Goal: Task Accomplishment & Management: Use online tool/utility

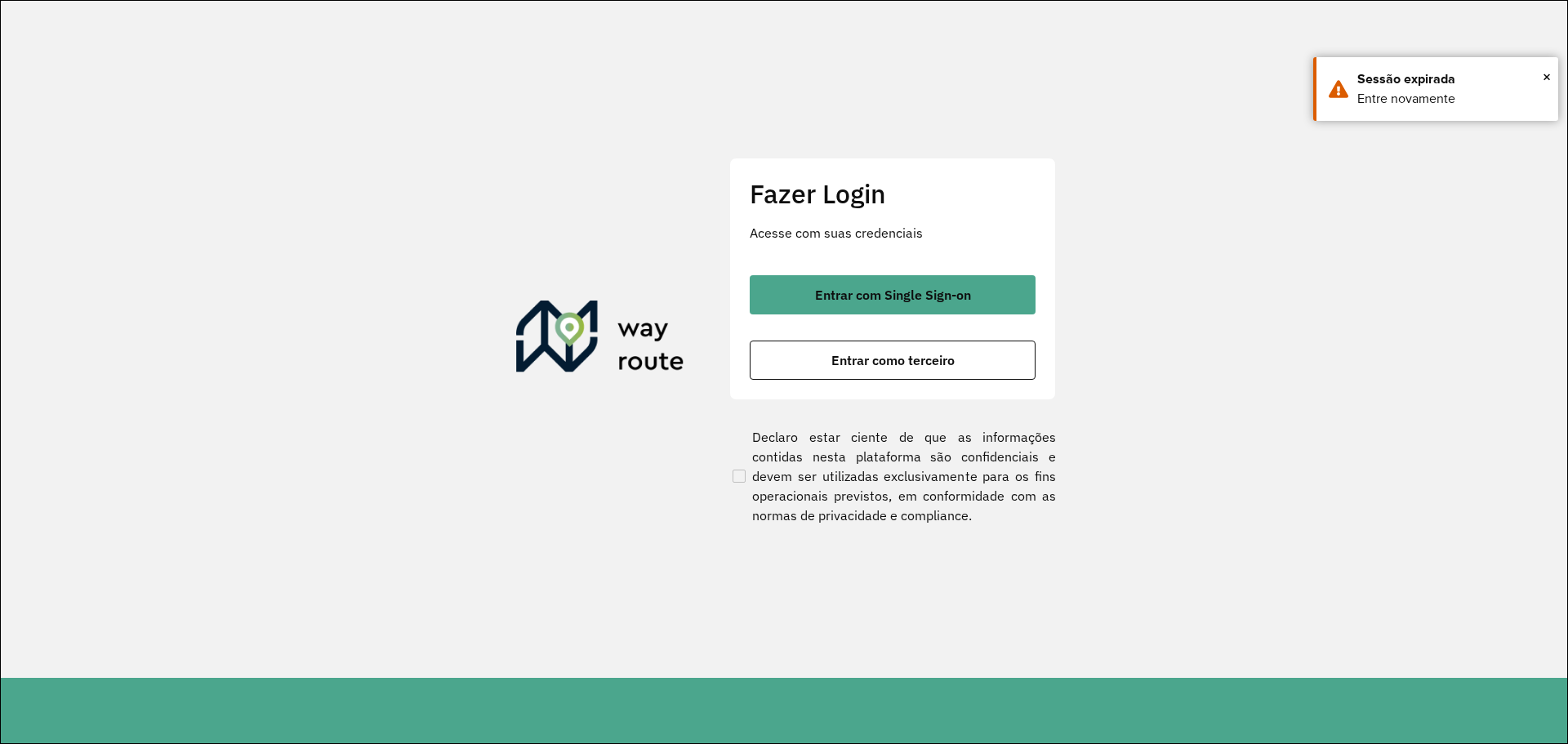
click at [699, 205] on section "Fazer Login Acesse com suas credenciais Entrar com Single Sign-on Entrar como t…" at bounding box center [784, 339] width 1566 height 676
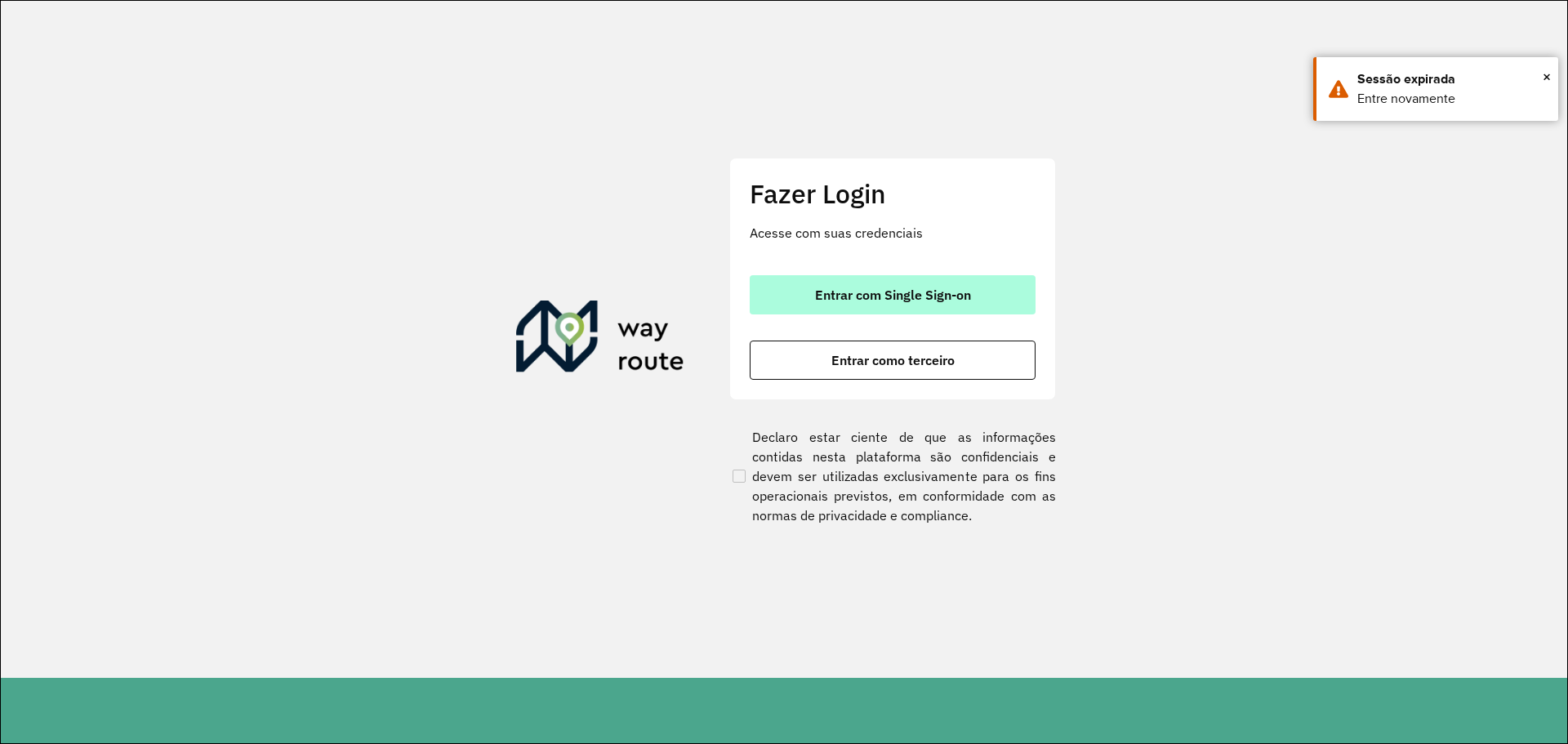
click at [833, 292] on span "Entrar com Single Sign-on" at bounding box center [892, 295] width 156 height 13
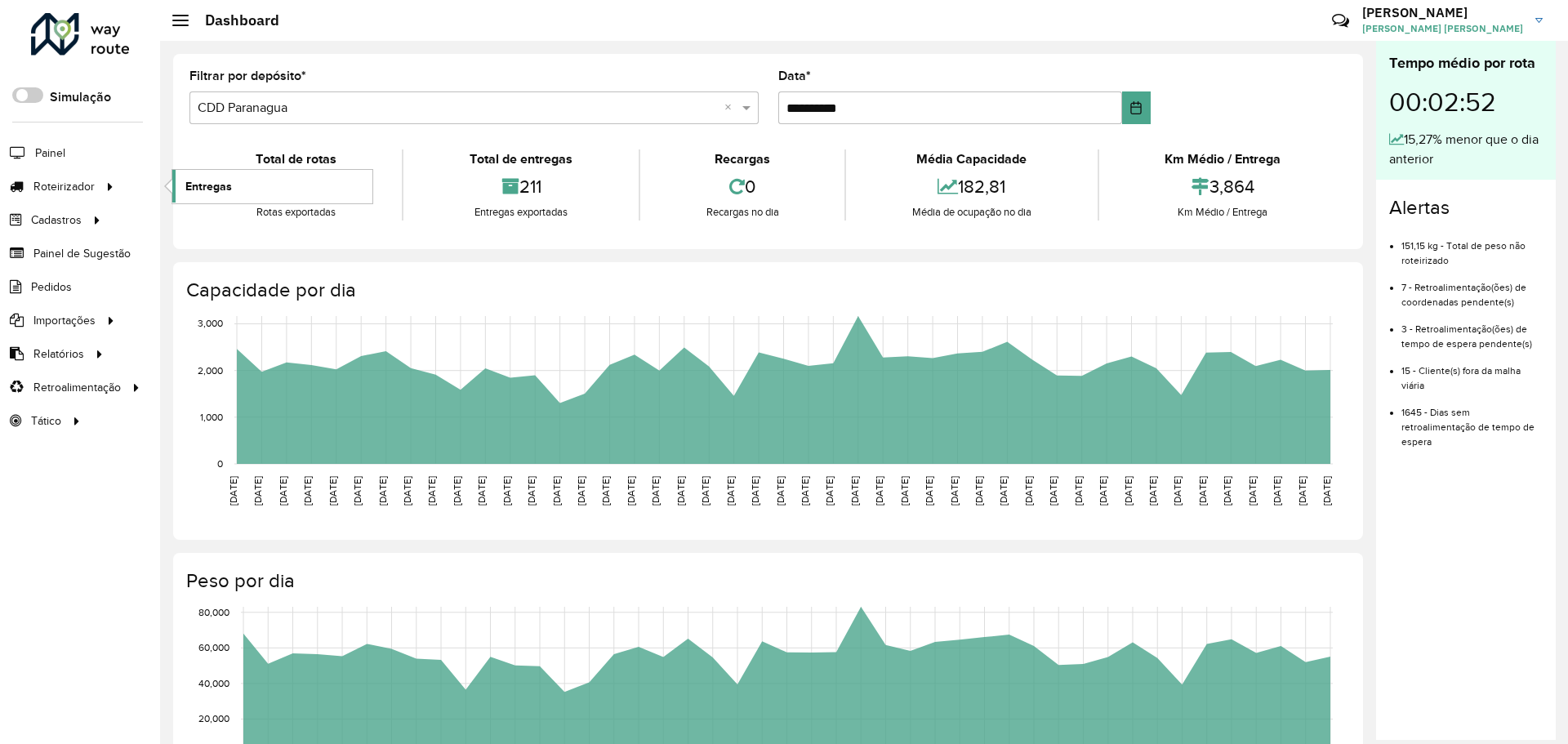
click at [211, 178] on span "Entregas" at bounding box center [208, 187] width 47 height 17
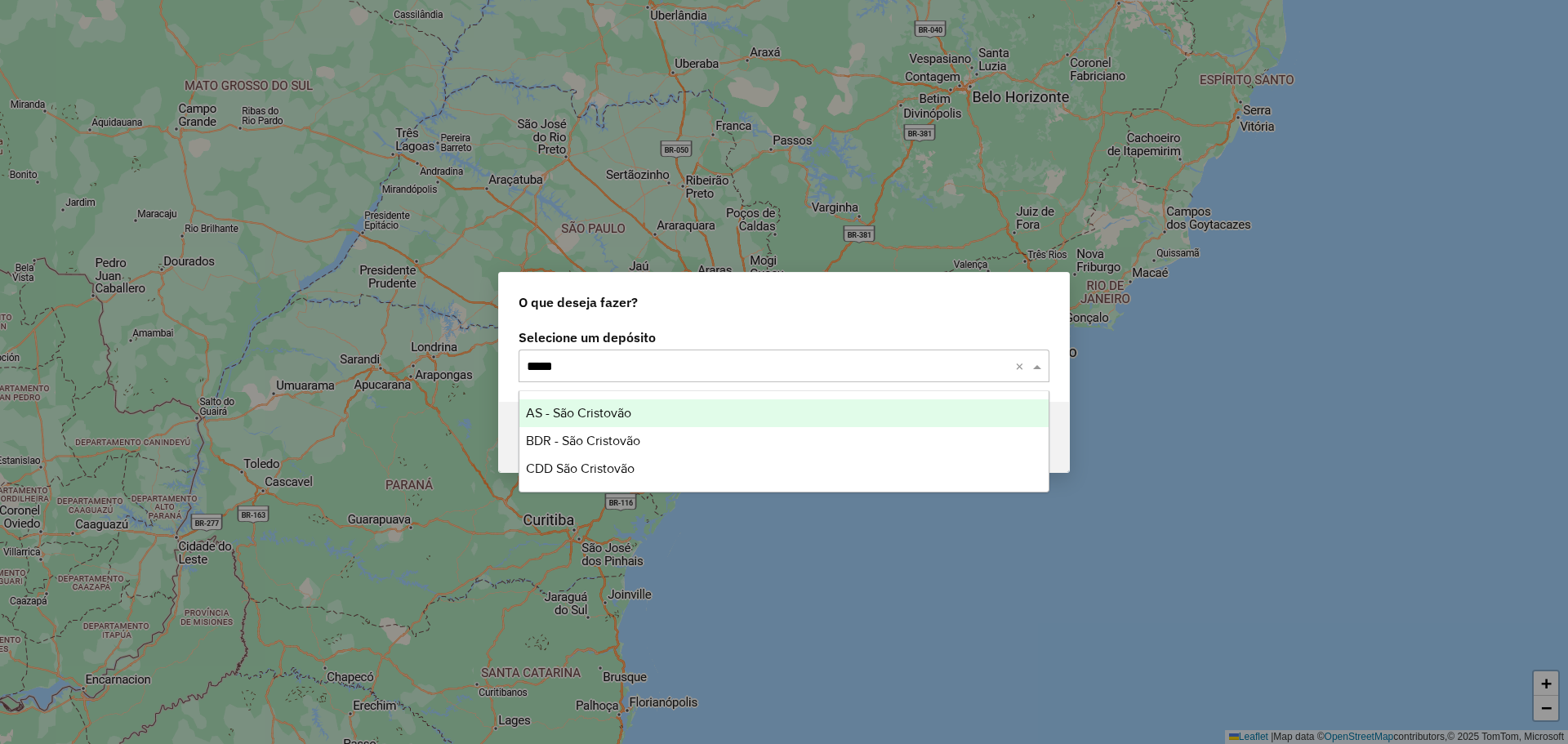
type input "******"
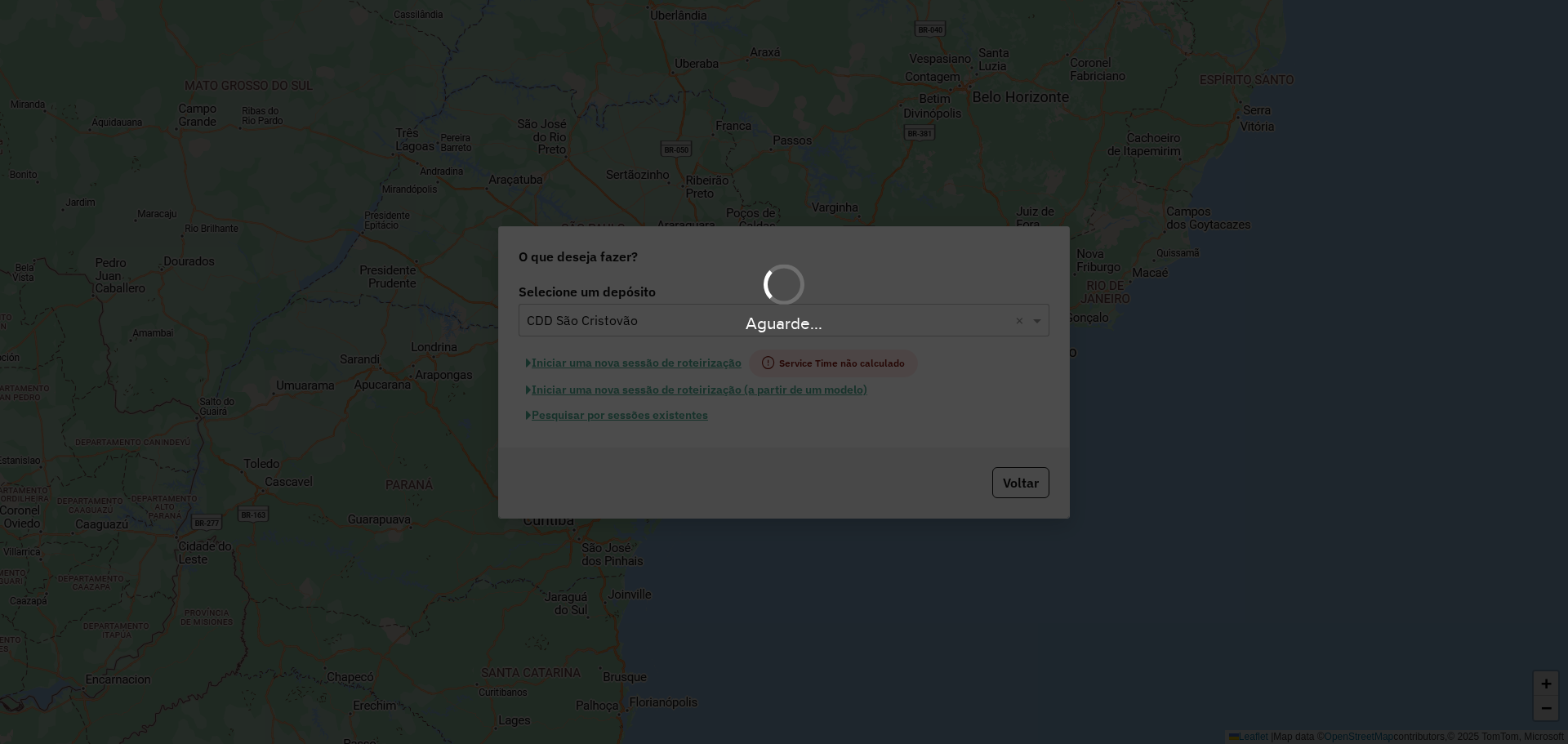
click at [627, 417] on hb-app "Aguarde... Pop-up bloqueado! Seu navegador bloqueou automáticamente a abertura …" at bounding box center [784, 372] width 1568 height 744
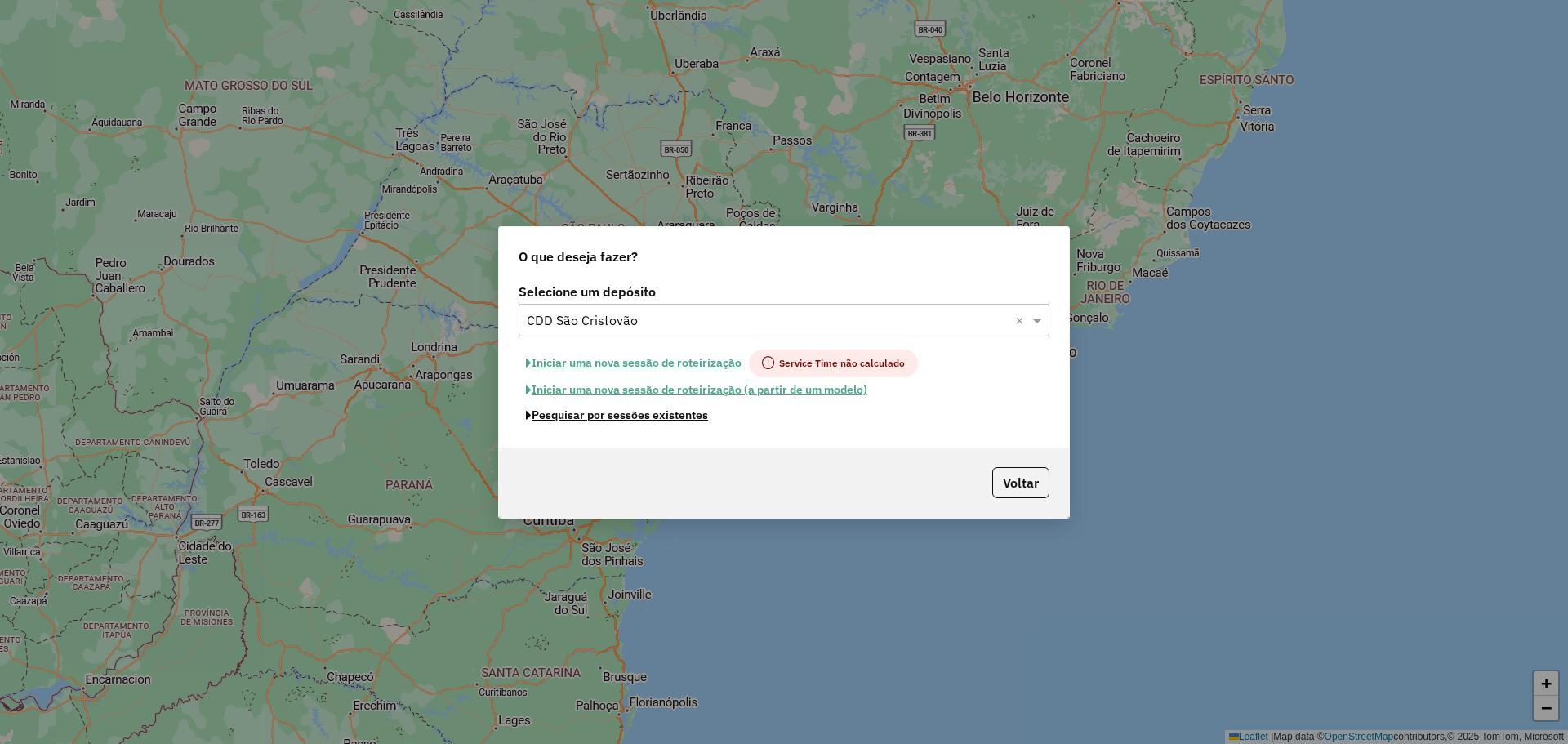
click at [627, 417] on button "Pesquisar por sessões existentes" at bounding box center [617, 415] width 197 height 26
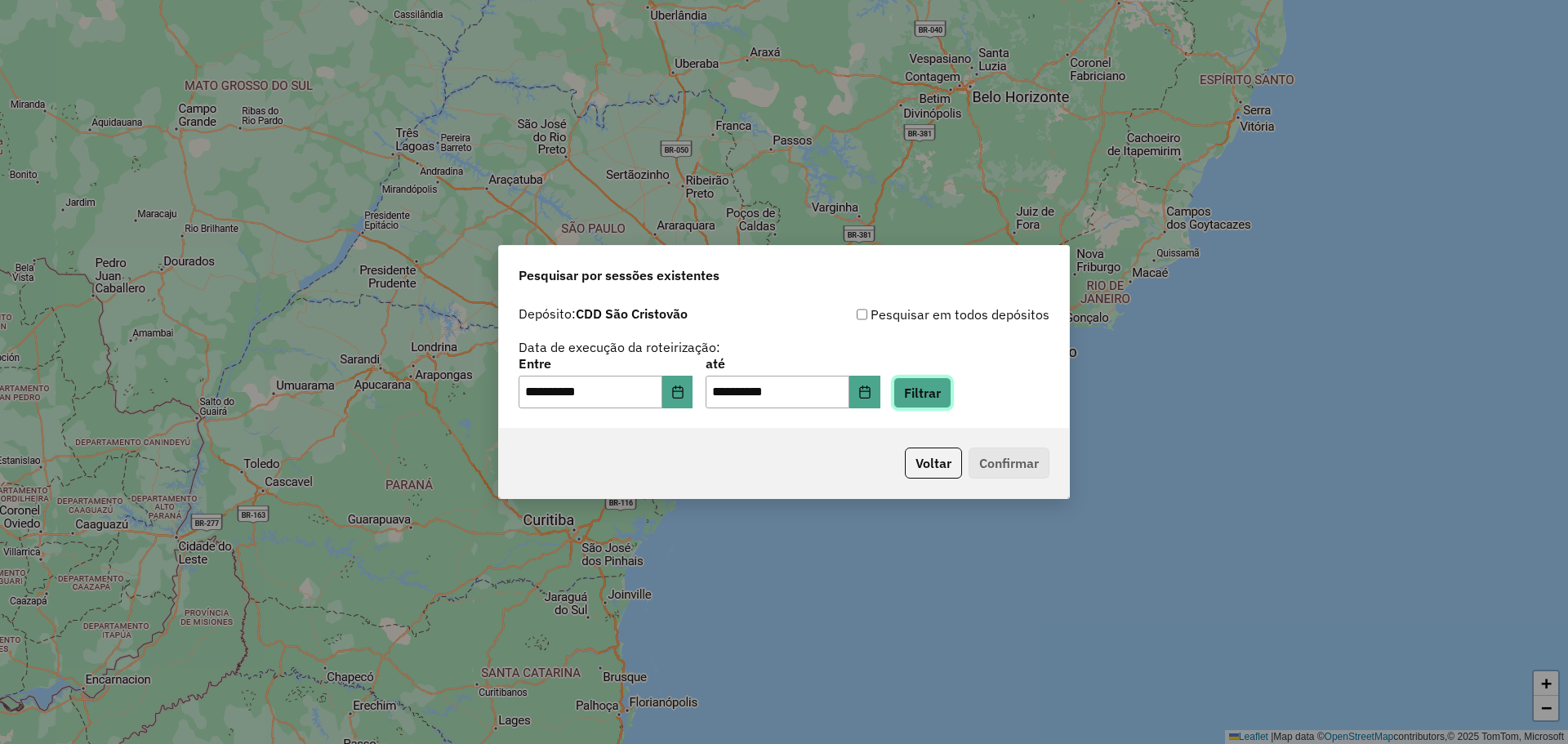
click at [951, 386] on button "Filtrar" at bounding box center [922, 392] width 58 height 31
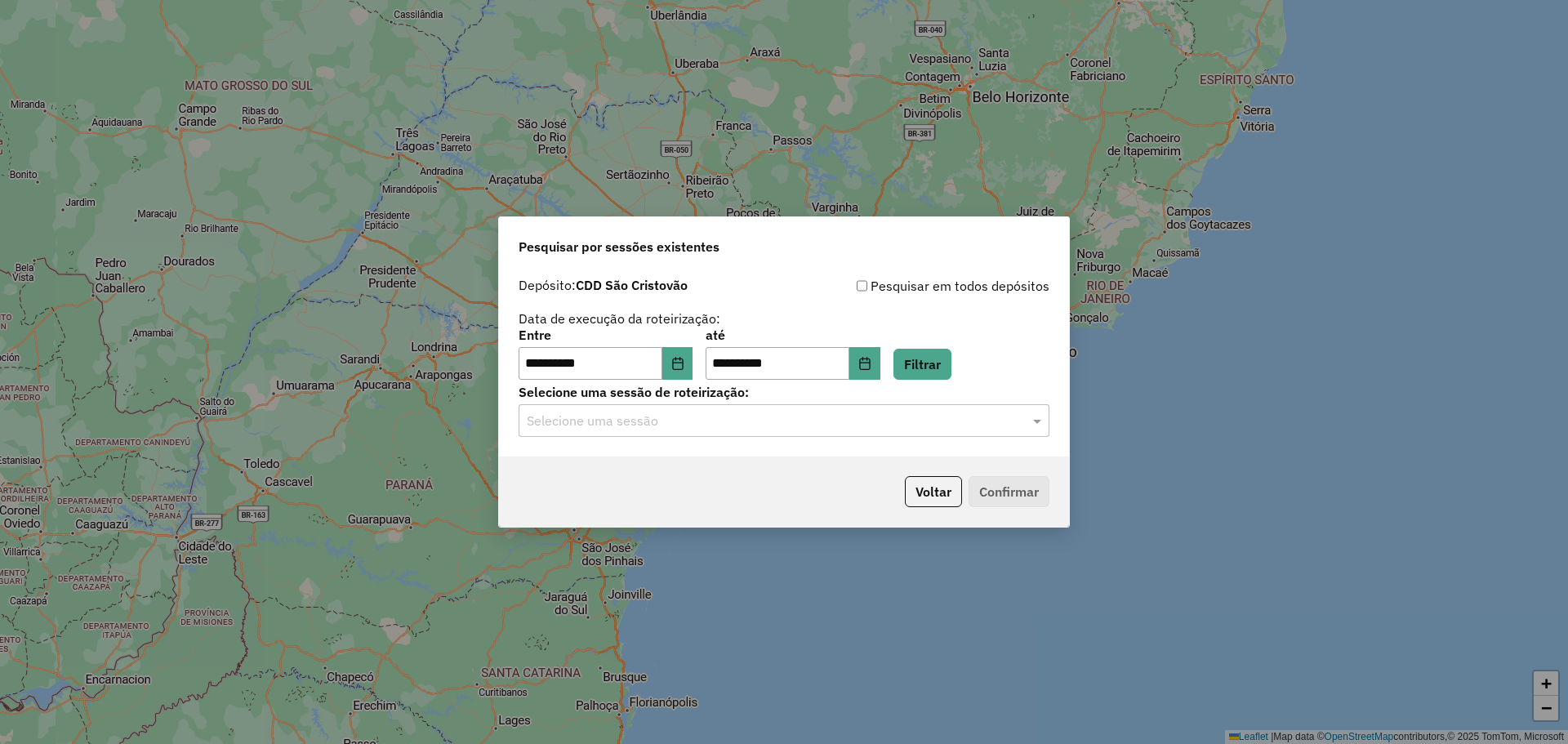
click at [885, 426] on input "text" at bounding box center [767, 421] width 482 height 20
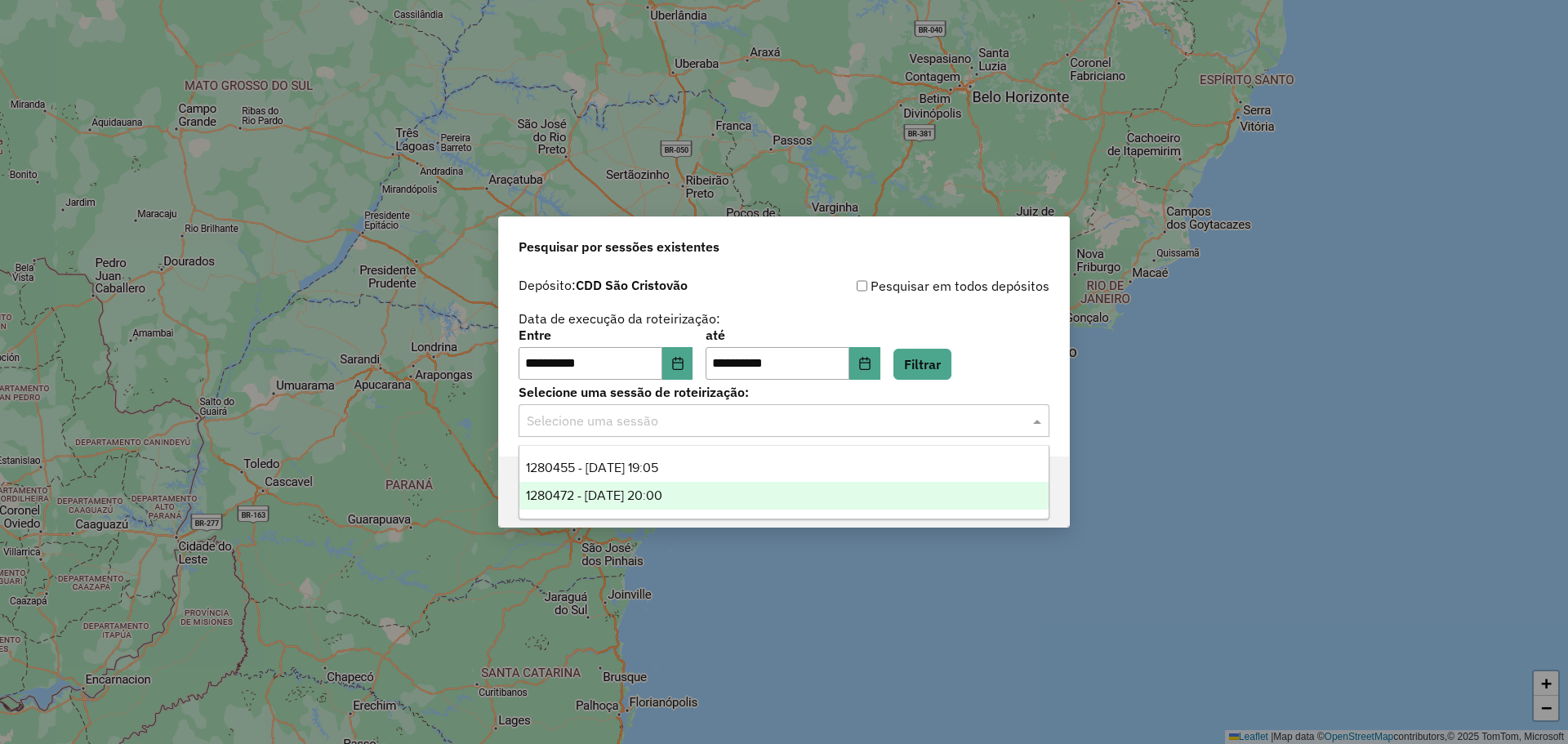
click at [825, 493] on div "1280472 - 22/09/2025 20:00" at bounding box center [784, 495] width 530 height 28
click at [868, 423] on input "text" at bounding box center [767, 421] width 482 height 20
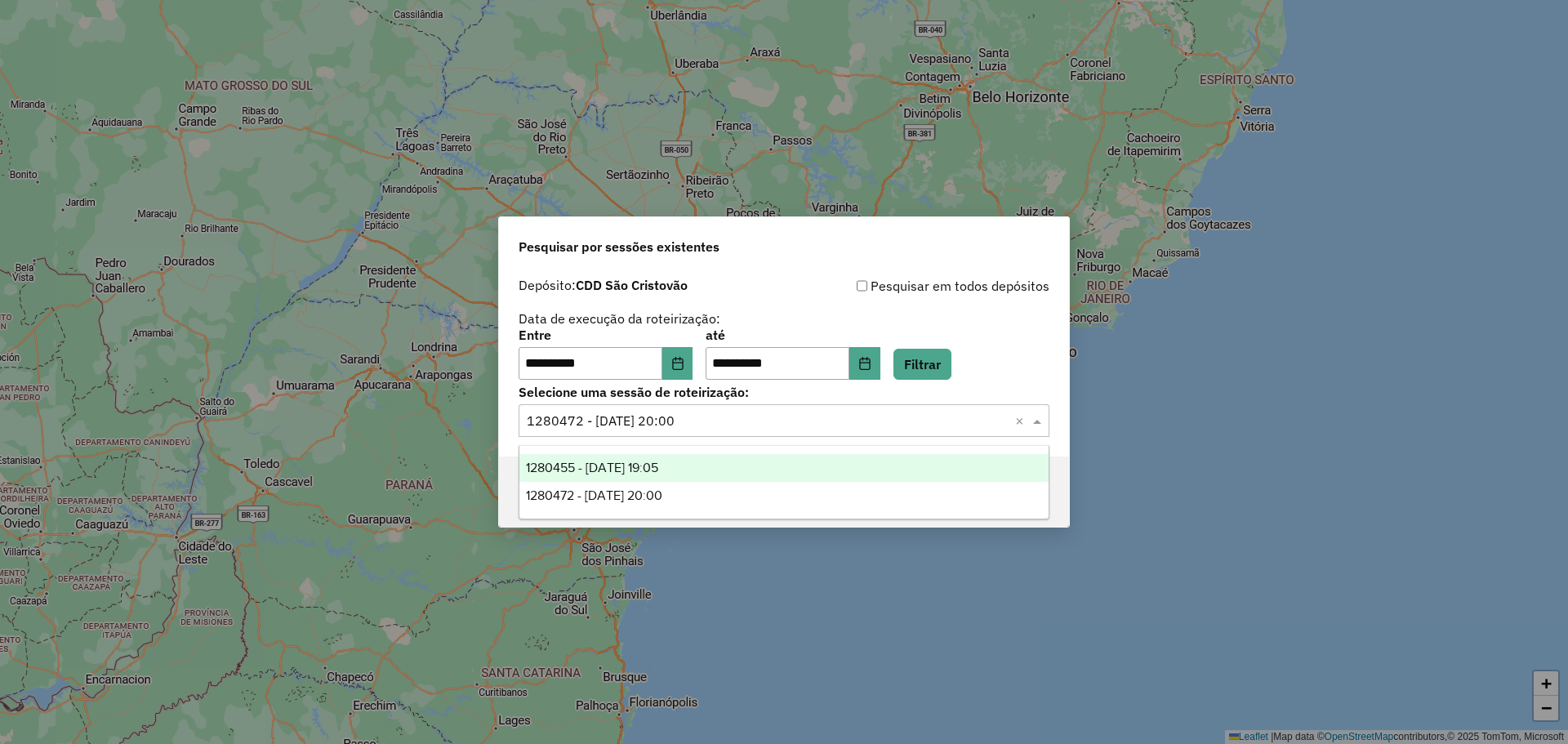
click at [864, 459] on div "1280455 - 22/09/2025 19:05" at bounding box center [784, 467] width 530 height 28
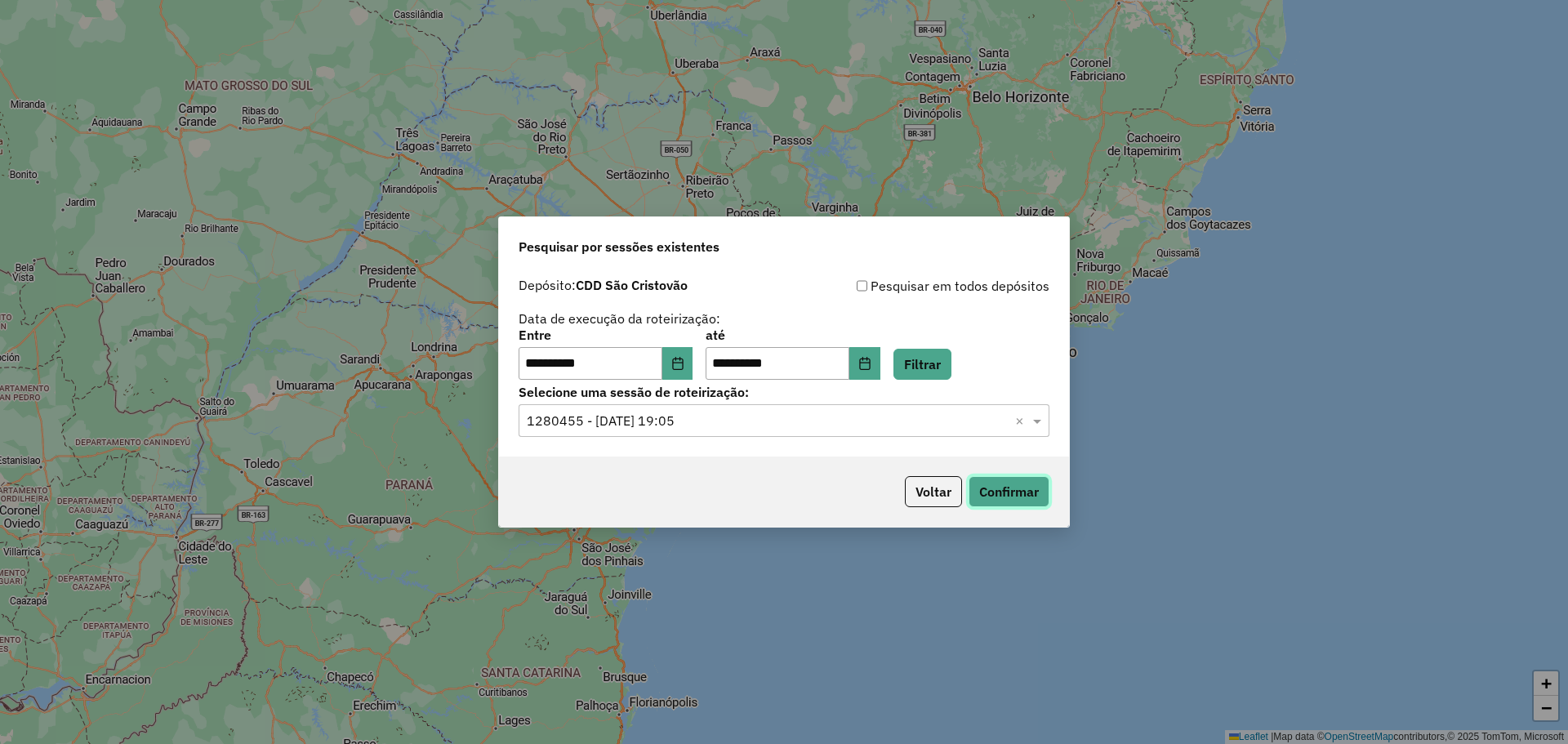
click at [998, 484] on button "Confirmar" at bounding box center [1009, 491] width 81 height 31
click at [677, 450] on div "**********" at bounding box center [784, 362] width 570 height 187
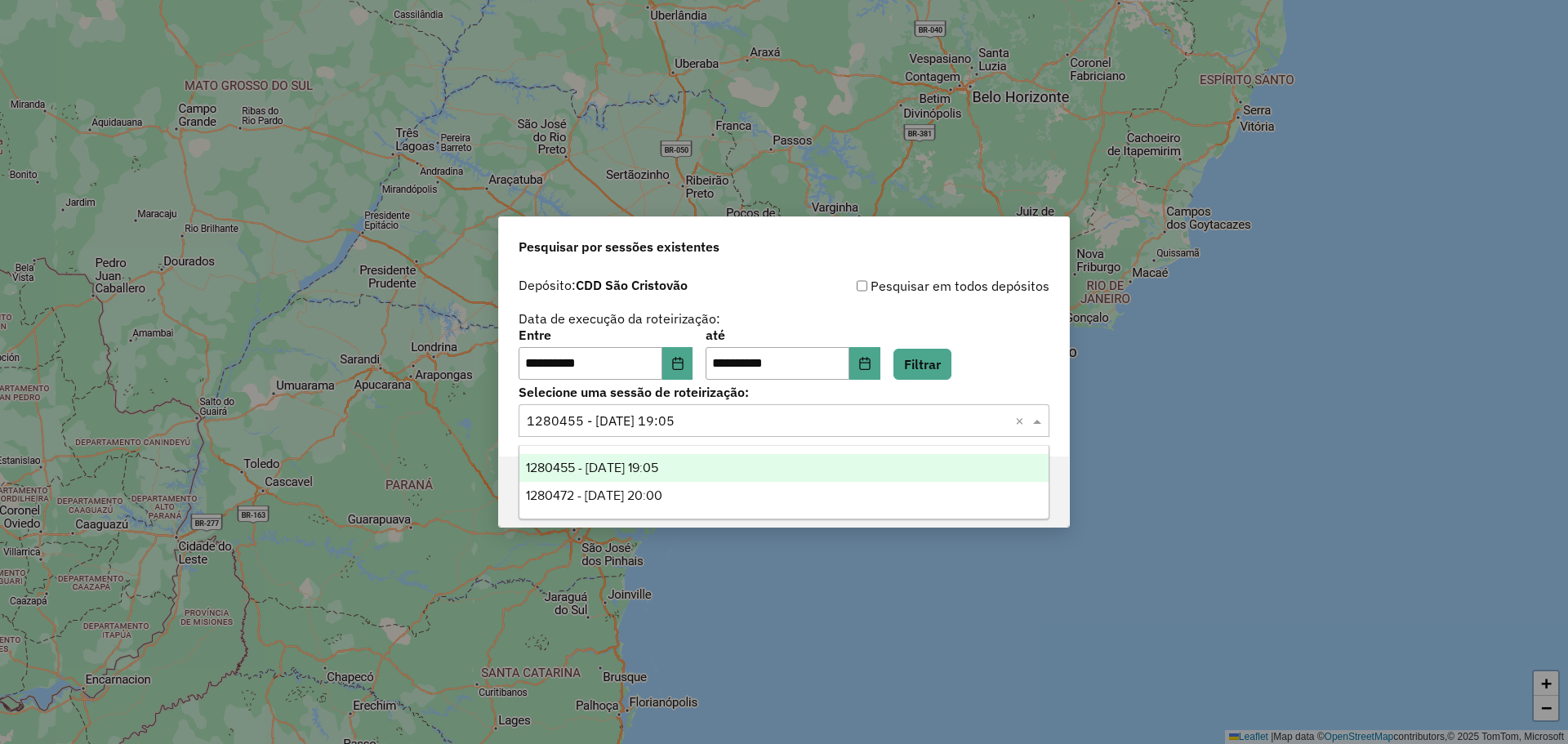
click at [660, 423] on input "text" at bounding box center [767, 421] width 482 height 20
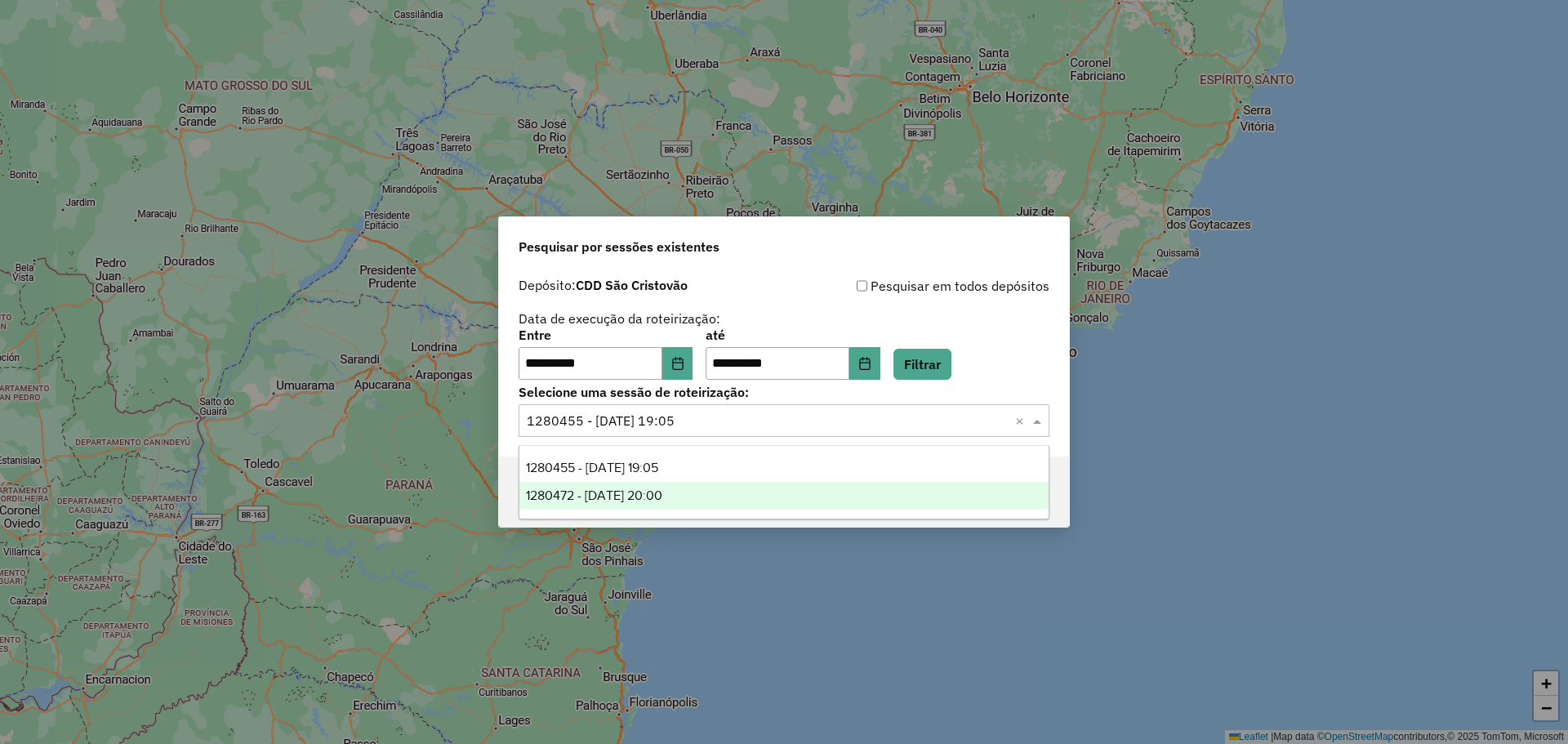
click at [657, 488] on span "1280472 - 22/09/2025 20:00" at bounding box center [594, 495] width 136 height 14
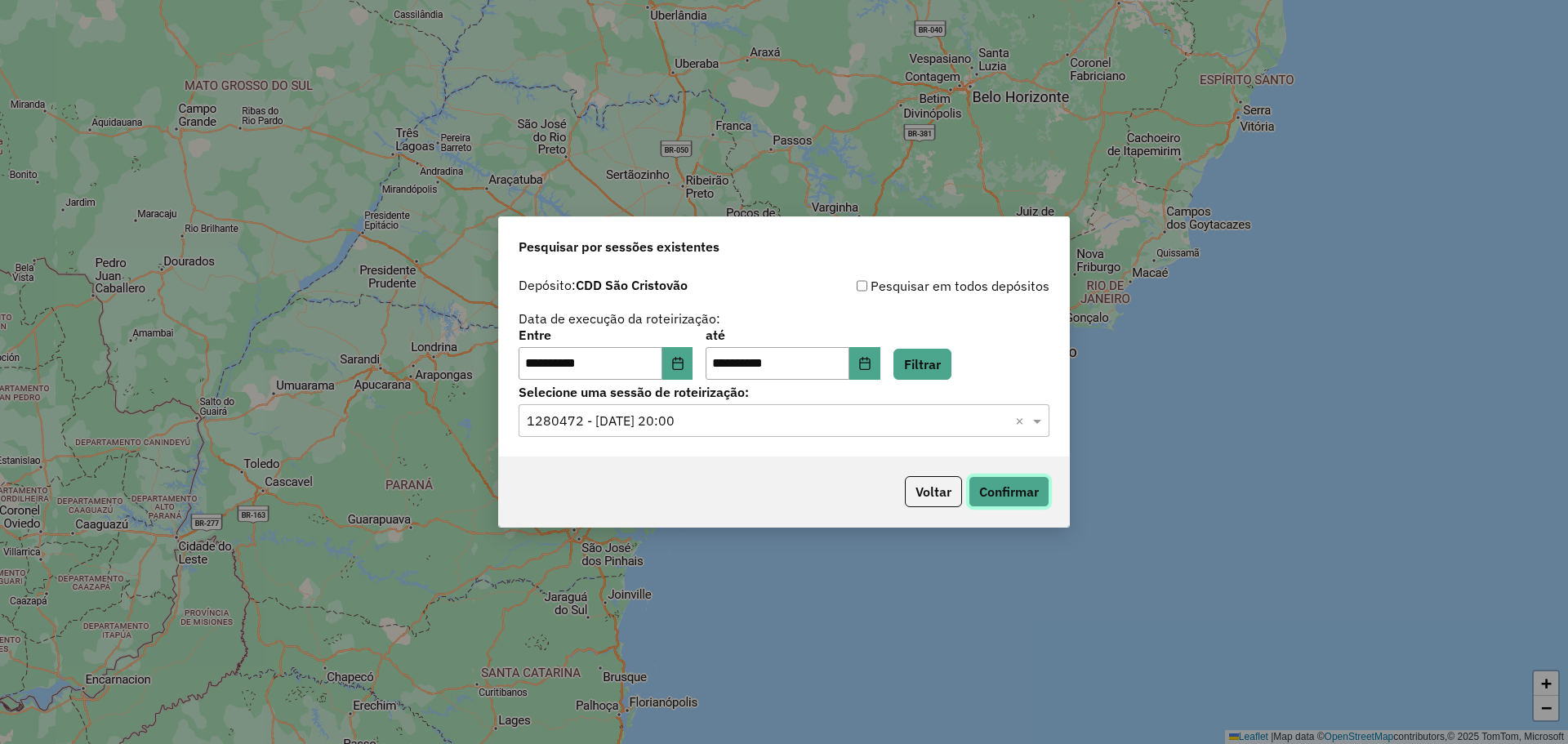
click at [1006, 489] on button "Confirmar" at bounding box center [1009, 491] width 81 height 31
click at [924, 487] on button "Voltar" at bounding box center [933, 491] width 57 height 31
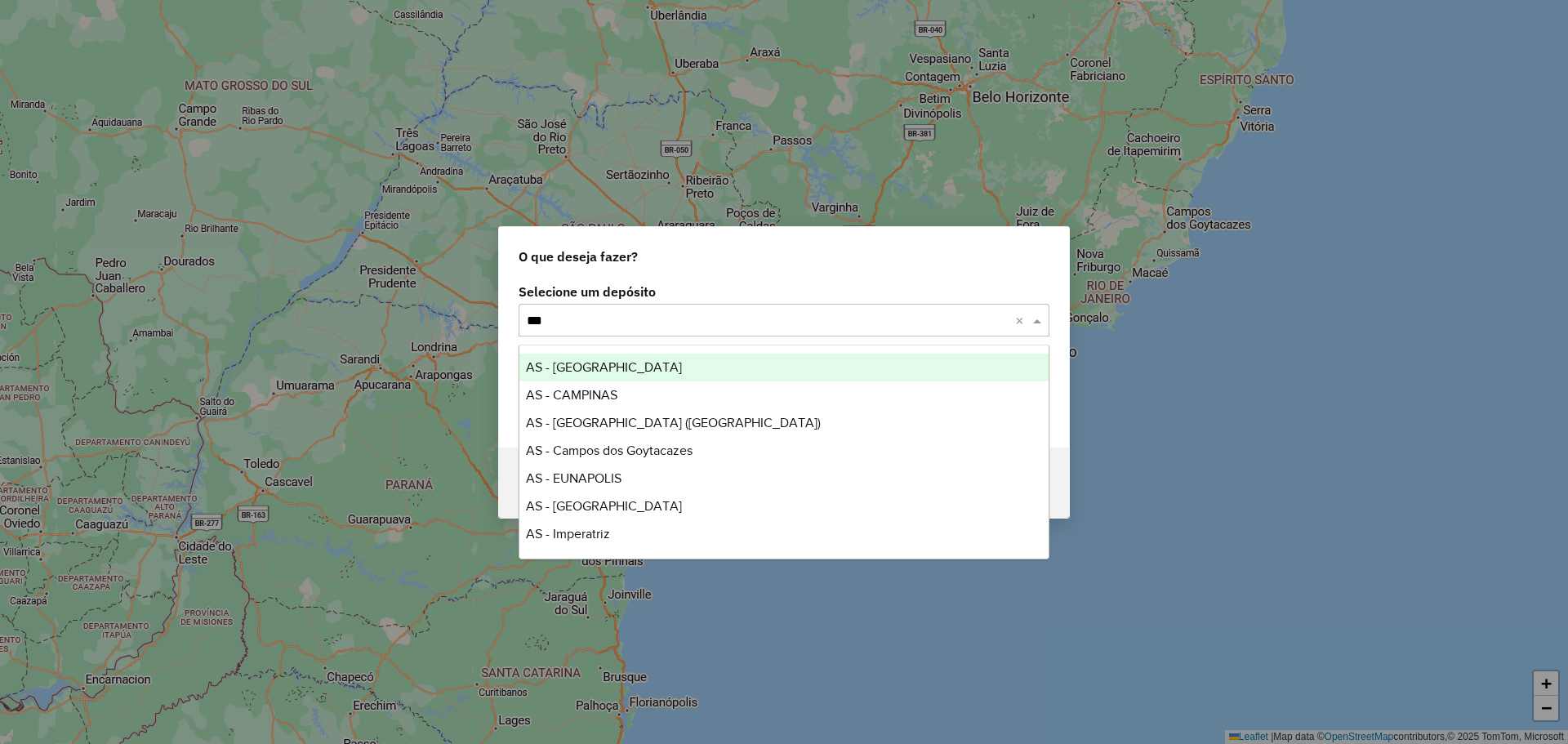
type input "****"
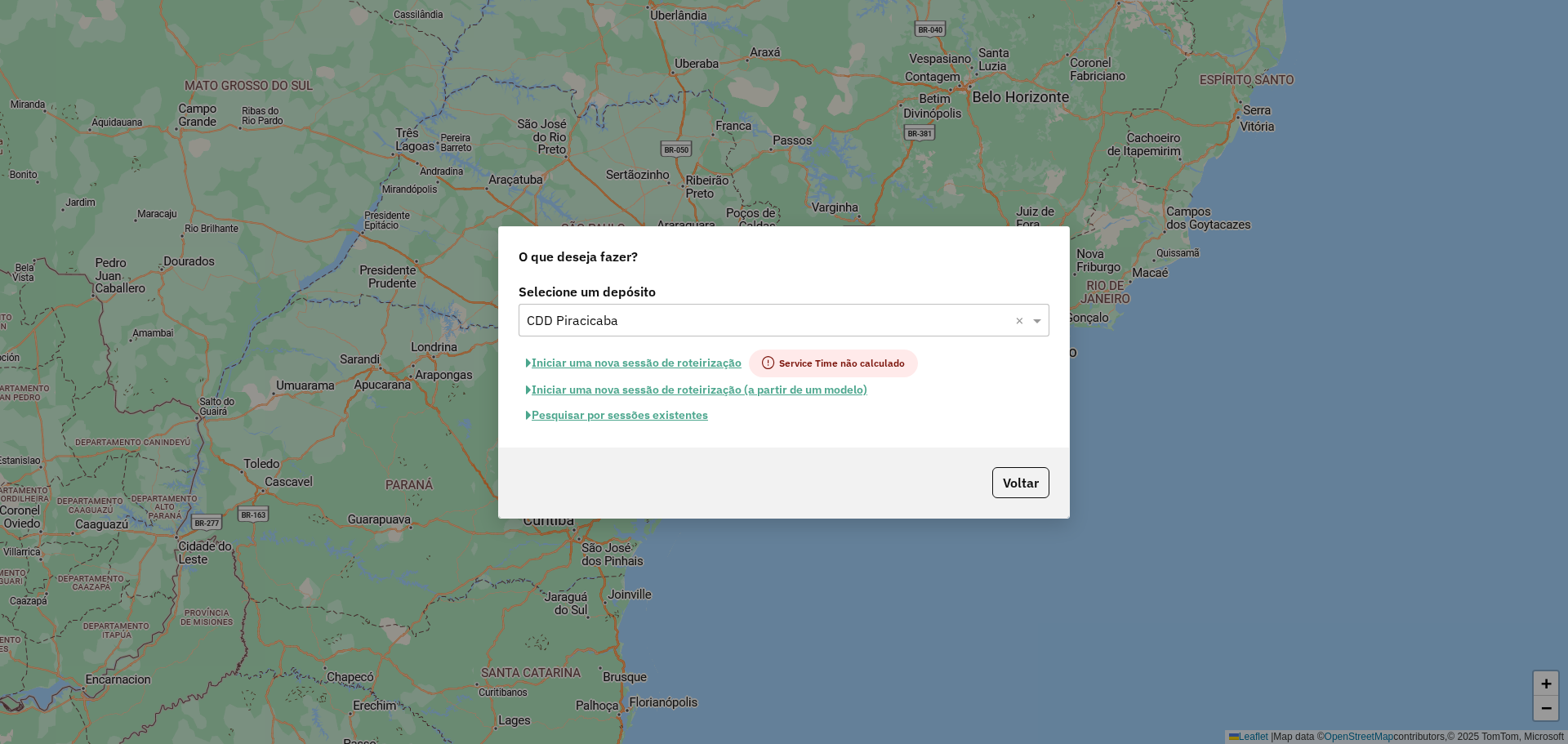
click at [613, 404] on button "Pesquisar por sessões existentes" at bounding box center [617, 415] width 197 height 26
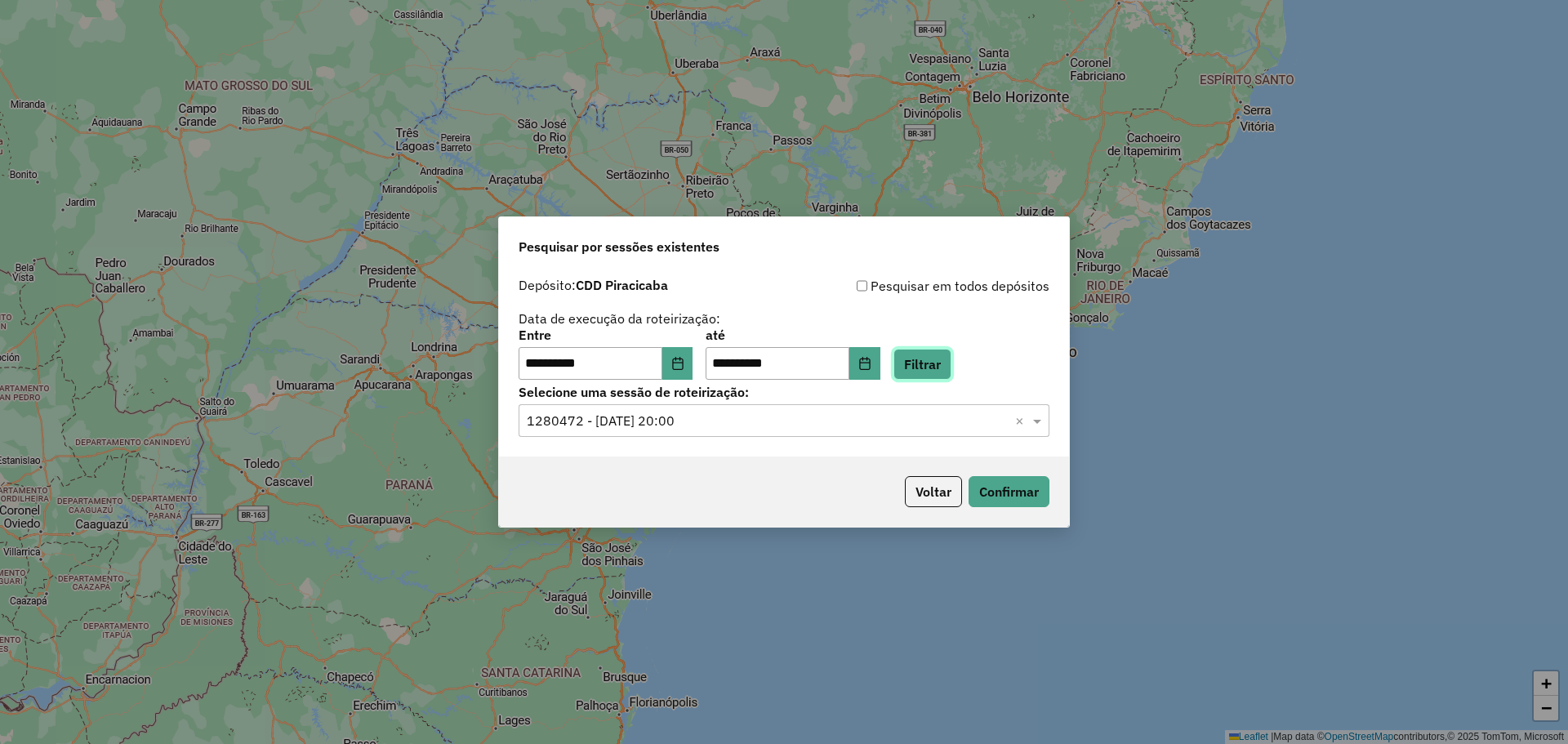
click at [951, 368] on button "Filtrar" at bounding box center [922, 363] width 58 height 31
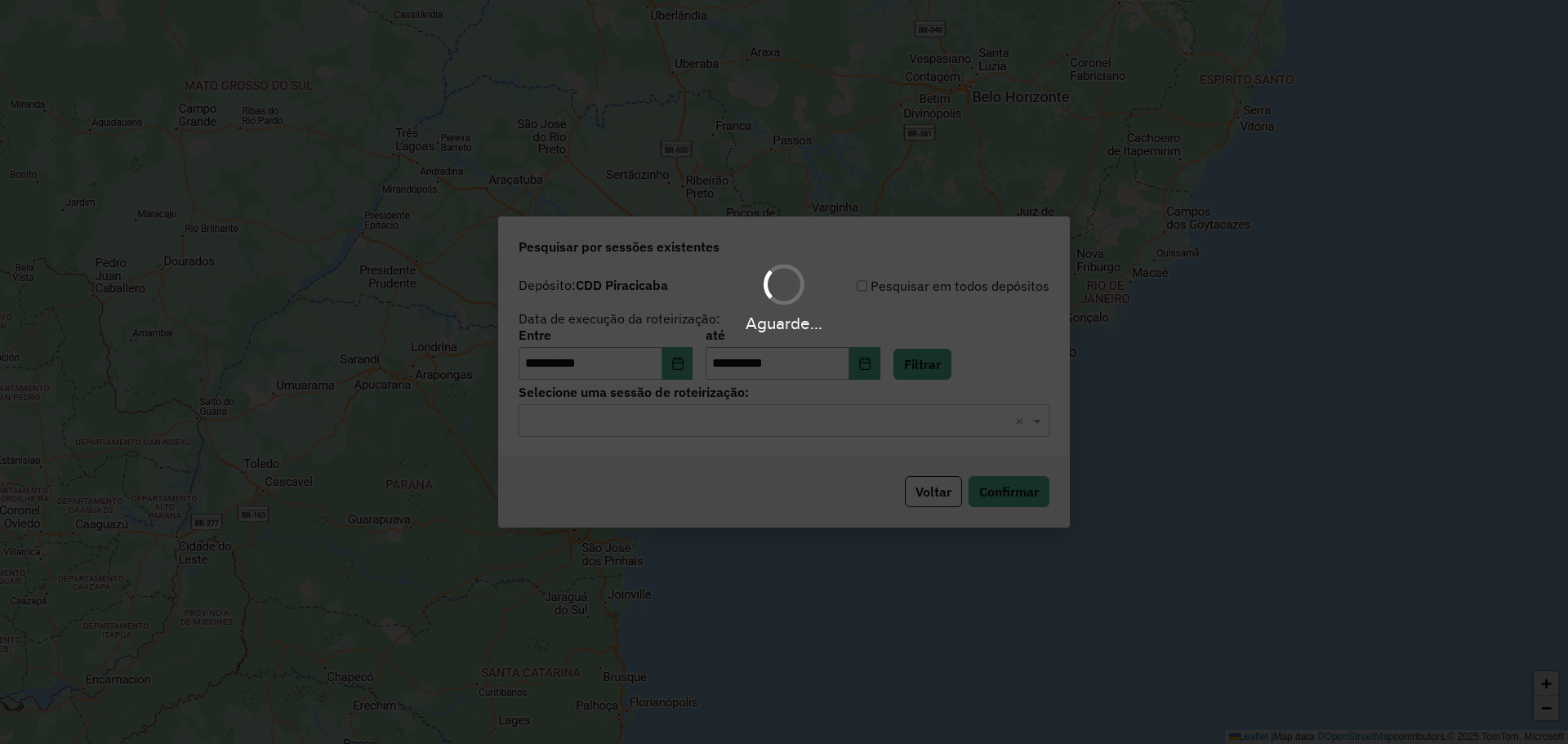
click at [805, 422] on div "Aguarde..." at bounding box center [784, 372] width 1568 height 744
click at [805, 422] on input "text" at bounding box center [767, 421] width 482 height 20
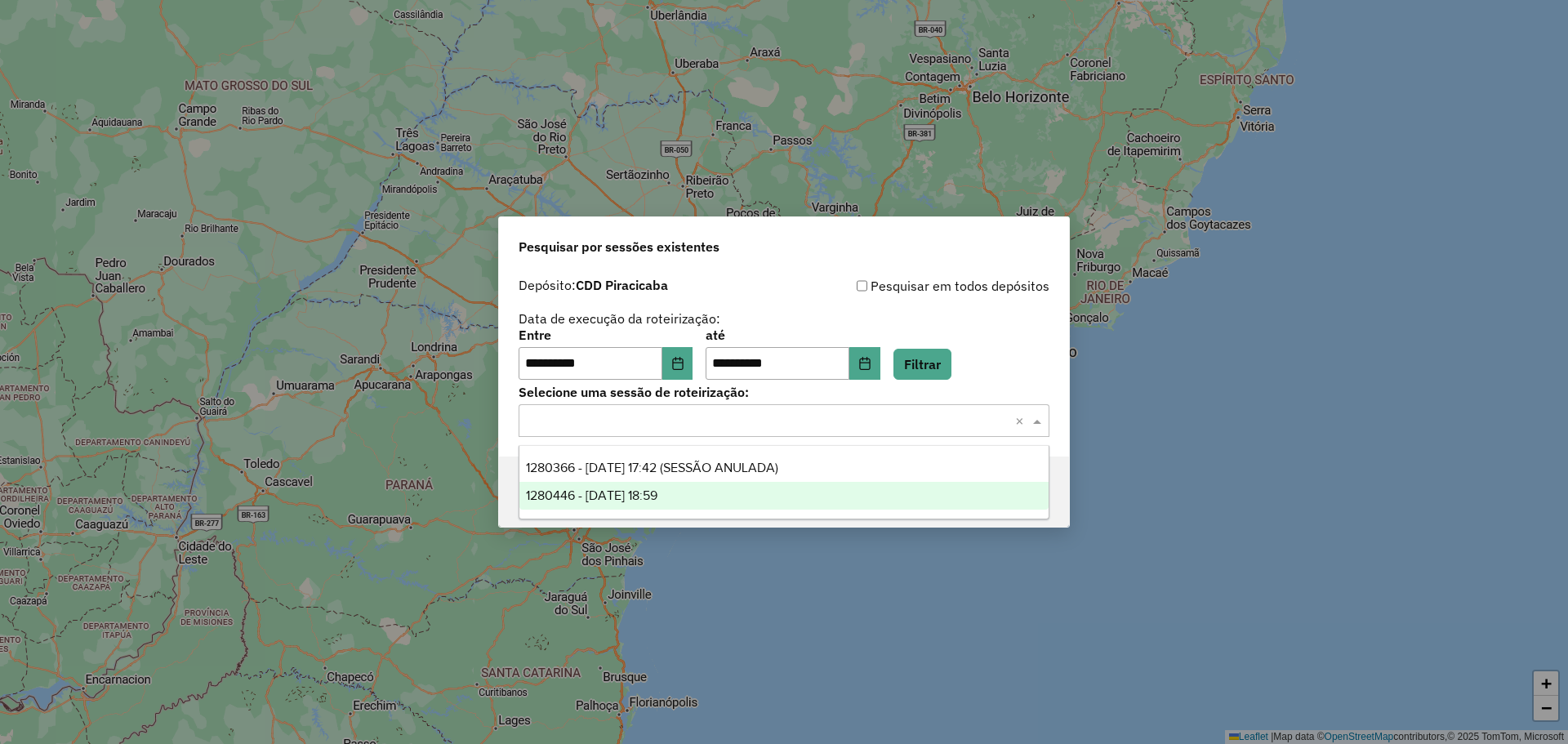
click at [767, 489] on div "1280446 - 22/09/2025 18:59" at bounding box center [784, 495] width 530 height 28
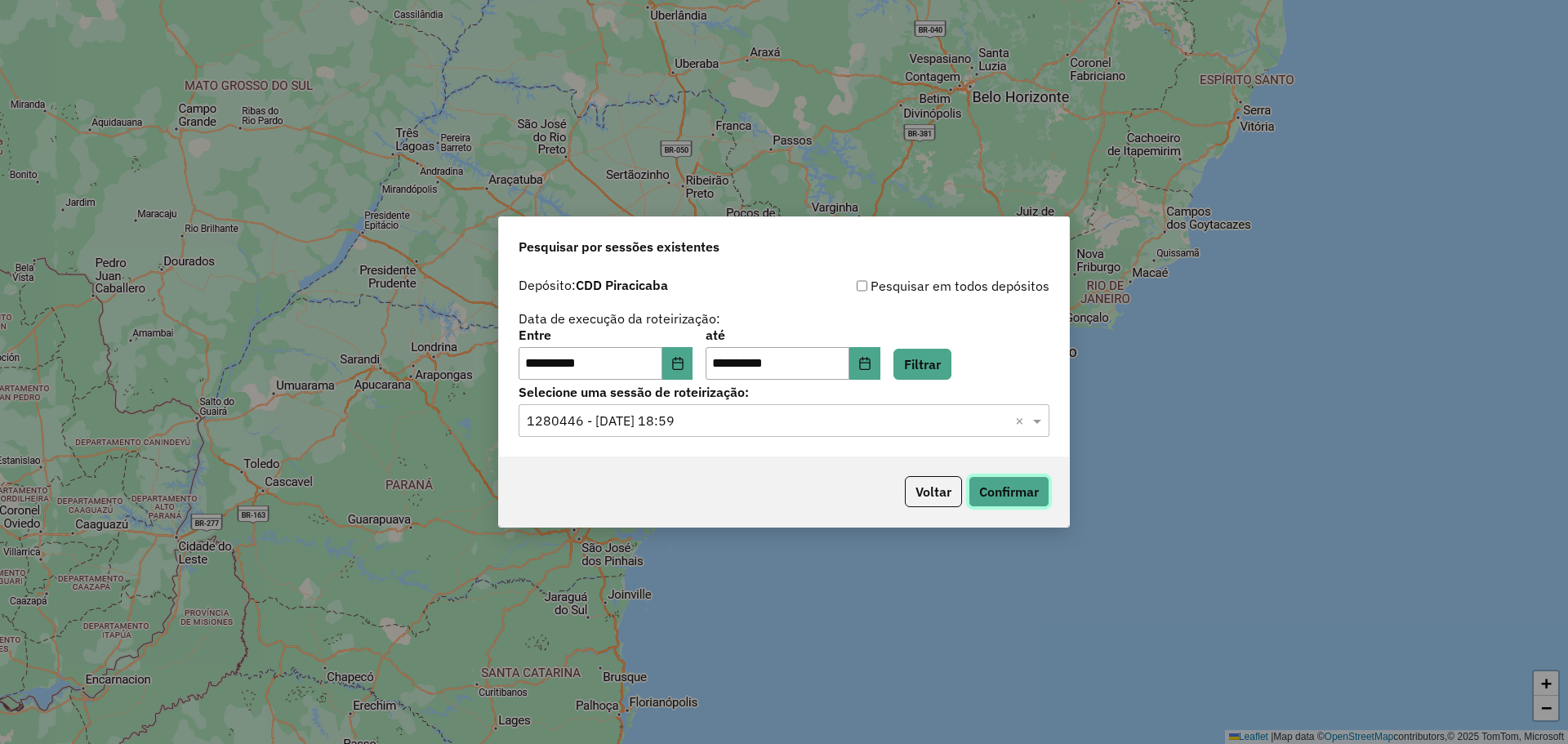
click at [1028, 494] on button "Confirmar" at bounding box center [1009, 491] width 81 height 31
click at [946, 495] on button "Voltar" at bounding box center [933, 491] width 57 height 31
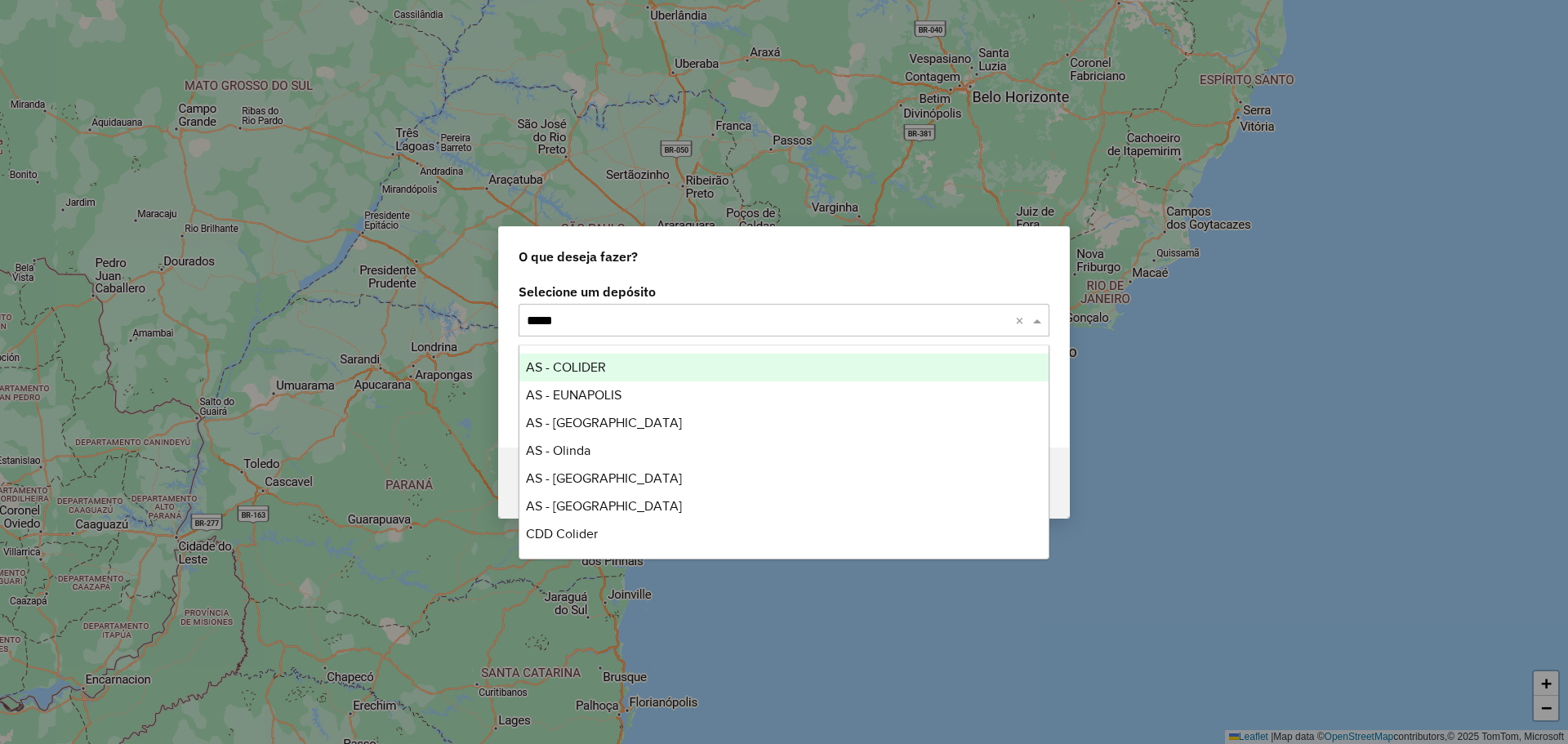
type input "******"
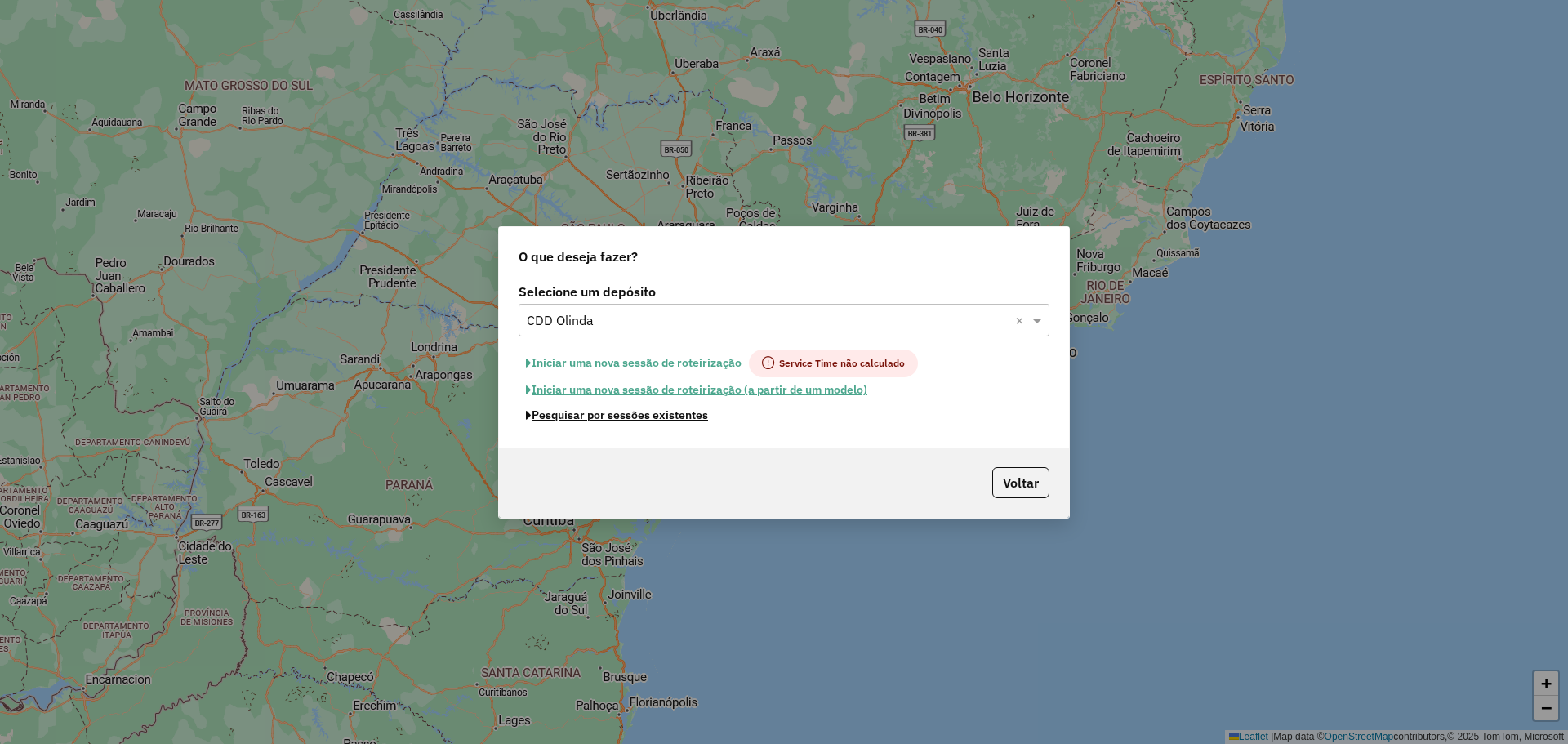
click at [650, 413] on button "Pesquisar por sessões existentes" at bounding box center [617, 415] width 197 height 26
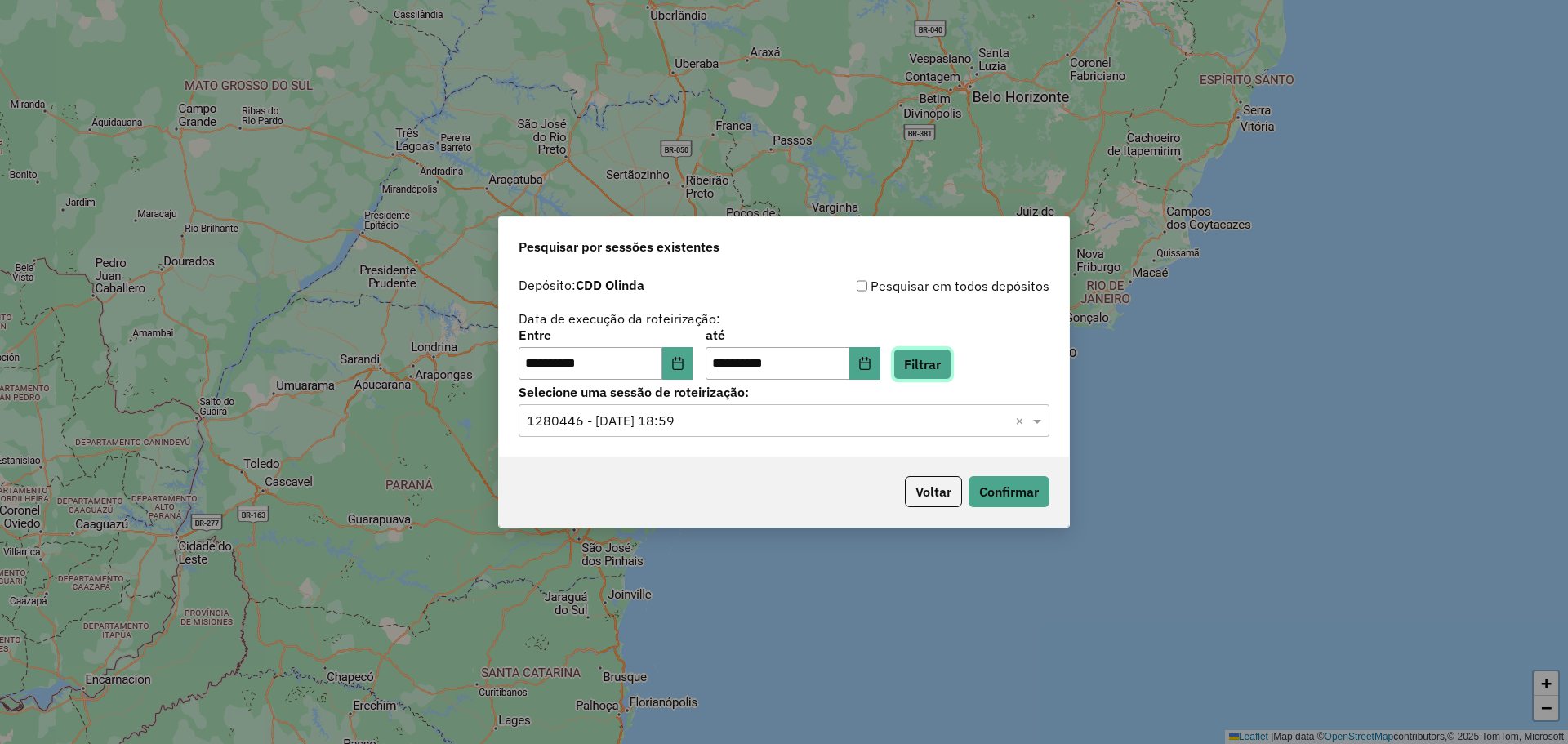
click at [925, 361] on button "Filtrar" at bounding box center [922, 363] width 58 height 31
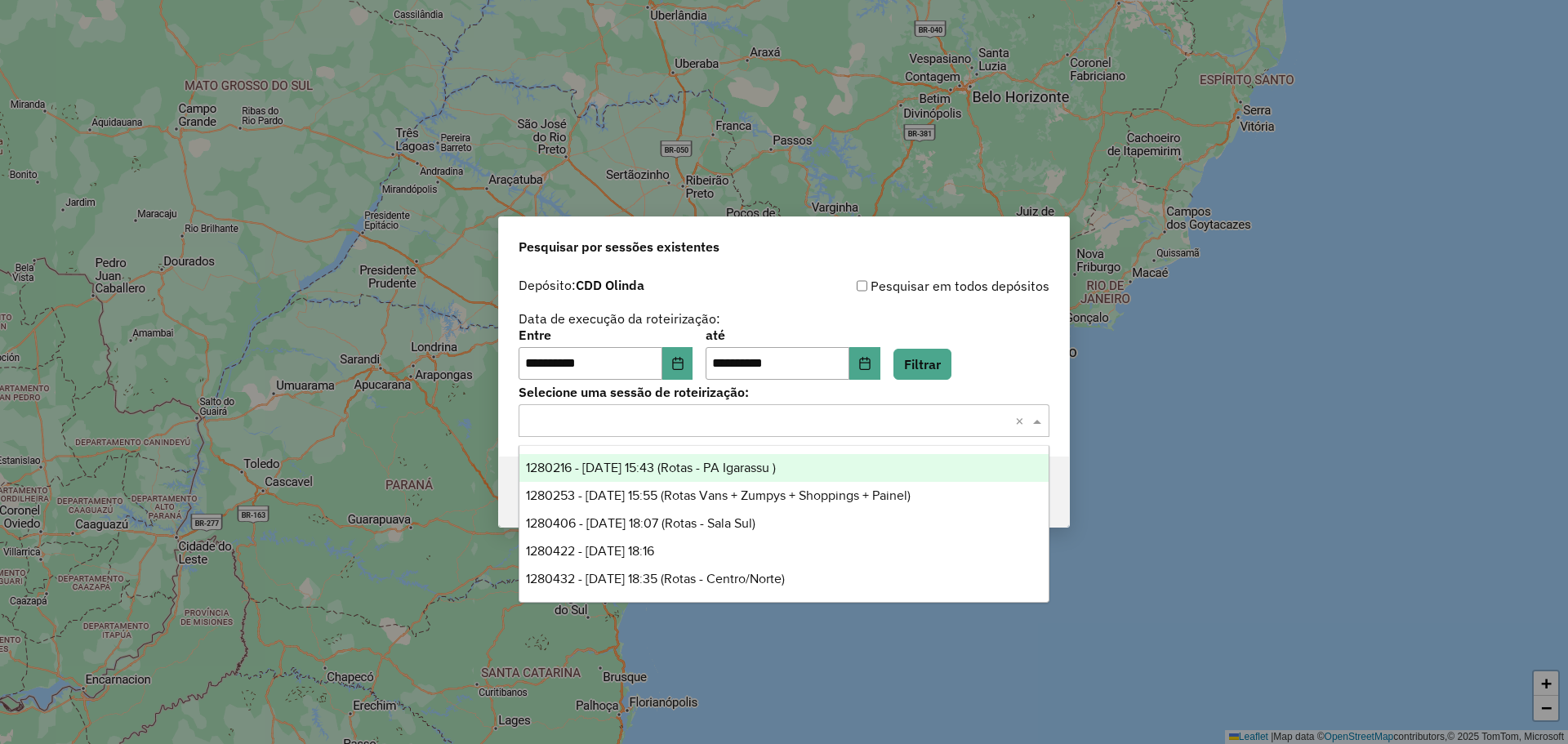
click at [728, 417] on input "text" at bounding box center [767, 421] width 482 height 20
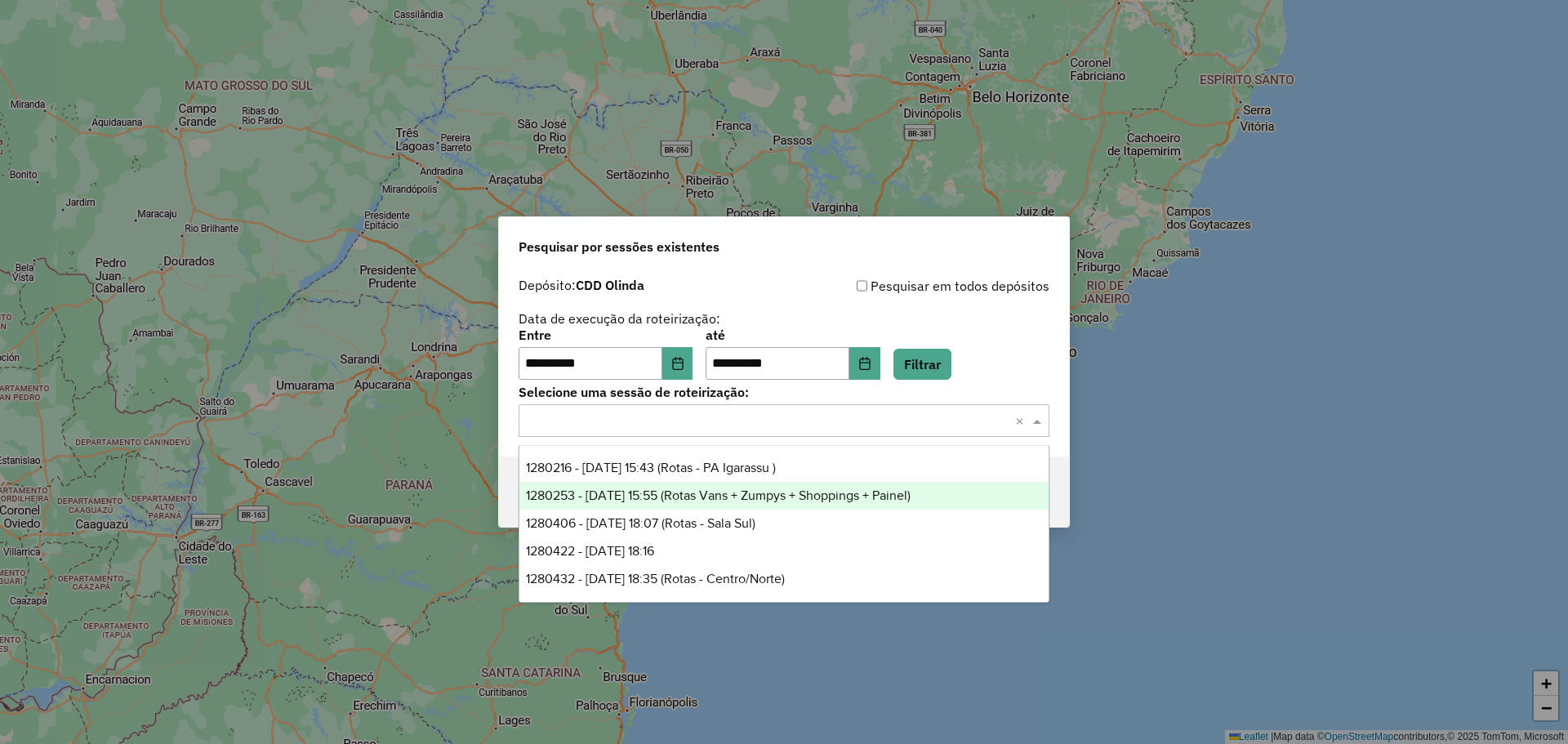
click at [790, 494] on span "1280253 - 22/09/2025 15:55 (Rotas Vans + Zumpys + Shoppings + Painel)" at bounding box center [718, 495] width 385 height 14
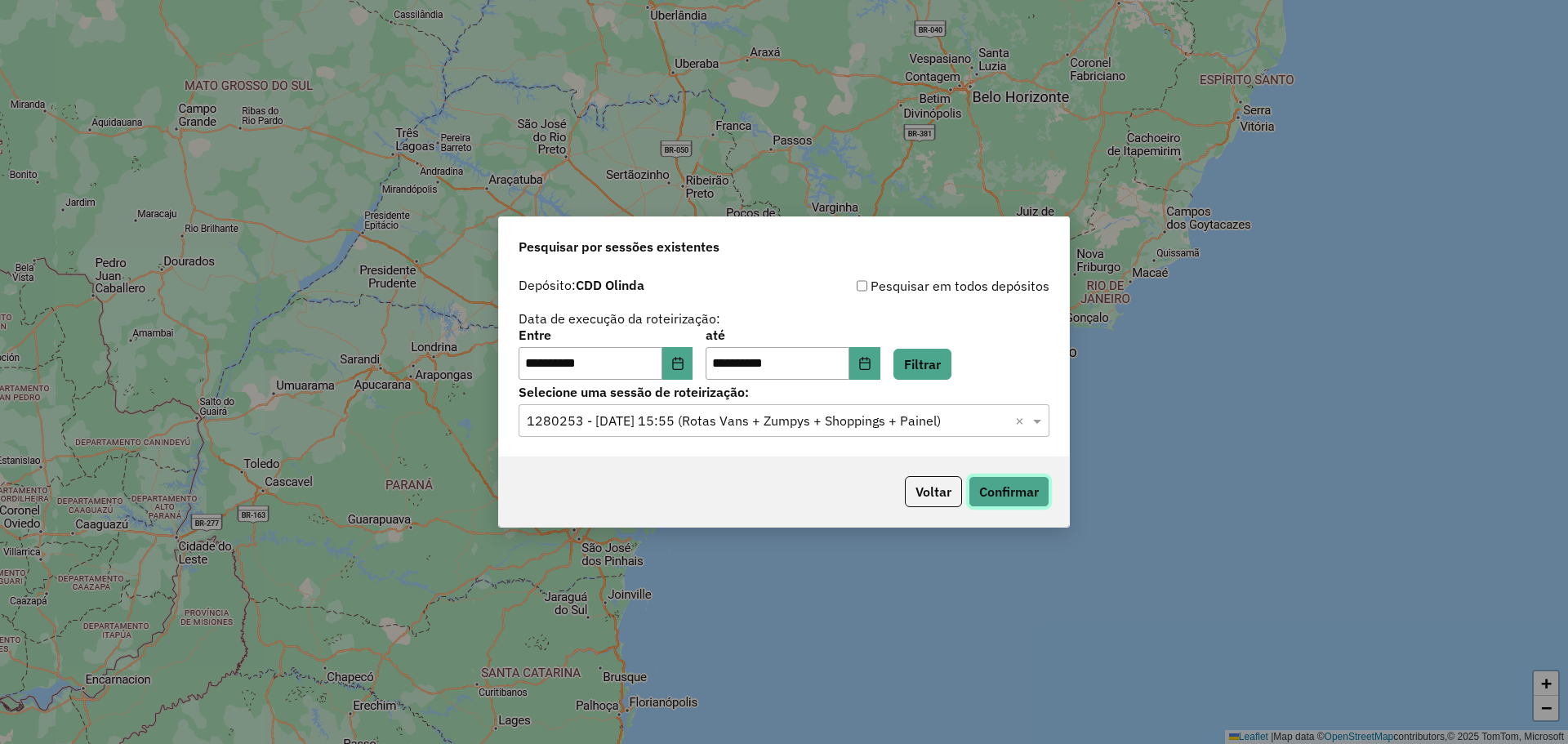
click at [1040, 497] on button "Confirmar" at bounding box center [1009, 491] width 81 height 31
click at [690, 424] on input "text" at bounding box center [767, 421] width 482 height 20
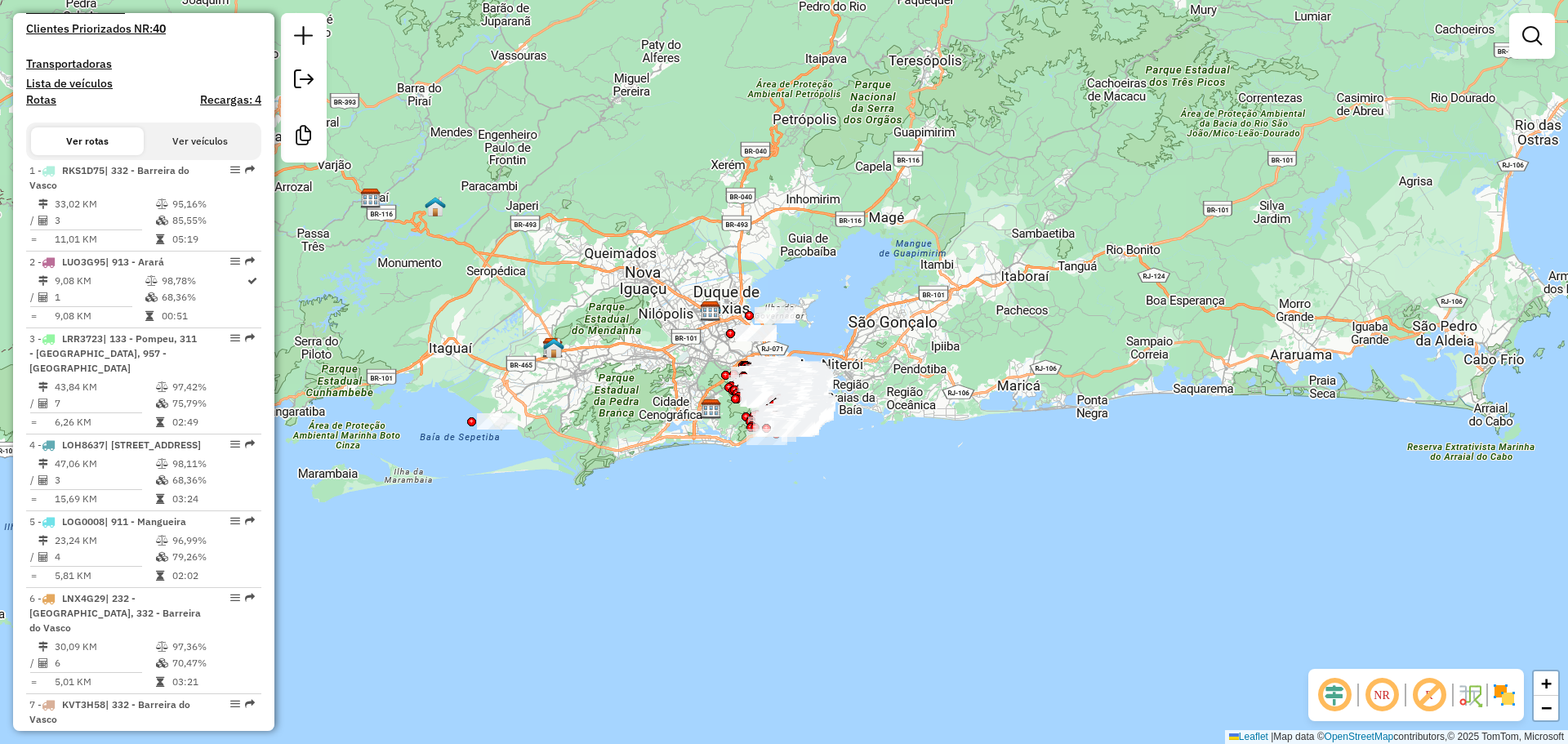
scroll to position [647, 0]
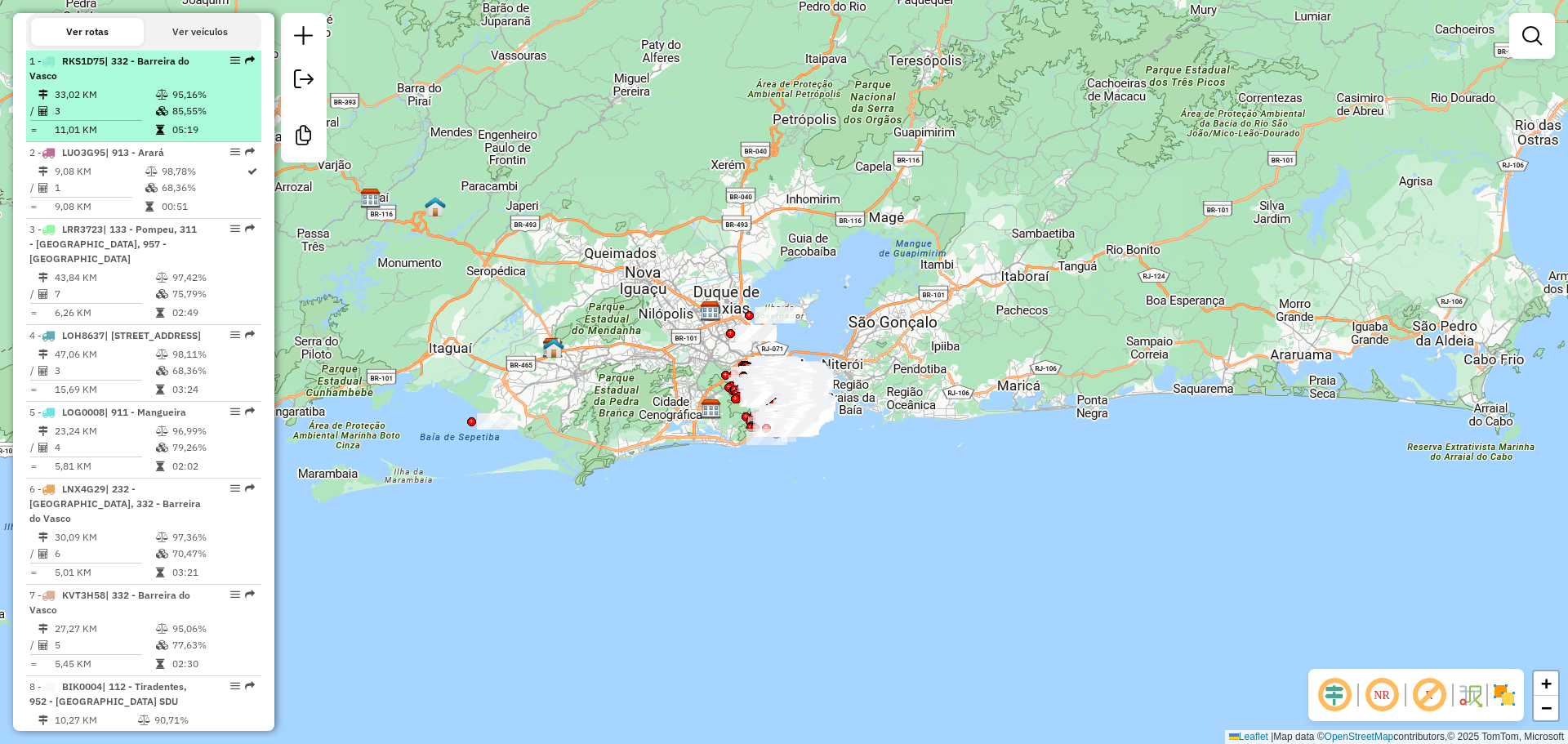
click at [150, 103] on td "33,02 KM" at bounding box center [104, 94] width 101 height 16
select select "**********"
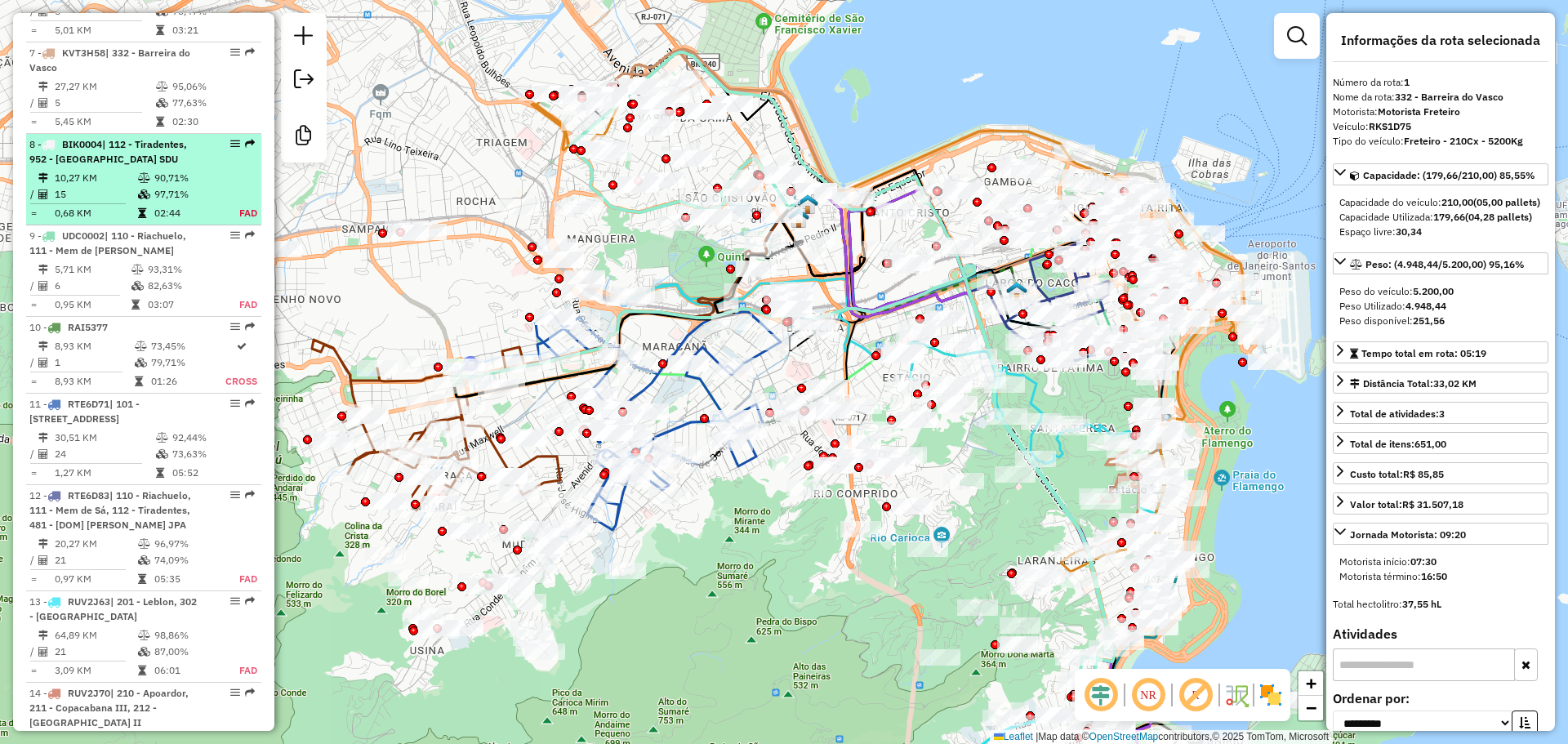
scroll to position [1236, 0]
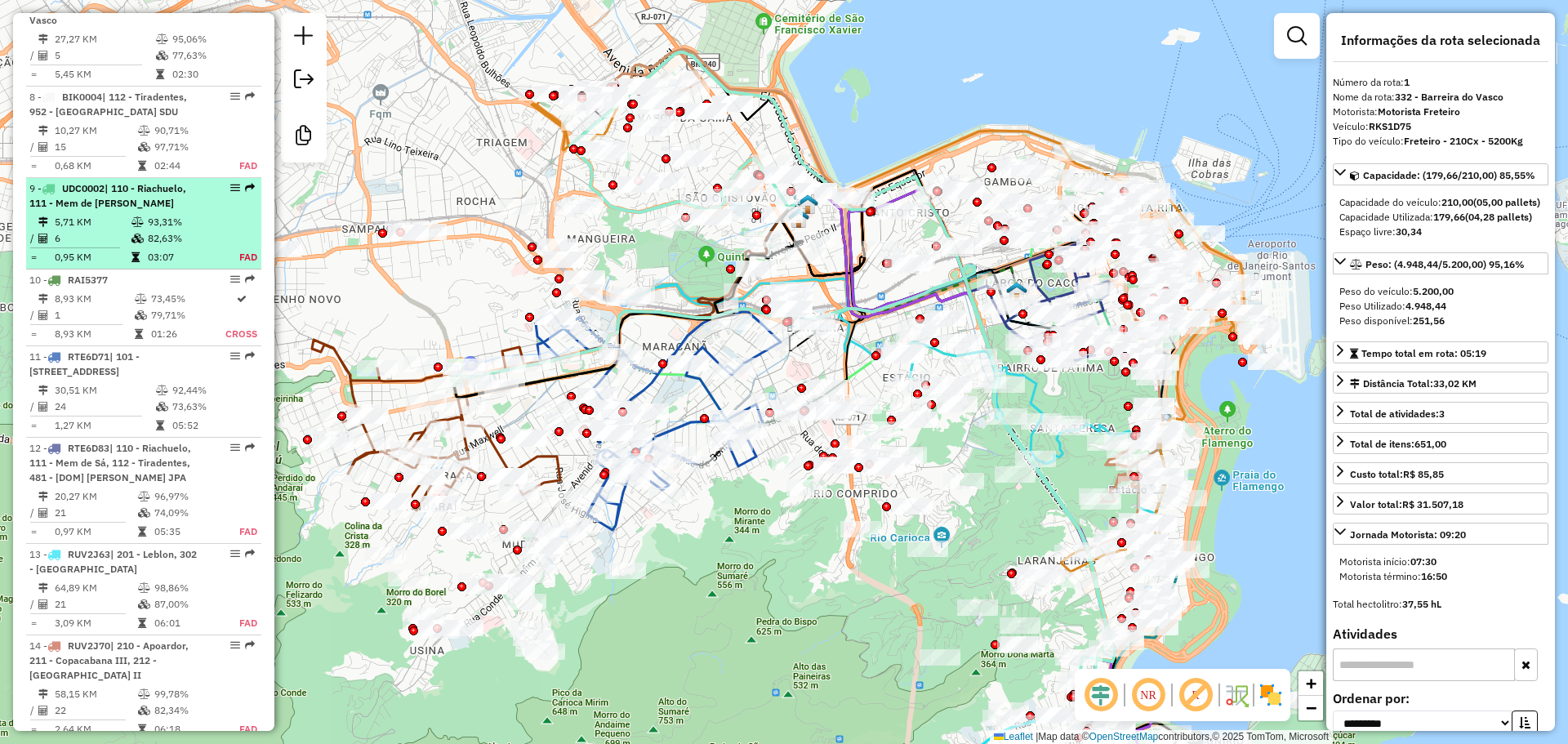
click at [136, 227] on icon at bounding box center [137, 222] width 12 height 10
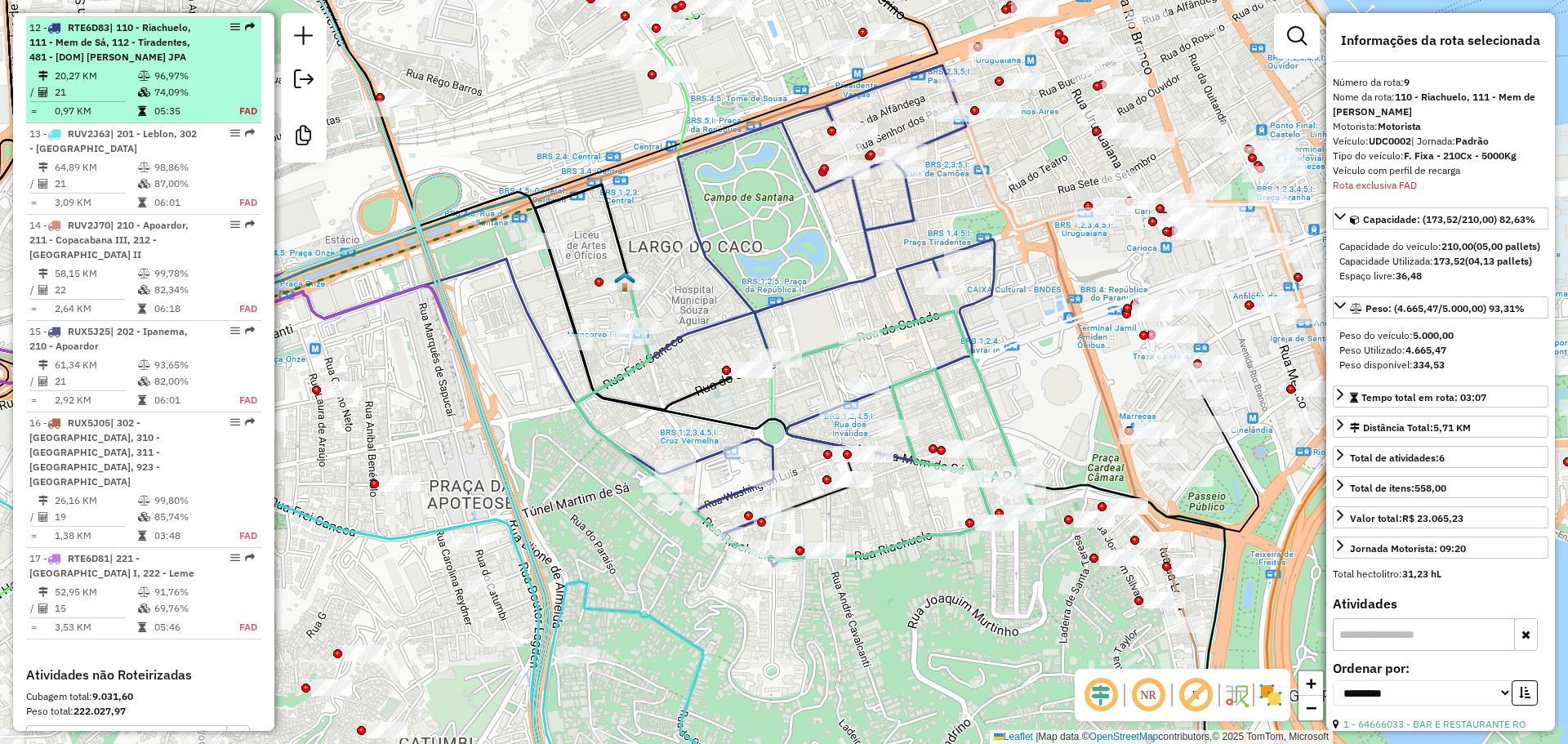
scroll to position [1662, 0]
click at [122, 78] on td "20,27 KM" at bounding box center [94, 70] width 83 height 16
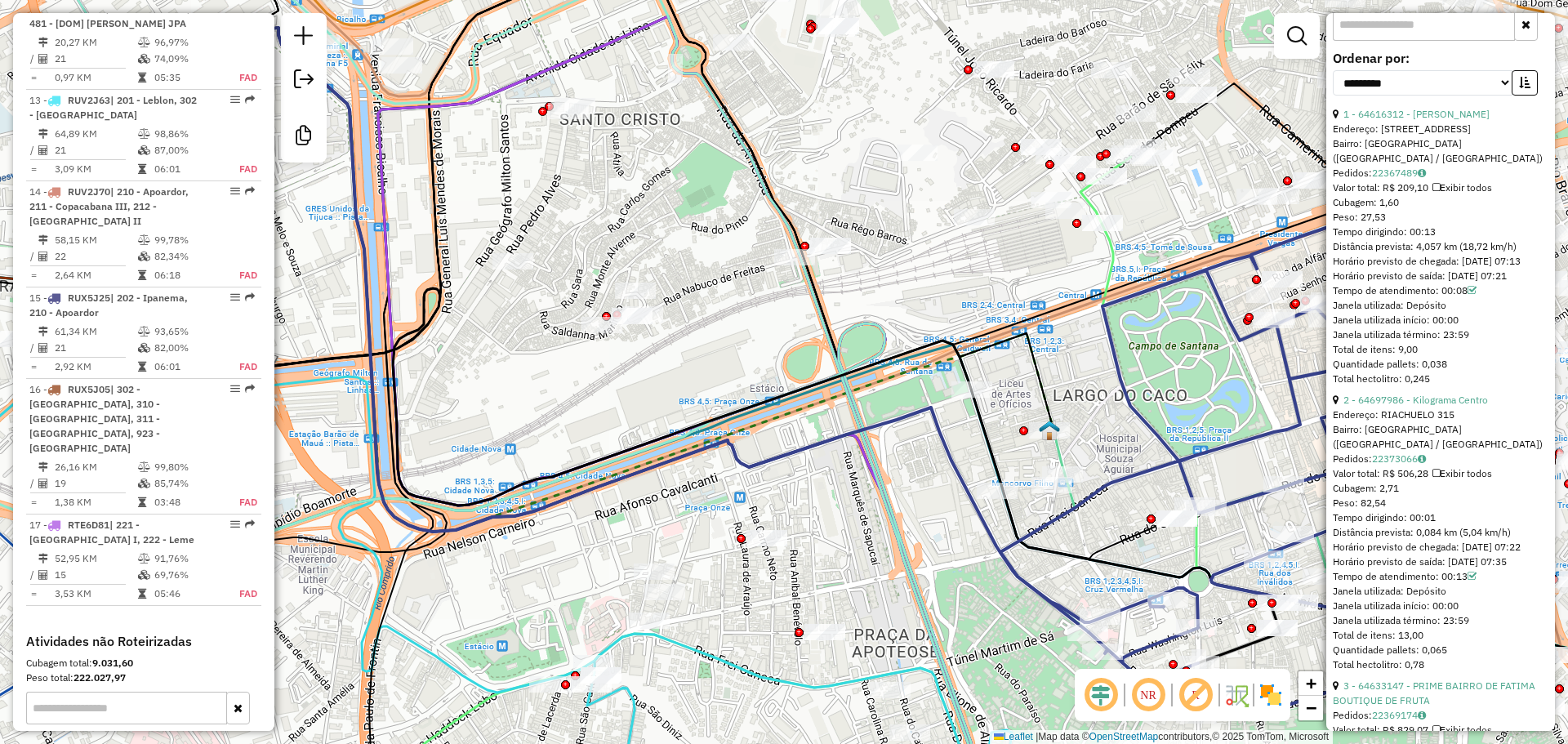
scroll to position [611, 0]
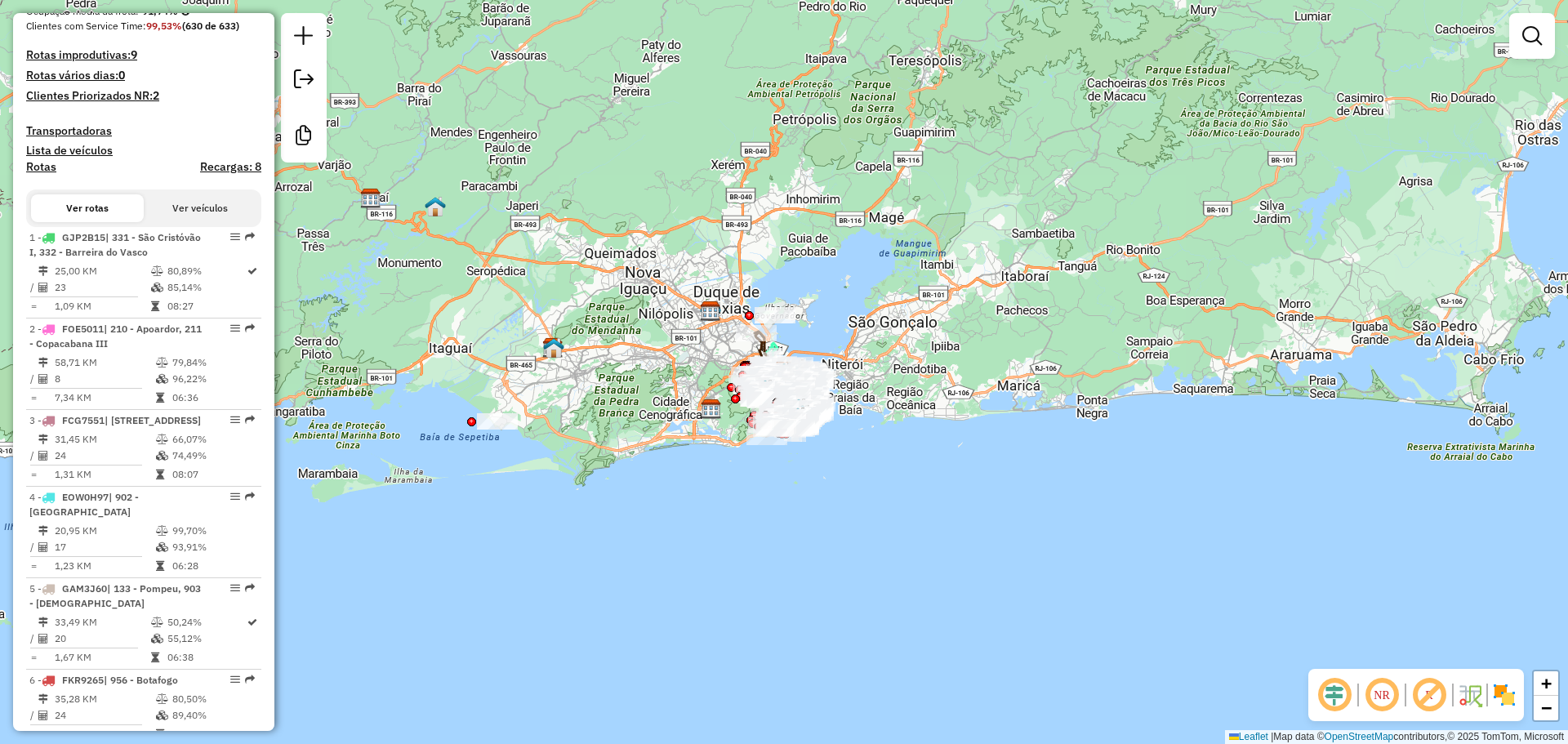
scroll to position [468, 0]
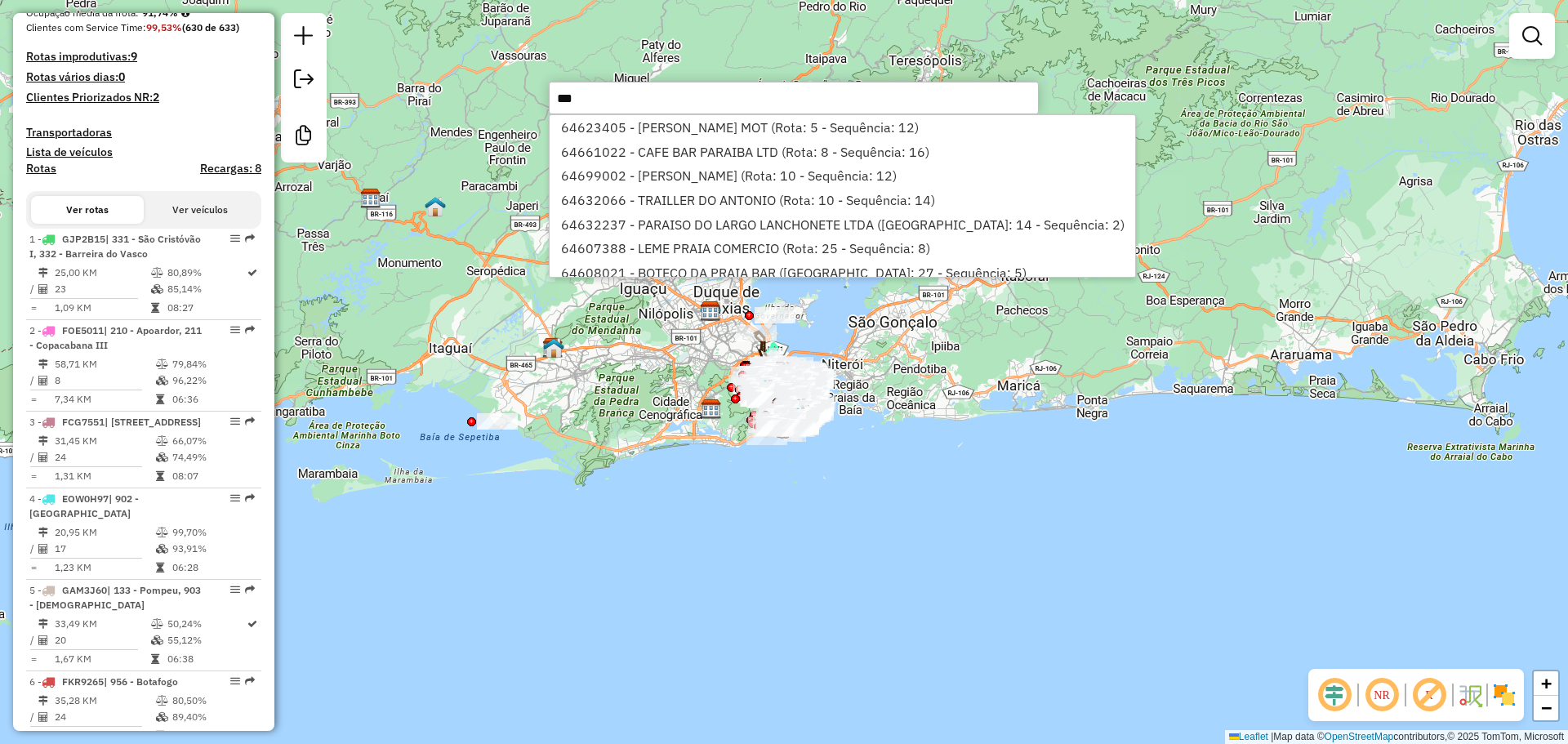
type input "***"
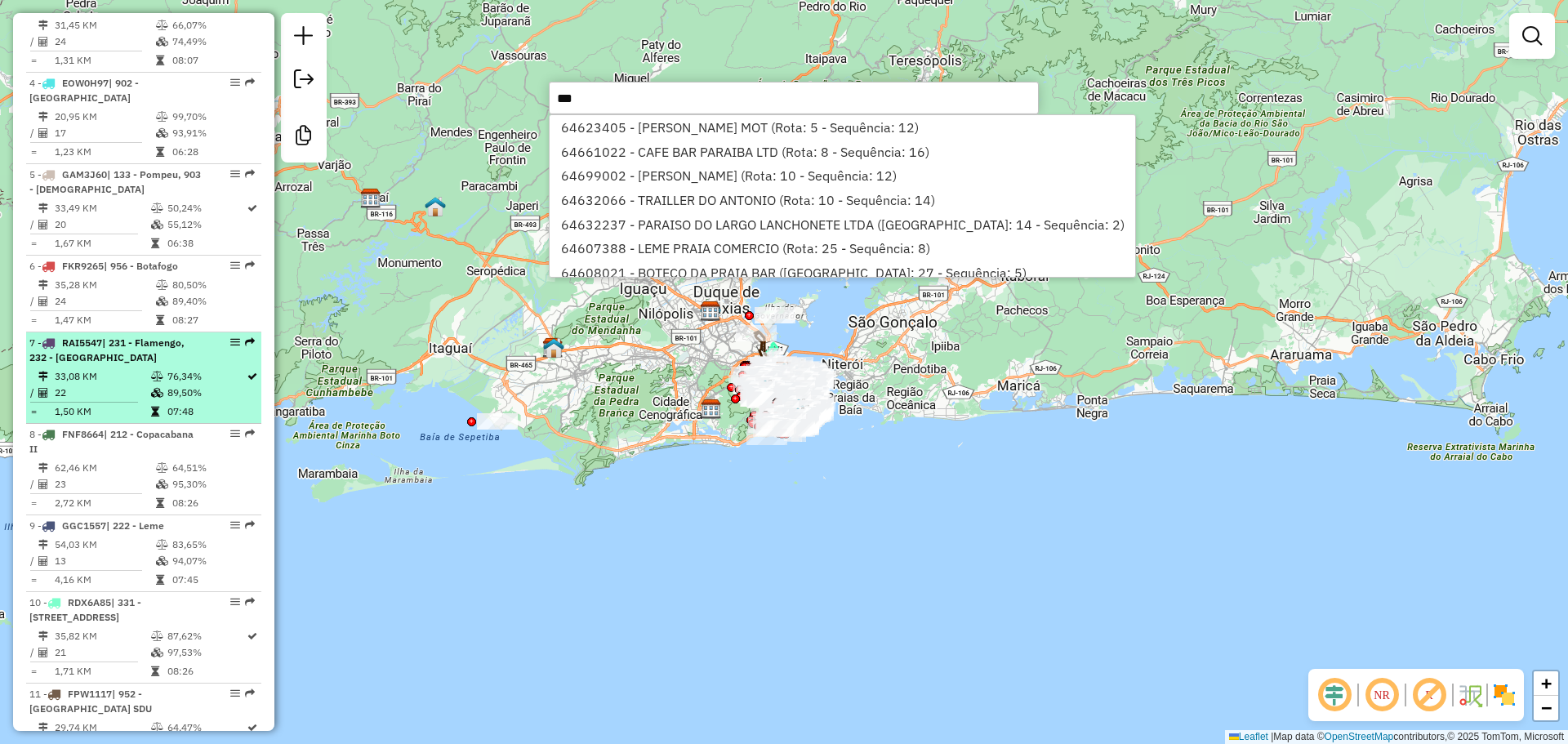
click at [180, 365] on div "7 - RAI5547 | 231 - Flamengo, 232 - Glória" at bounding box center [115, 350] width 173 height 30
select select "**********"
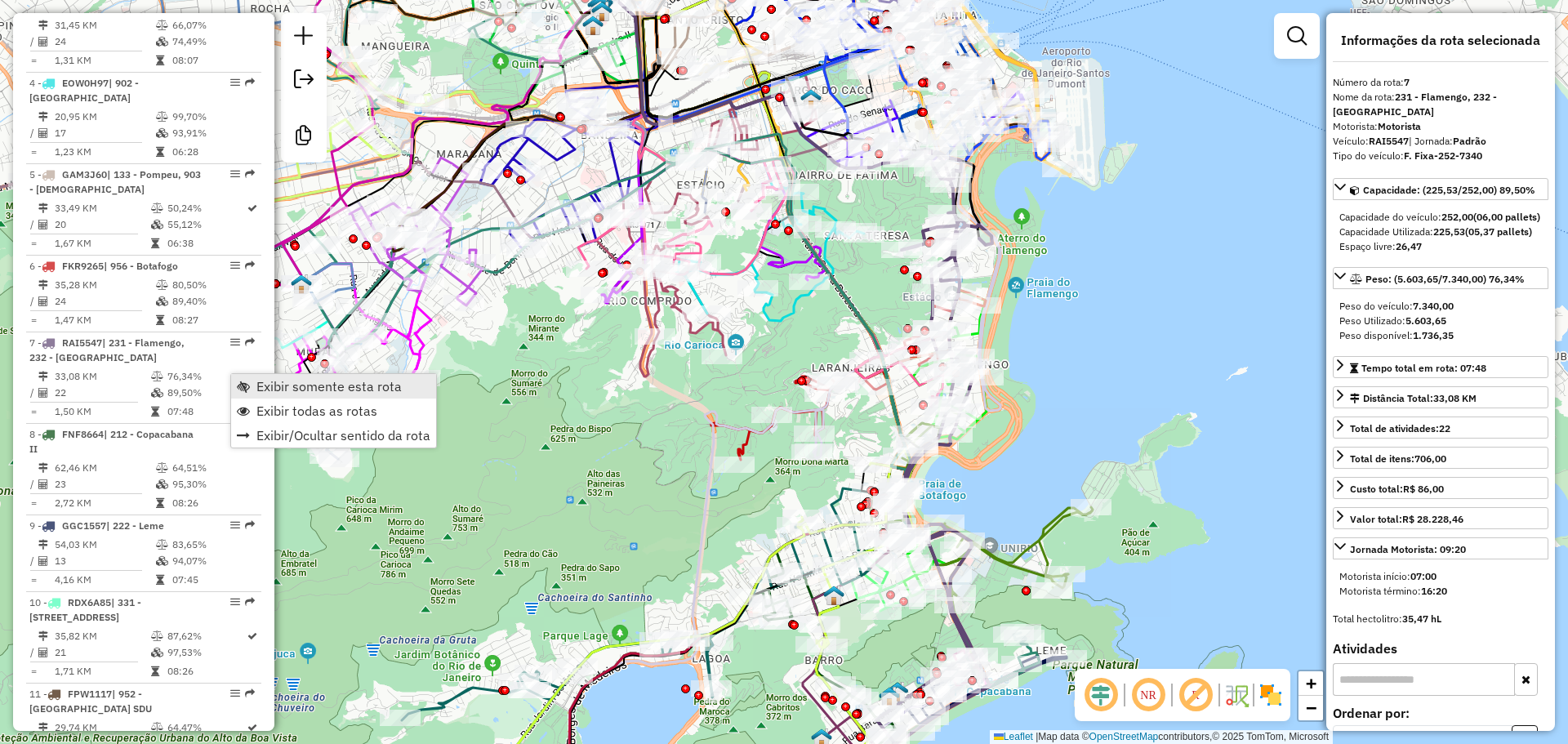
click at [246, 379] on link "Exibir somente esta rota" at bounding box center [333, 386] width 205 height 25
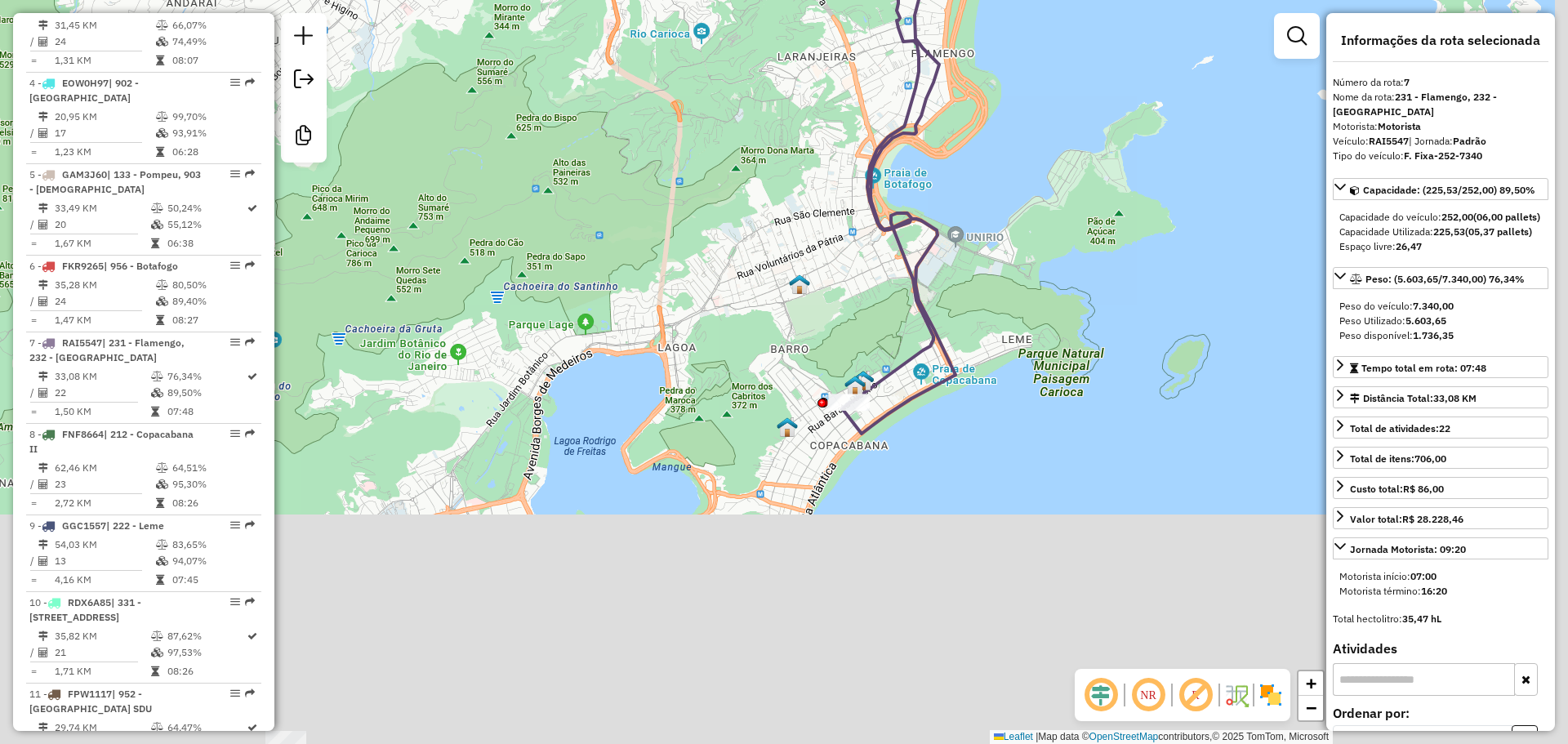
drag, startPoint x: 666, startPoint y: 653, endPoint x: 629, endPoint y: 296, distance: 358.9
click at [629, 296] on div "Janela de atendimento Grade de atendimento Capacidade Transportadoras Veículos …" at bounding box center [784, 372] width 1568 height 744
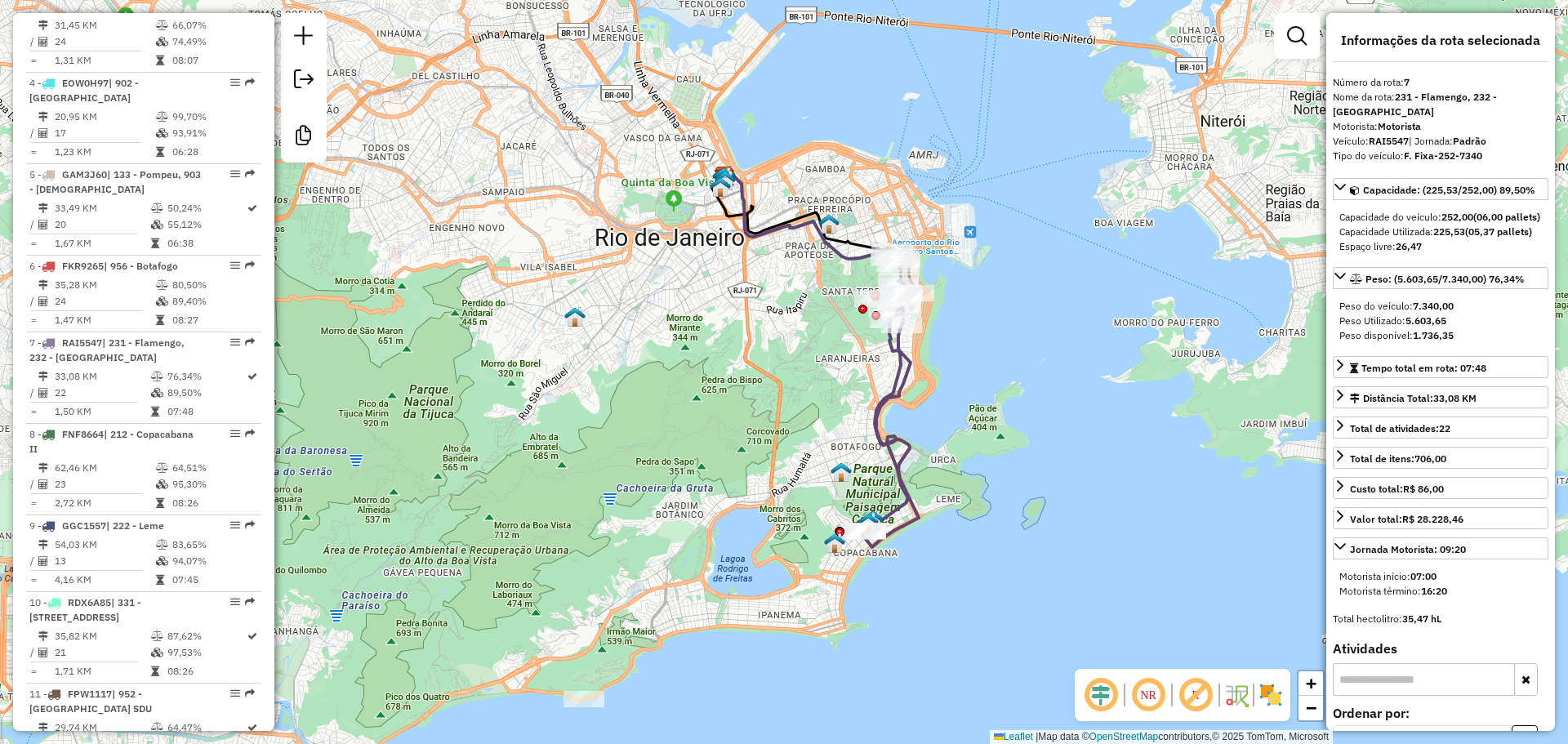
drag, startPoint x: 787, startPoint y: 204, endPoint x: 802, endPoint y: 398, distance: 194.6
click at [802, 398] on div "Janela de atendimento Grade de atendimento Capacidade Transportadoras Veículos …" at bounding box center [784, 372] width 1568 height 744
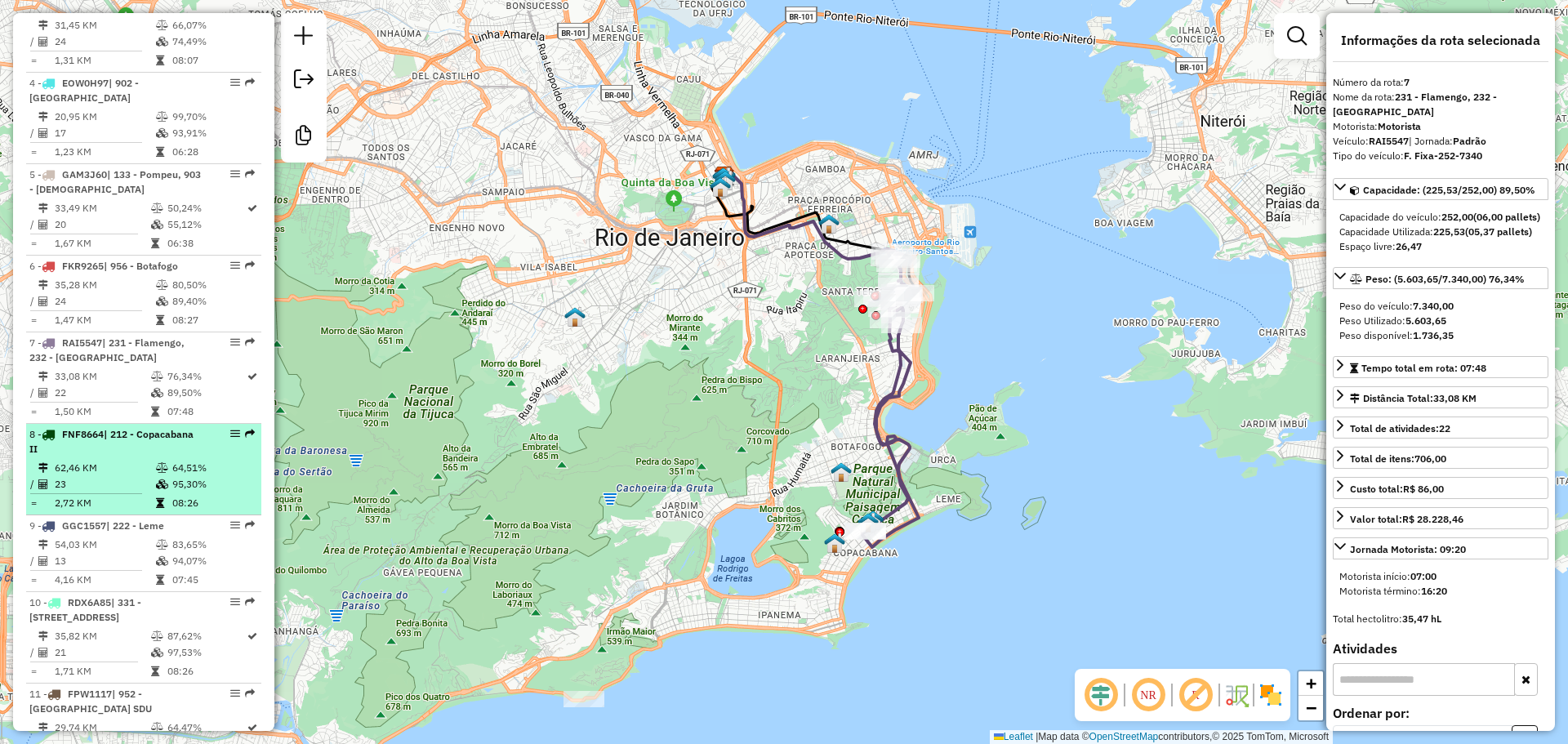
click at [146, 456] on div "8 - FNF8664 | 212 - Copacabana II" at bounding box center [115, 442] width 173 height 30
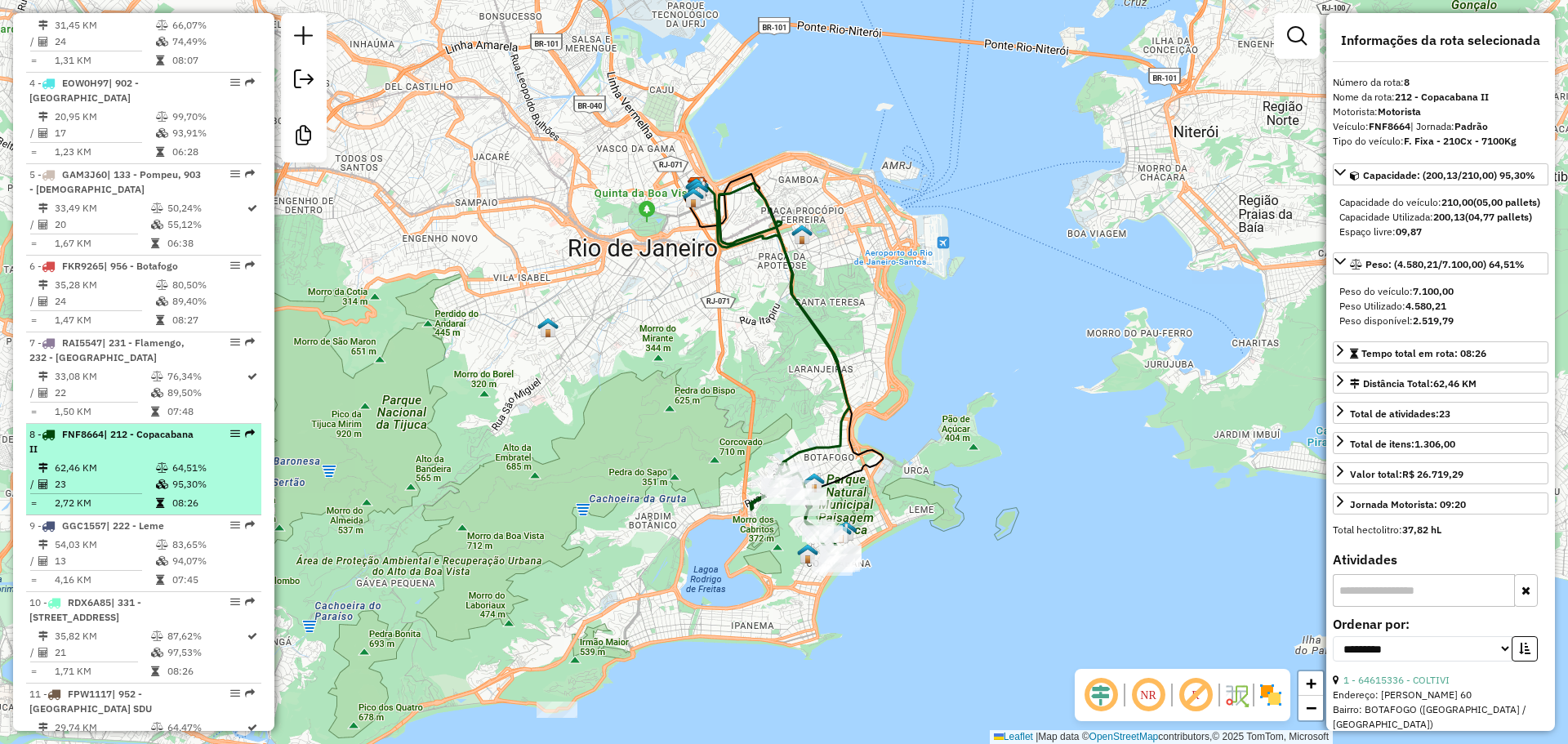
click at [104, 456] on div "8 - FNF8664 | 212 - Copacabana II" at bounding box center [115, 442] width 173 height 30
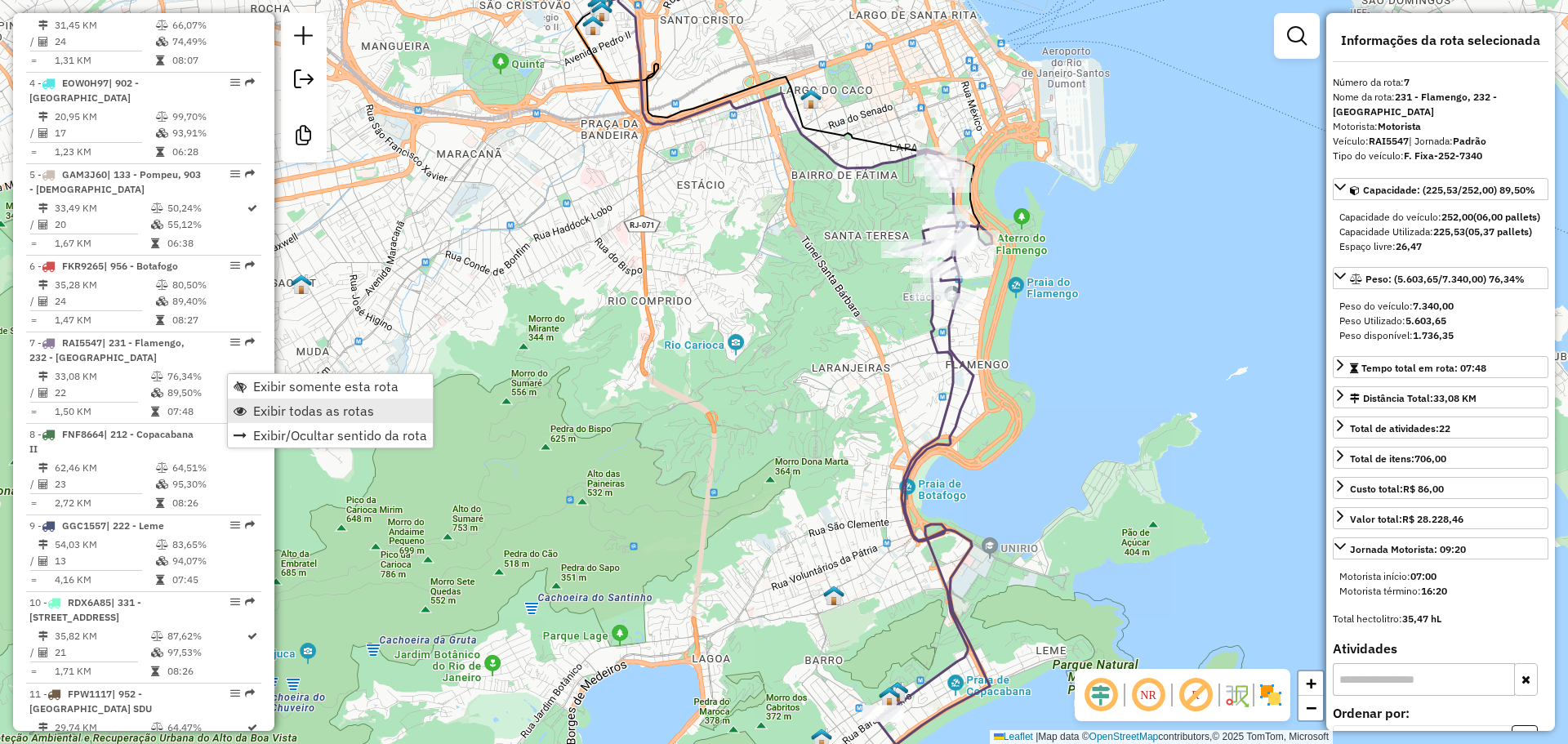
click at [268, 402] on link "Exibir todas as rotas" at bounding box center [330, 411] width 205 height 25
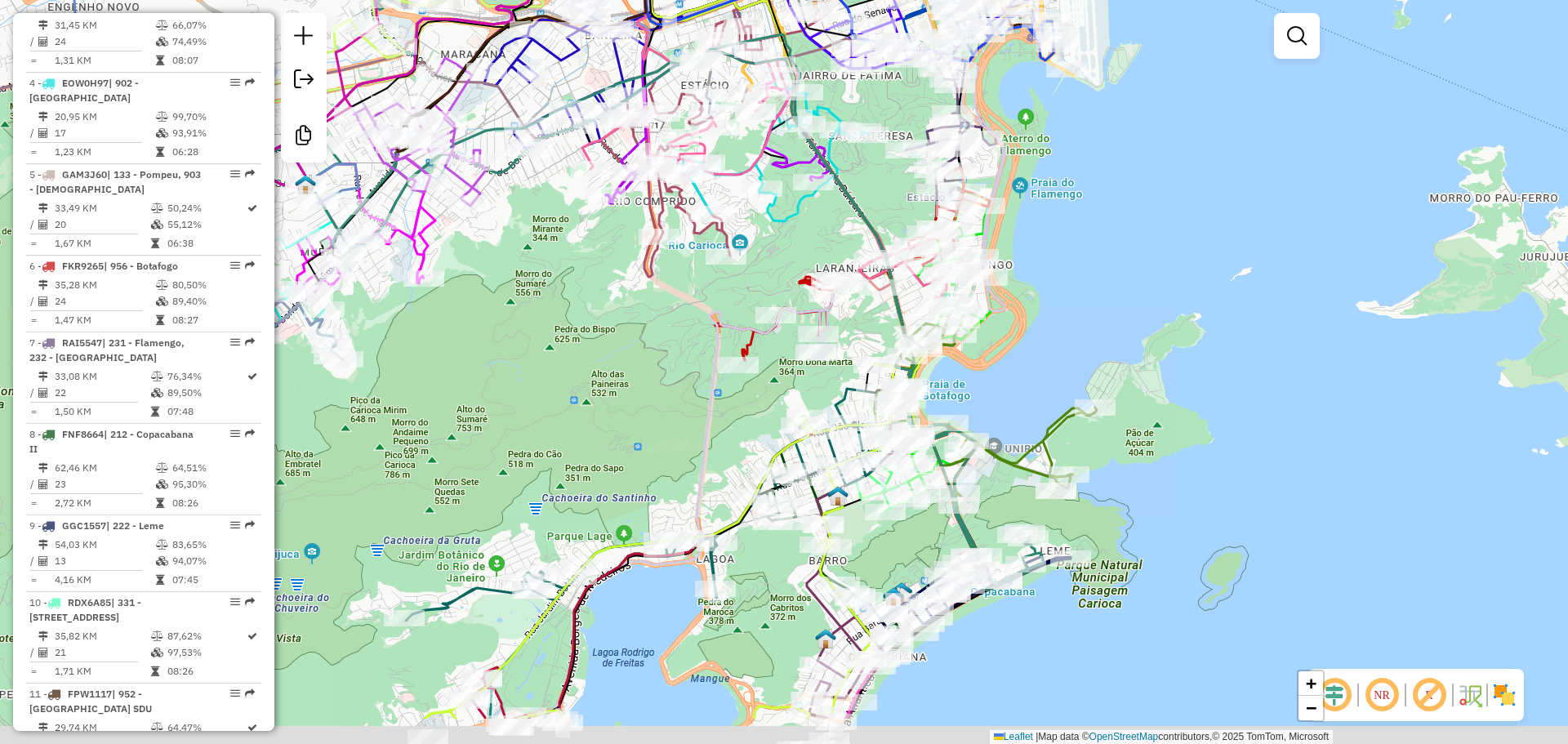
drag, startPoint x: 715, startPoint y: 622, endPoint x: 706, endPoint y: 388, distance: 234.2
click at [706, 388] on icon at bounding box center [676, 533] width 503 height 369
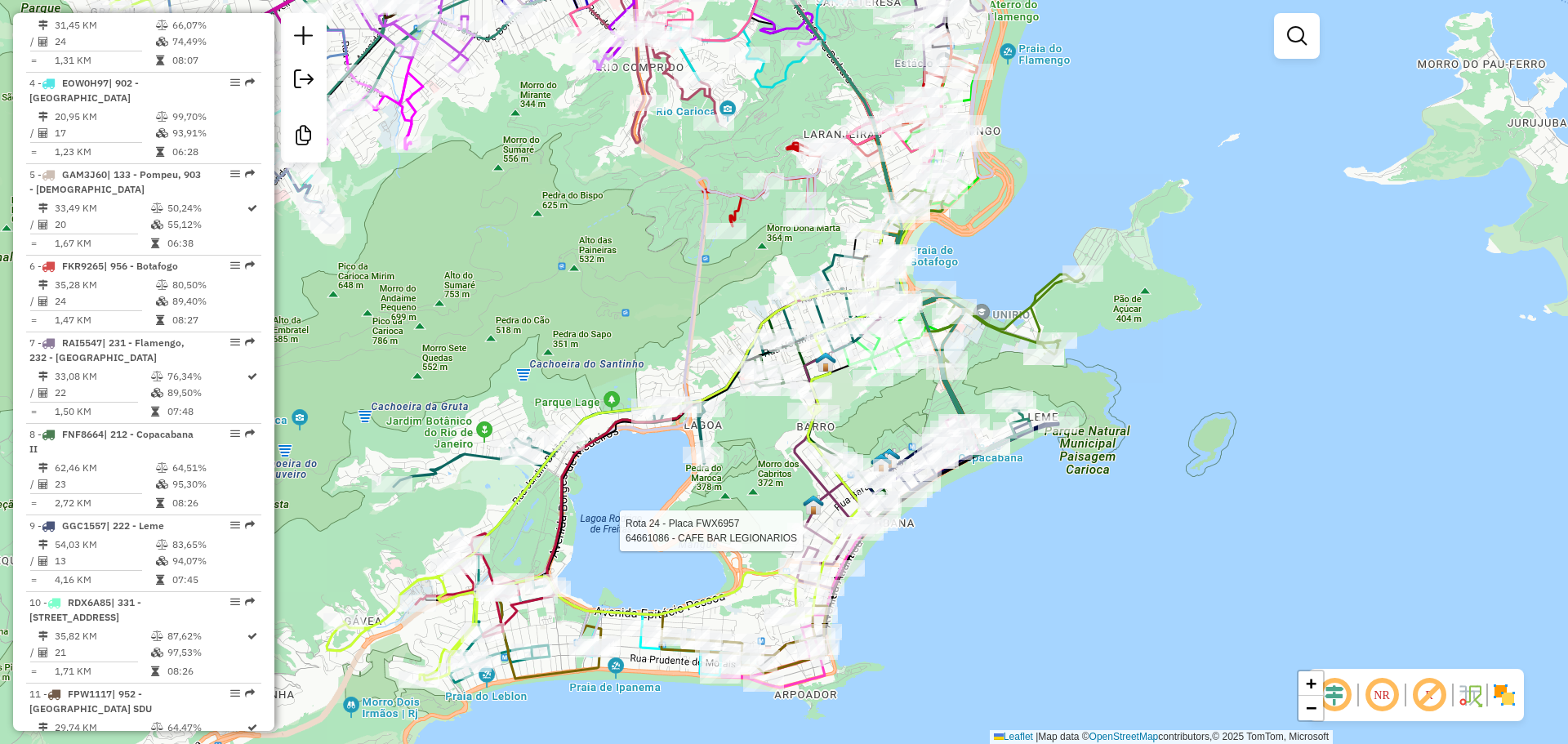
select select "**********"
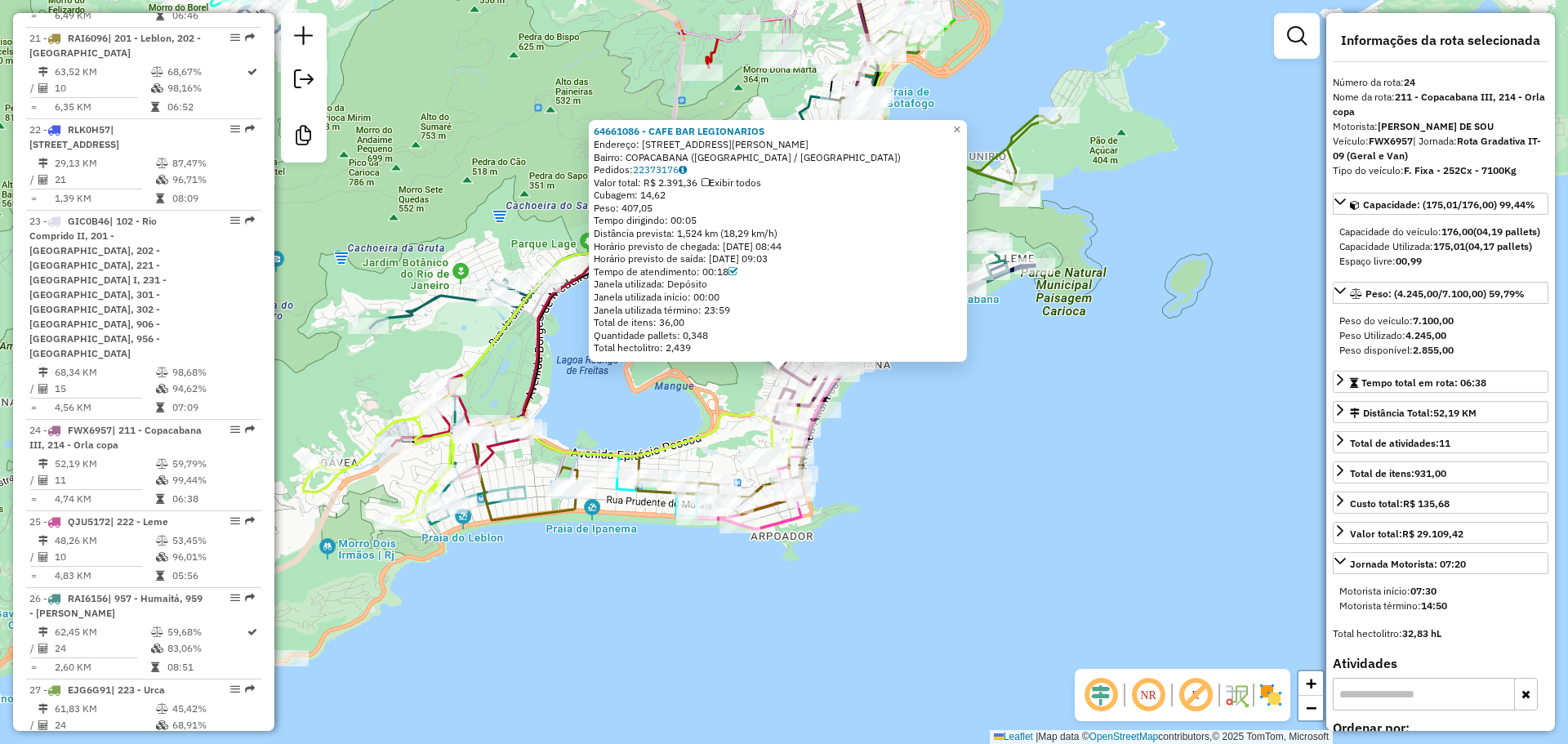
scroll to position [2772, 0]
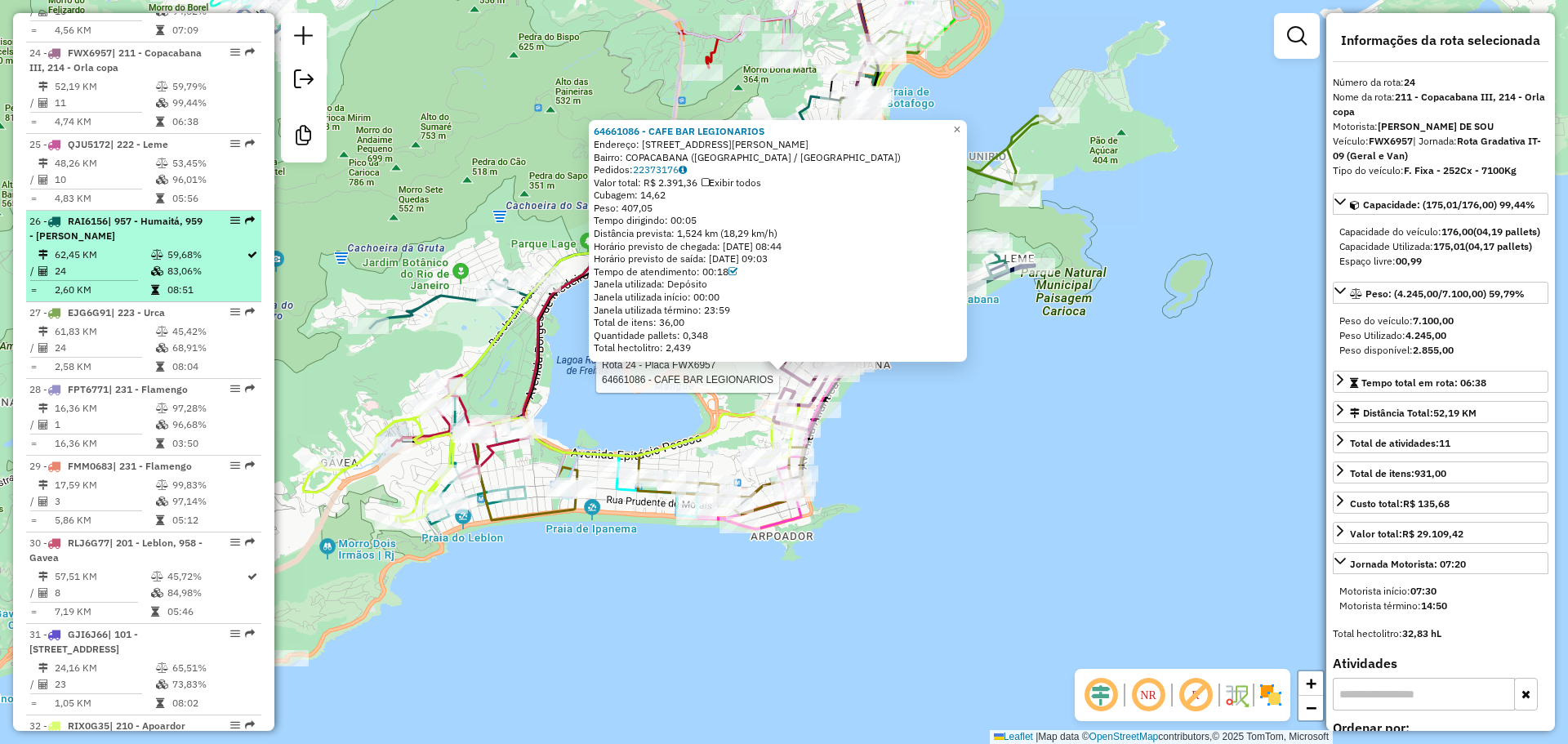
click at [184, 215] on span "| 957 - Humaitá, 959 - JD Botanico" at bounding box center [115, 228] width 173 height 27
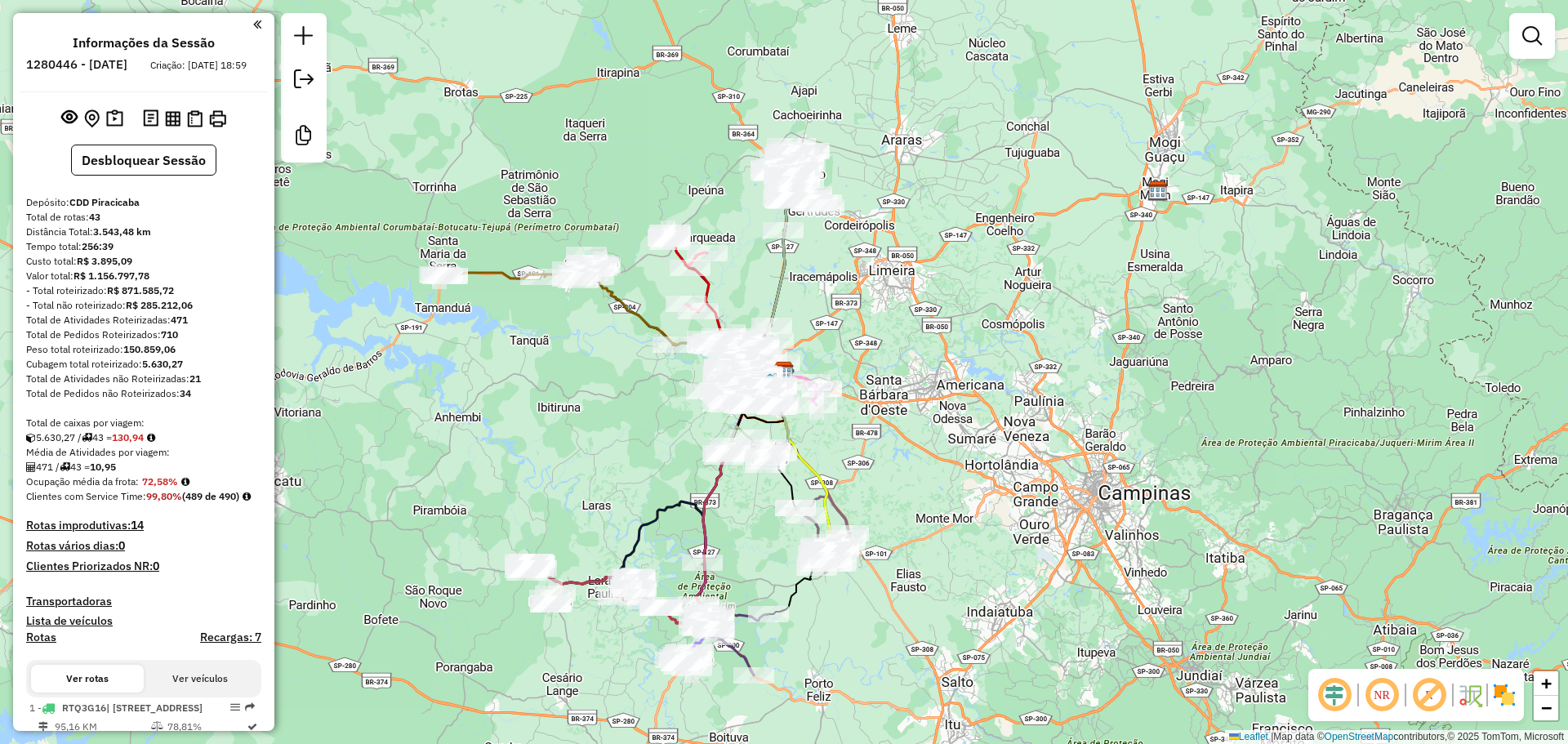
scroll to position [880, 0]
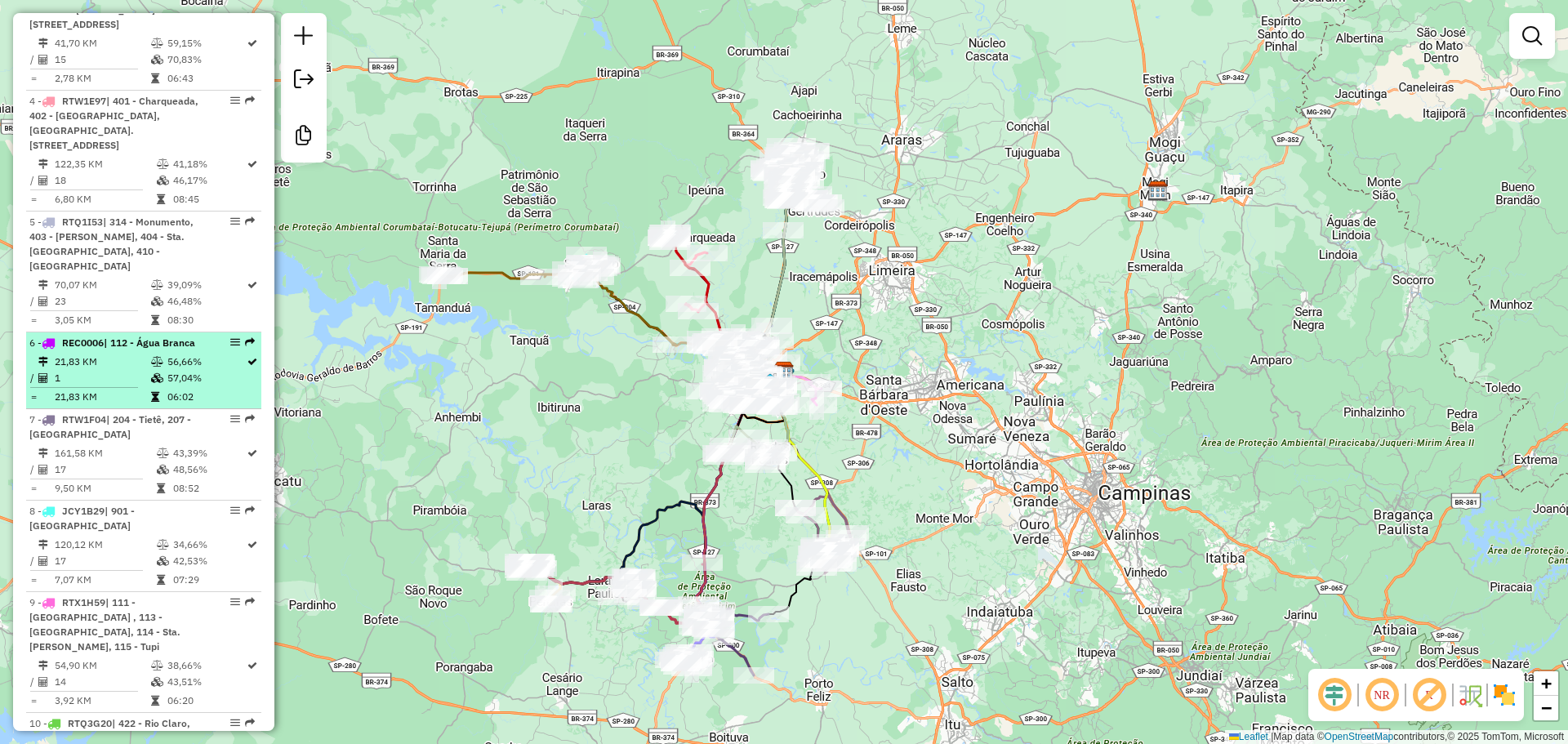
click at [108, 350] on div "6 - REC0006 | 112 - Água Branca" at bounding box center [115, 342] width 173 height 14
select select "**********"
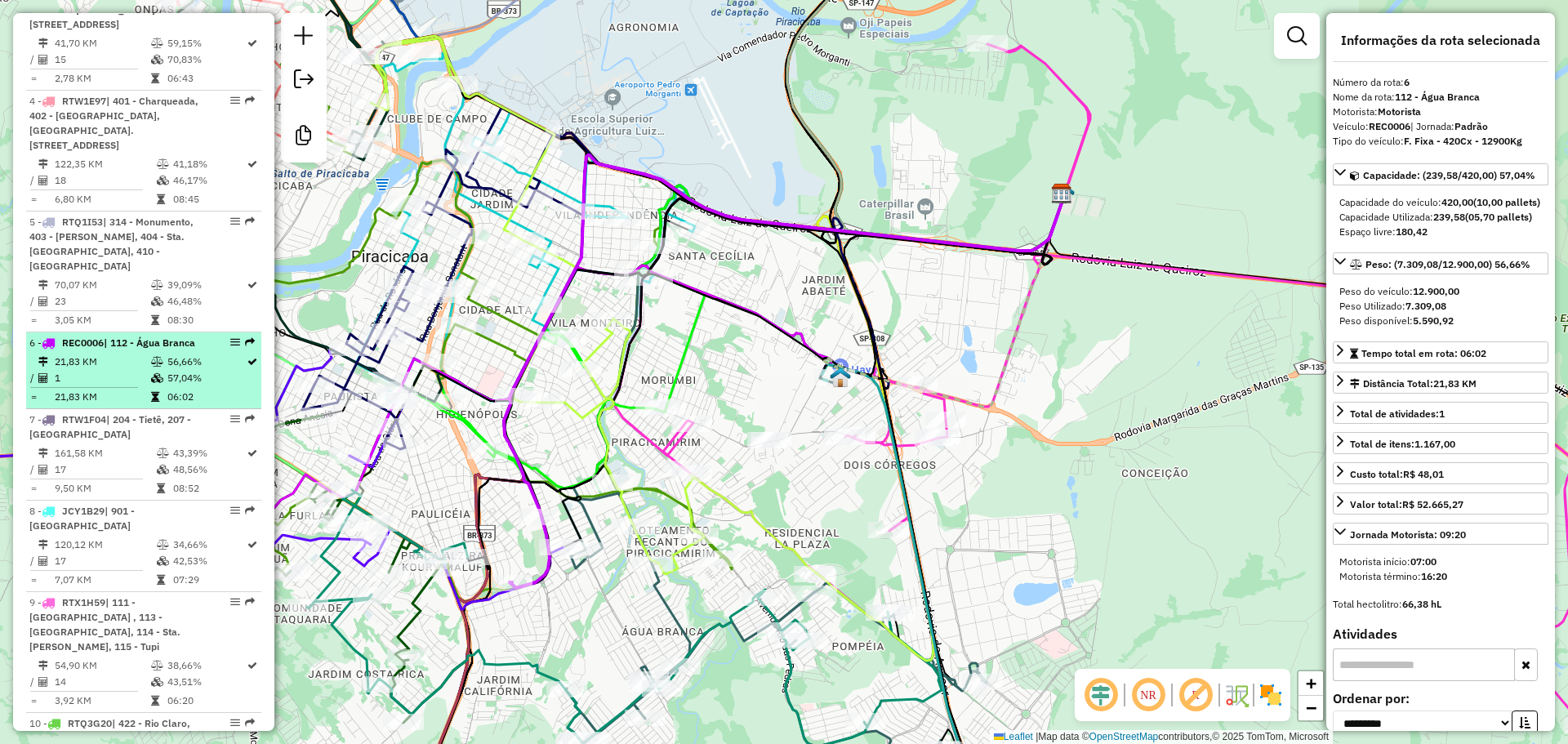
click at [190, 350] on div "6 - REC0006 | 112 - Água Branca" at bounding box center [115, 342] width 173 height 14
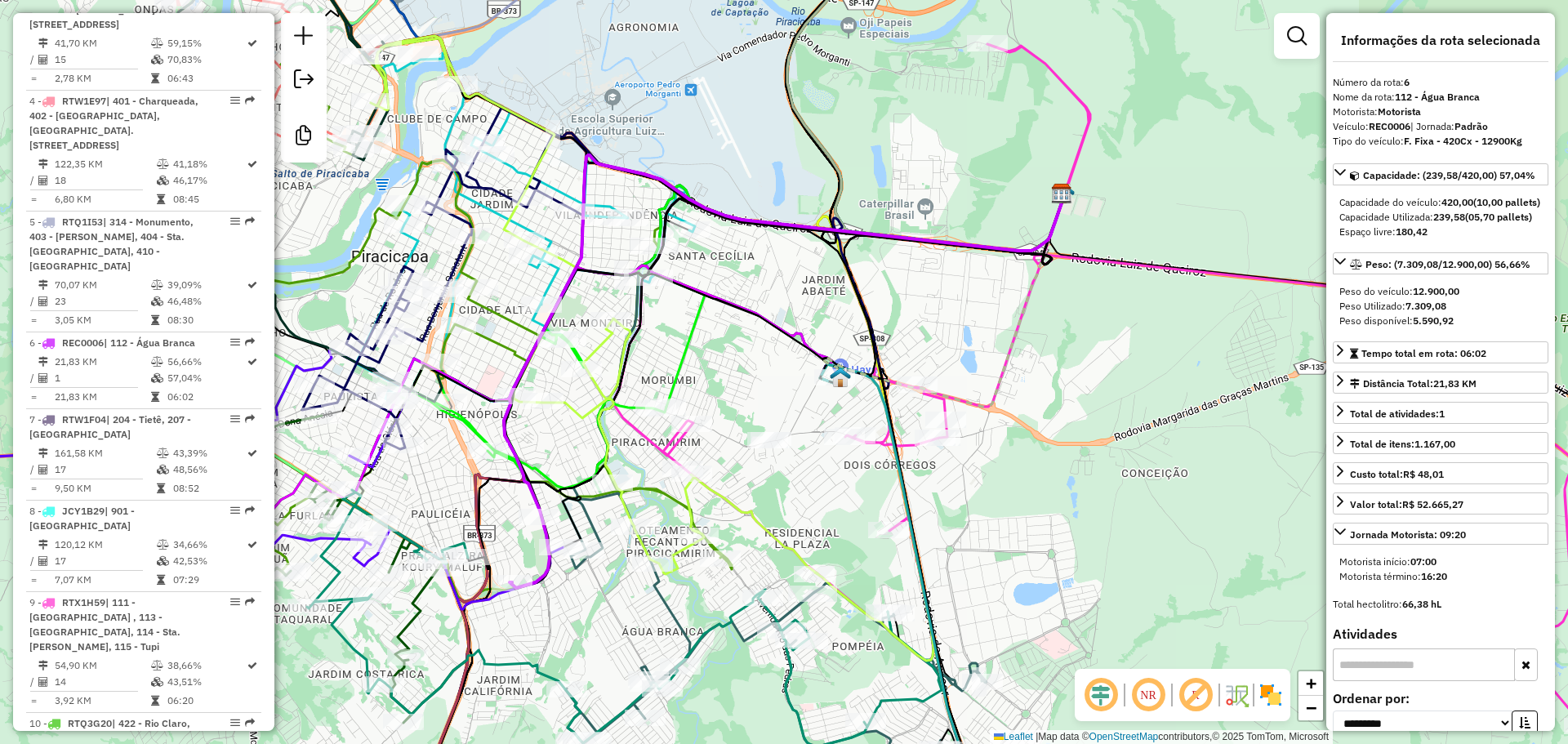
click at [1204, 695] on em at bounding box center [1195, 694] width 39 height 39
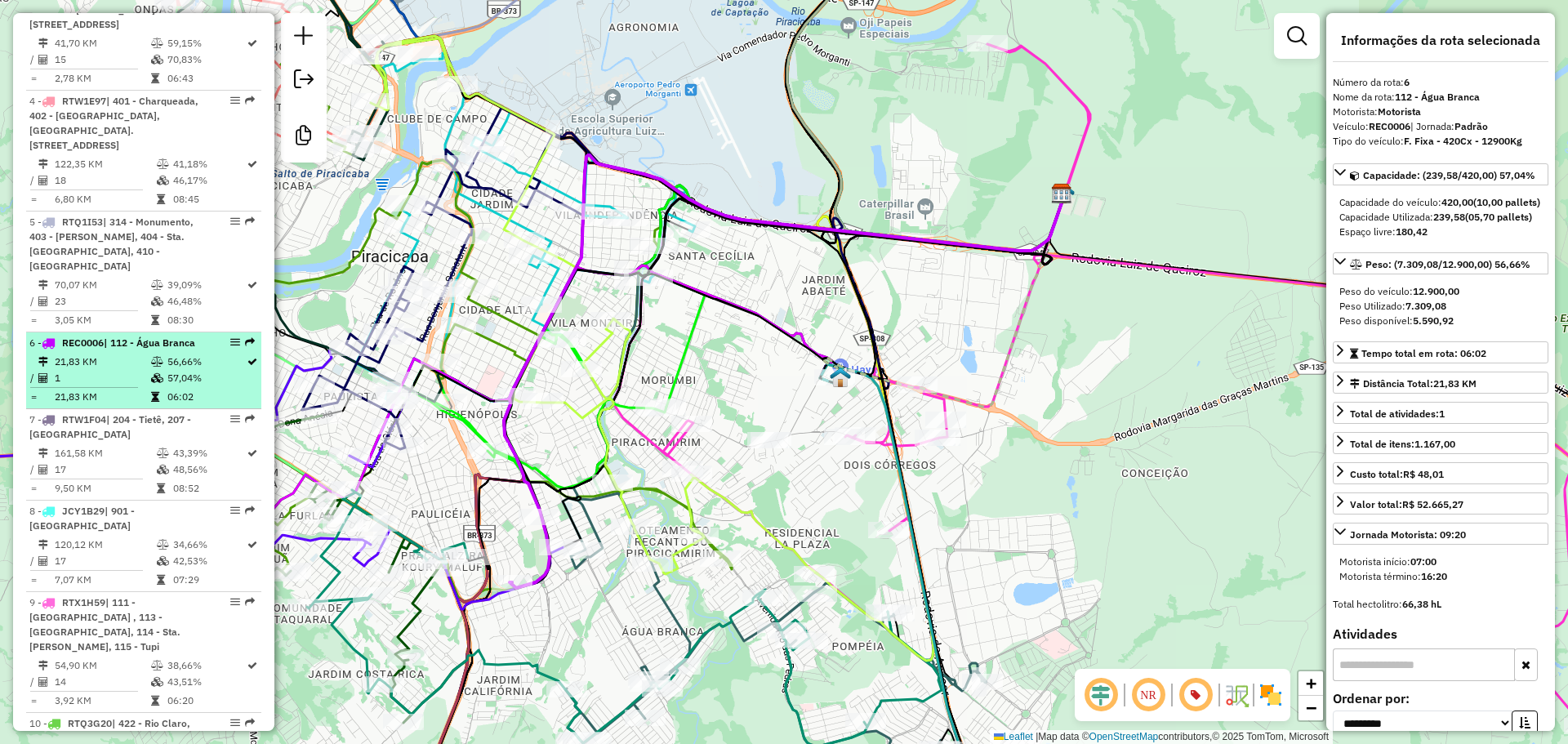
click at [233, 347] on em at bounding box center [235, 341] width 10 height 10
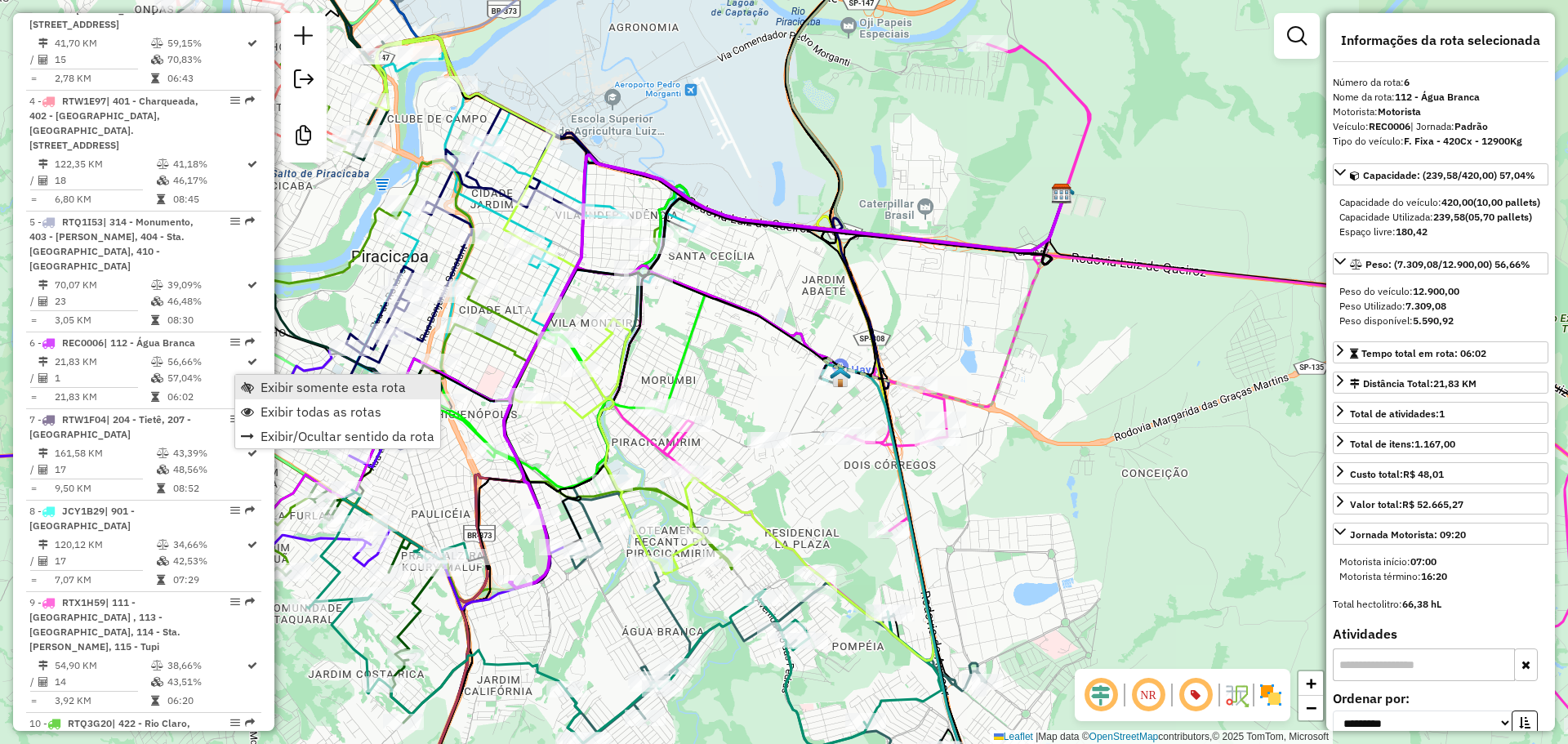
click at [255, 380] on link "Exibir somente esta rota" at bounding box center [337, 387] width 205 height 25
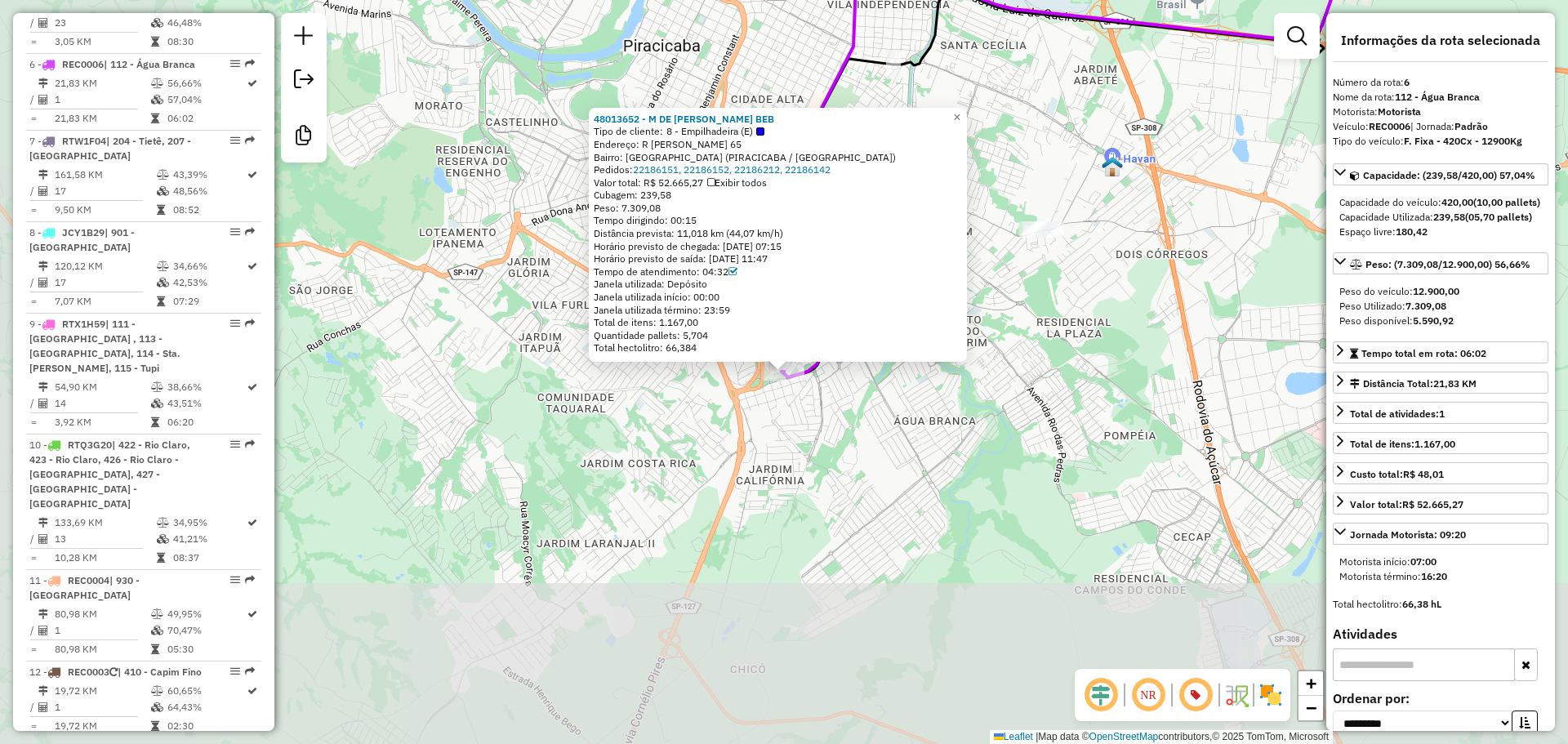
scroll to position [1230, 0]
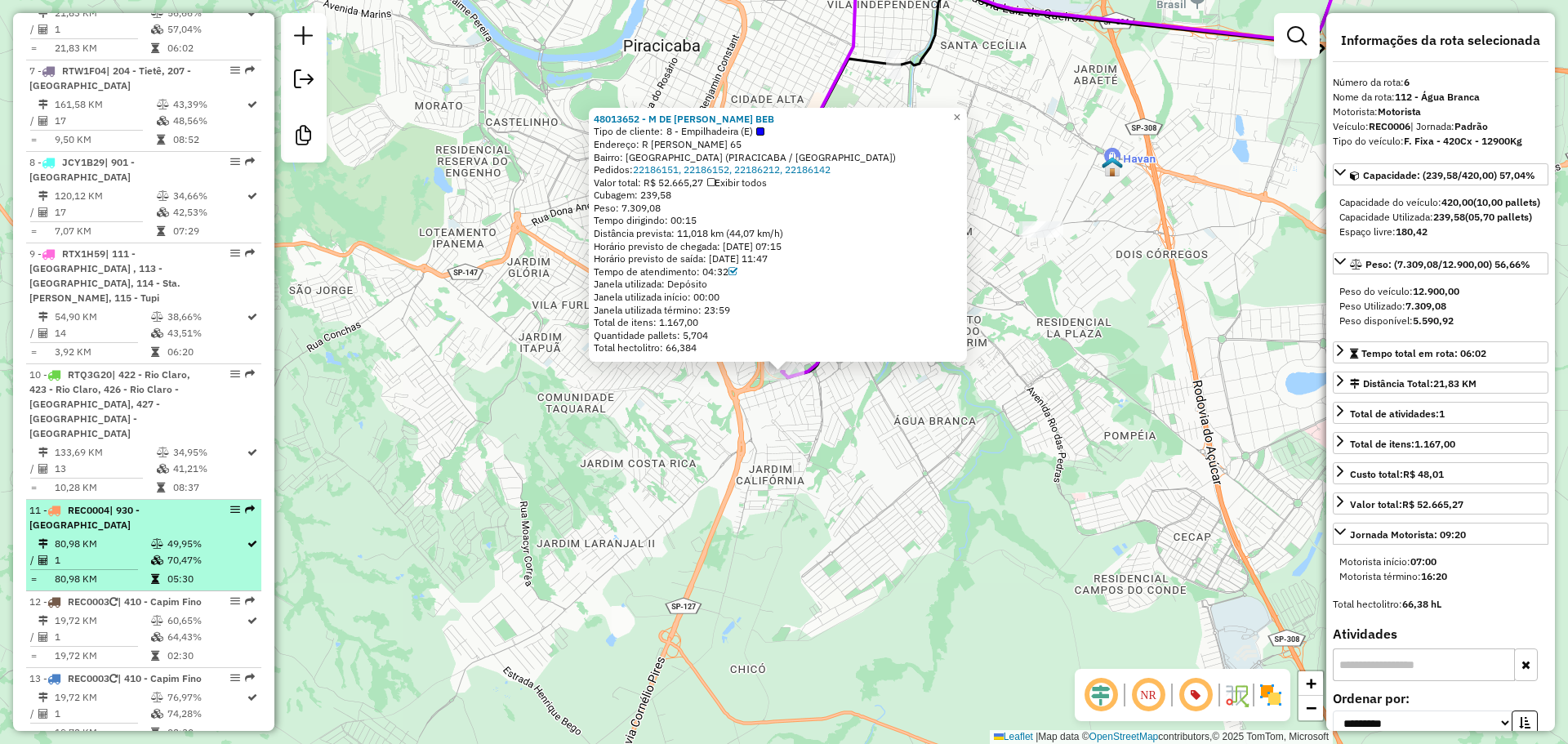
click at [139, 515] on span "| 930 - Centro Rio Claro" at bounding box center [85, 517] width 111 height 27
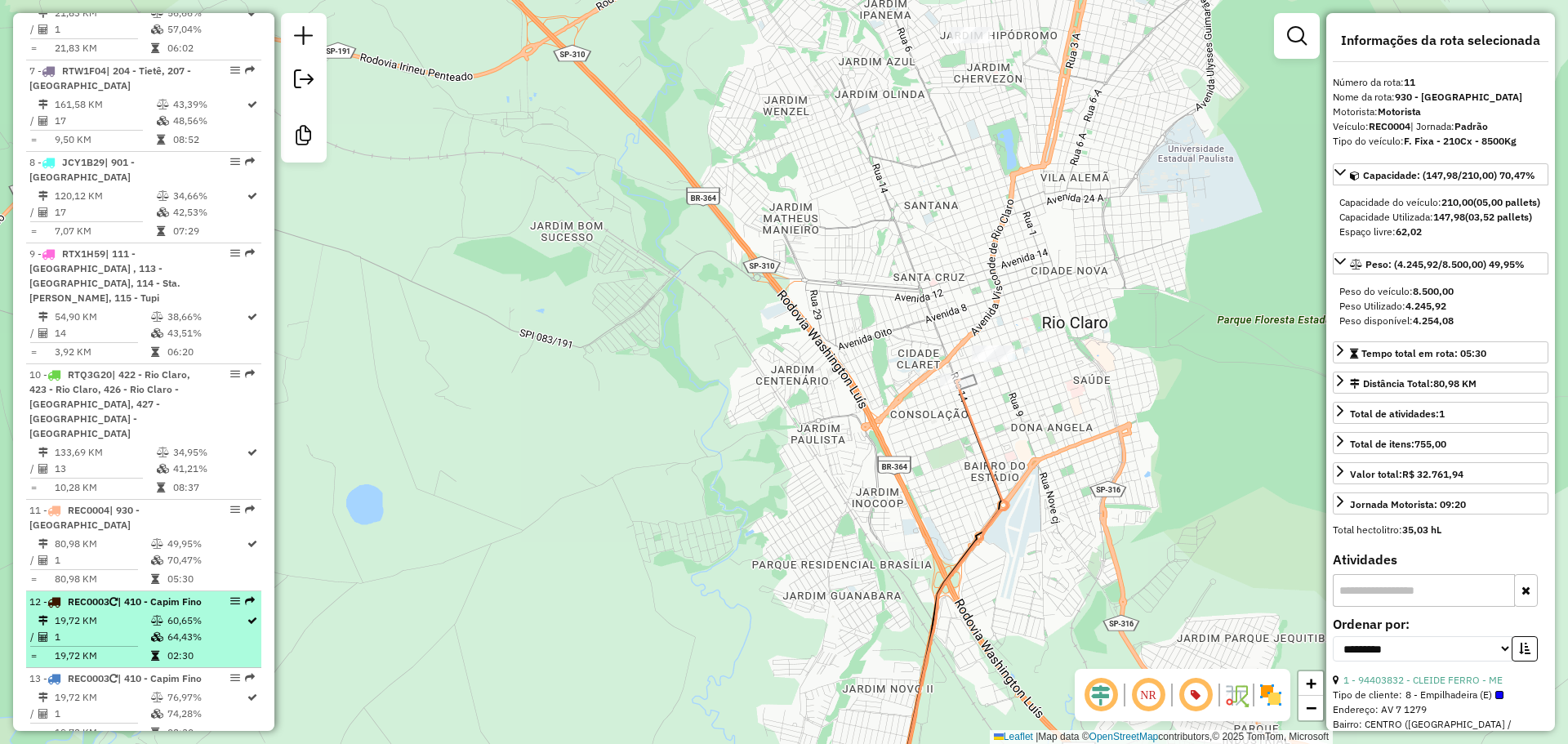
click at [150, 627] on td at bounding box center [157, 620] width 16 height 16
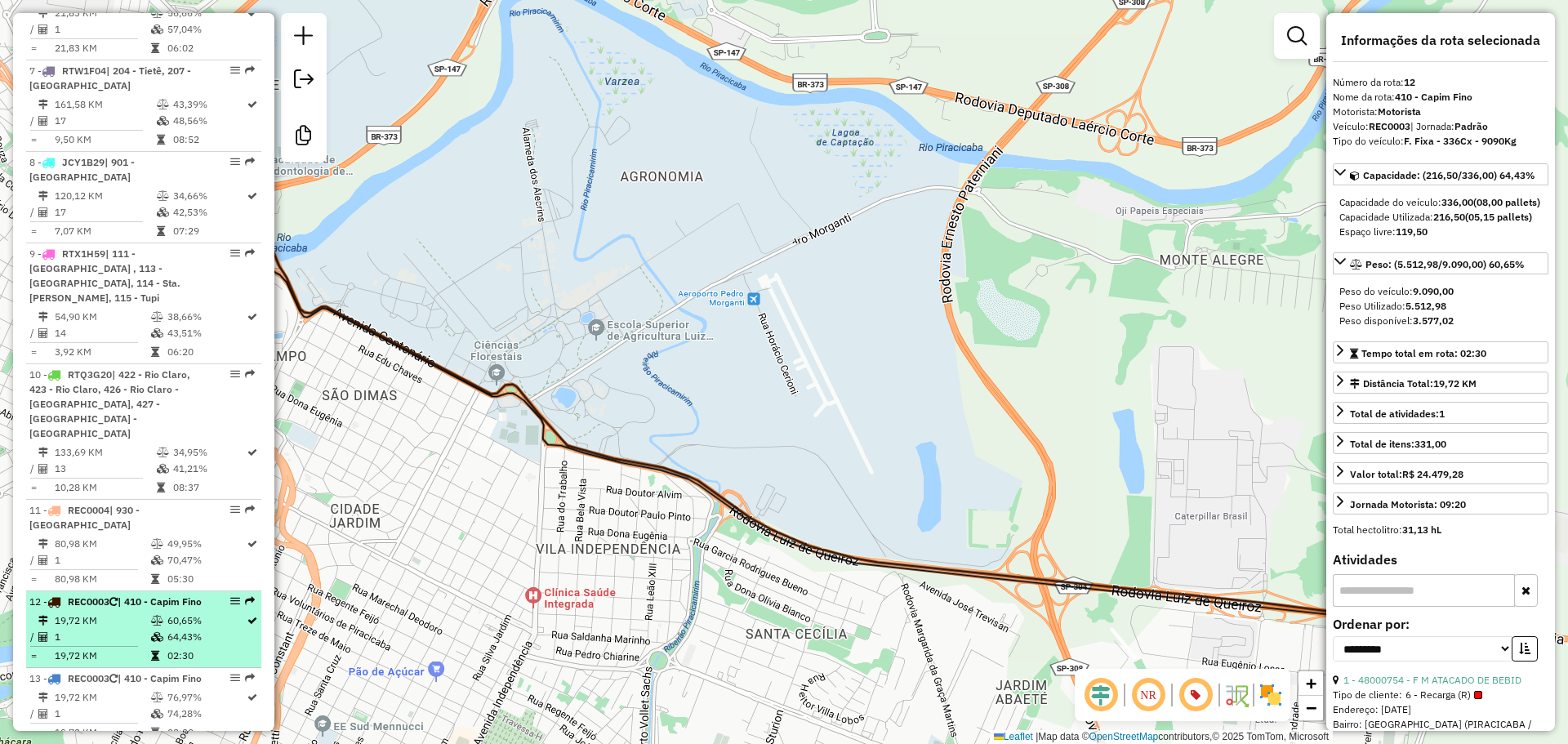
click at [157, 603] on span "| 410 - Capim Fino" at bounding box center [159, 601] width 84 height 12
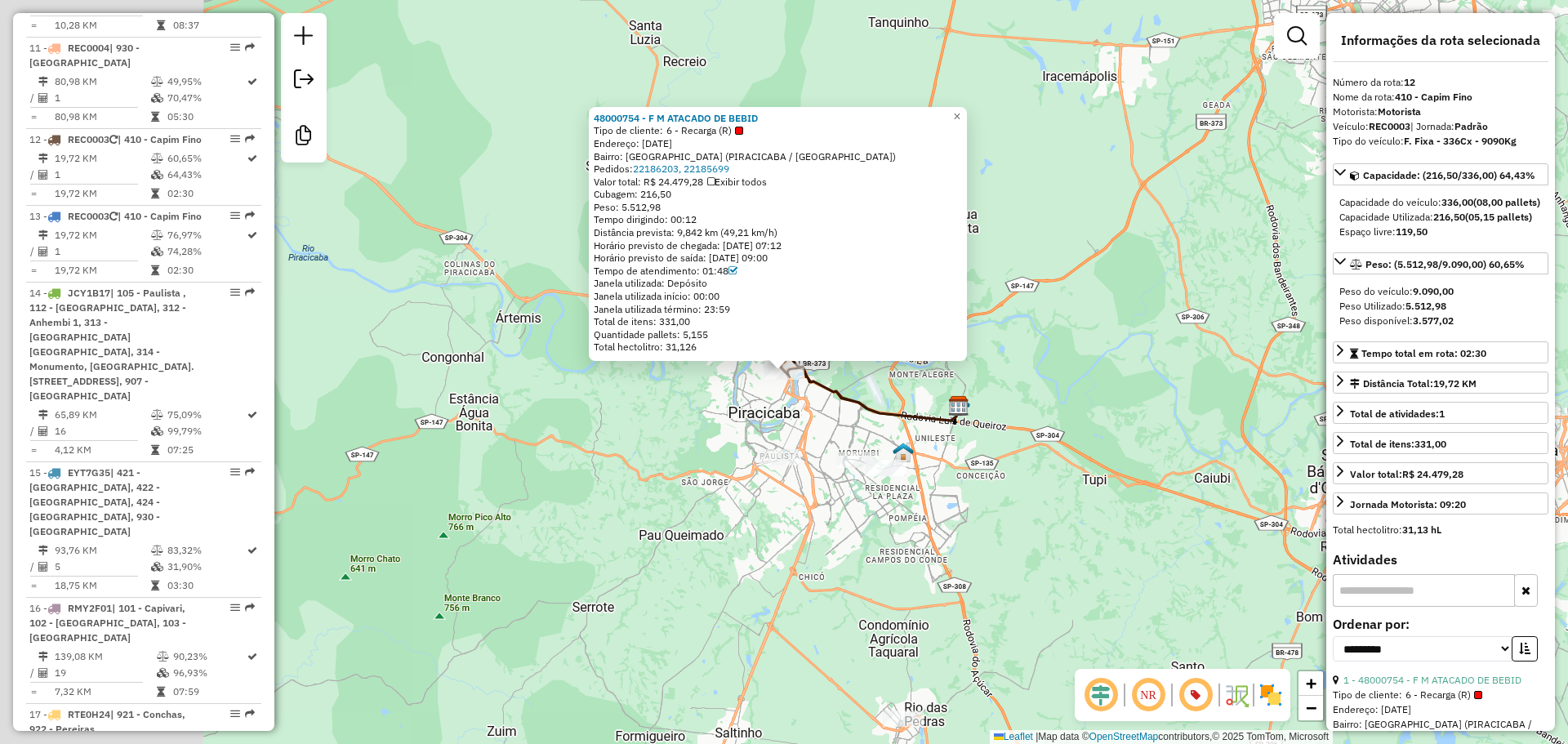
scroll to position [1808, 0]
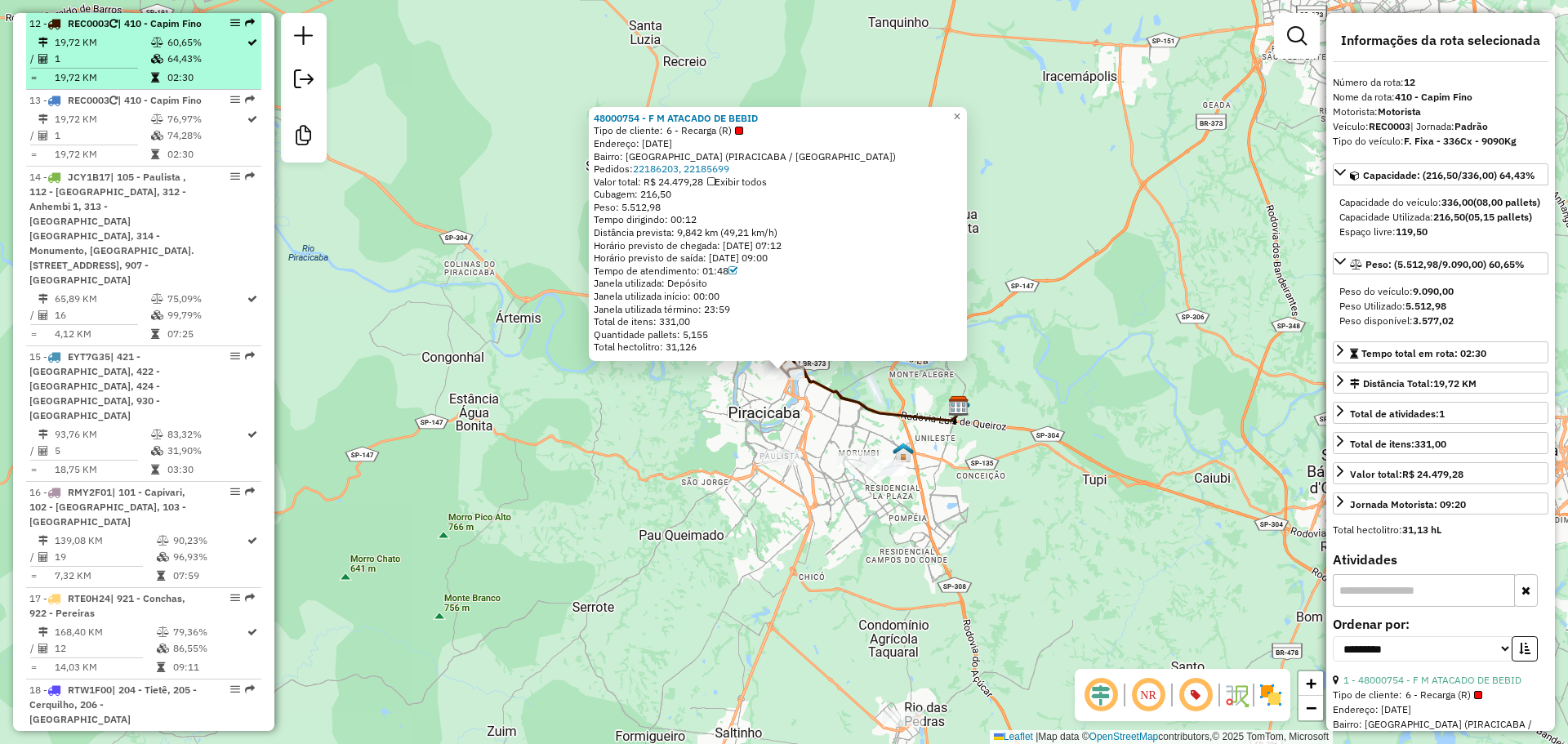
click at [169, 31] on div "12 - REC0003 | 410 - Capim Fino" at bounding box center [115, 23] width 173 height 14
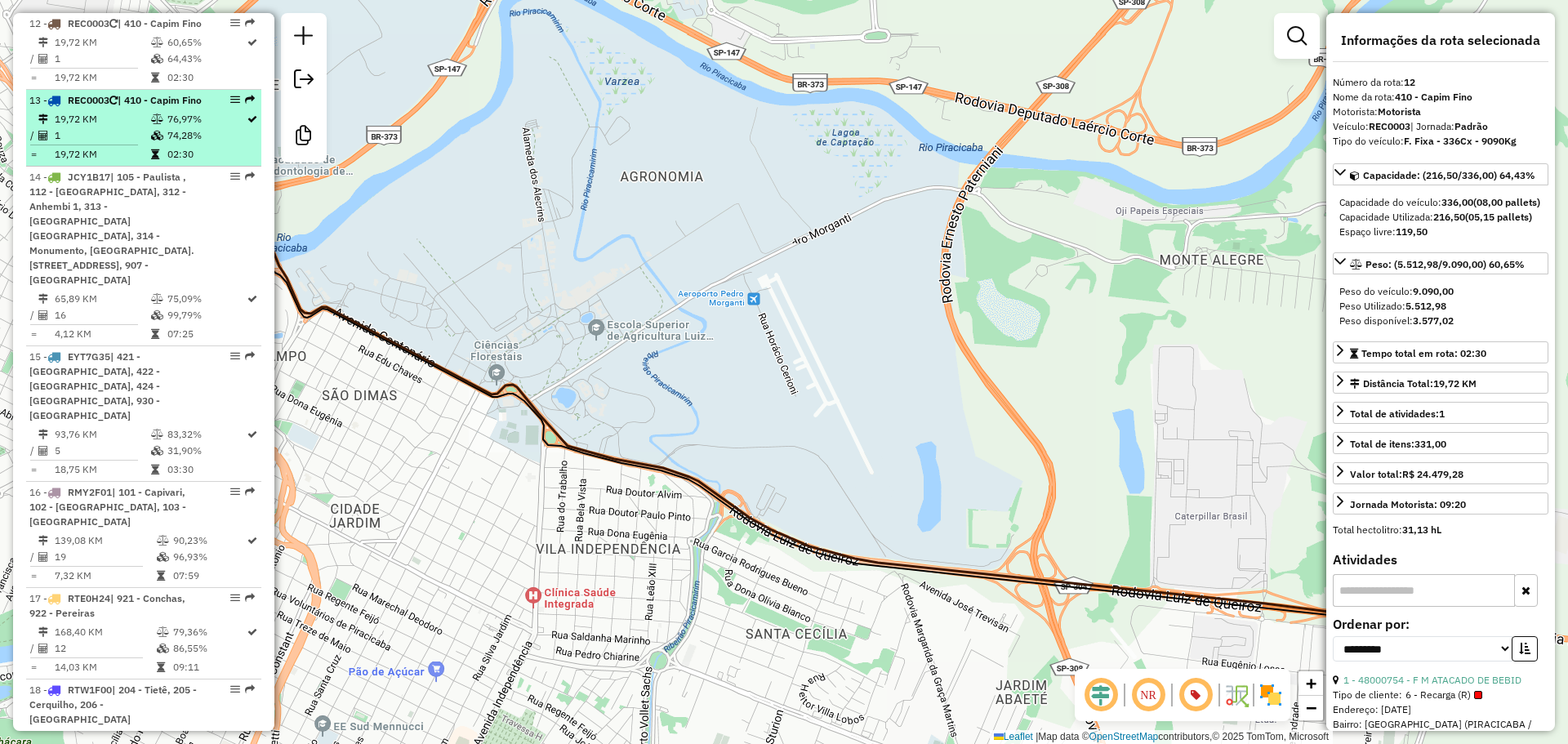
click at [162, 108] on div "13 - REC0003 | 410 - Capim Fino" at bounding box center [115, 100] width 173 height 14
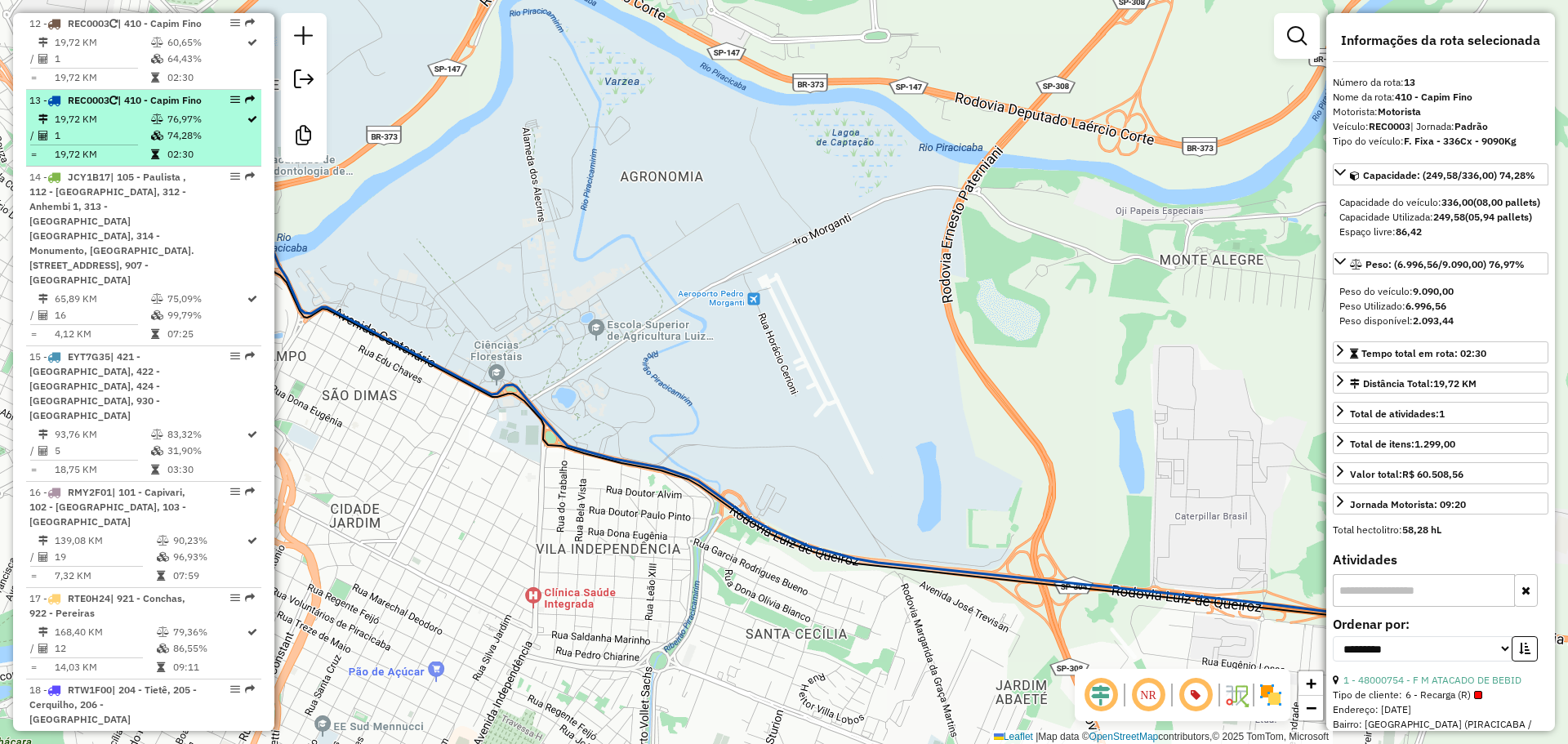
click at [136, 106] on span "| 410 - Capim Fino" at bounding box center [159, 99] width 84 height 12
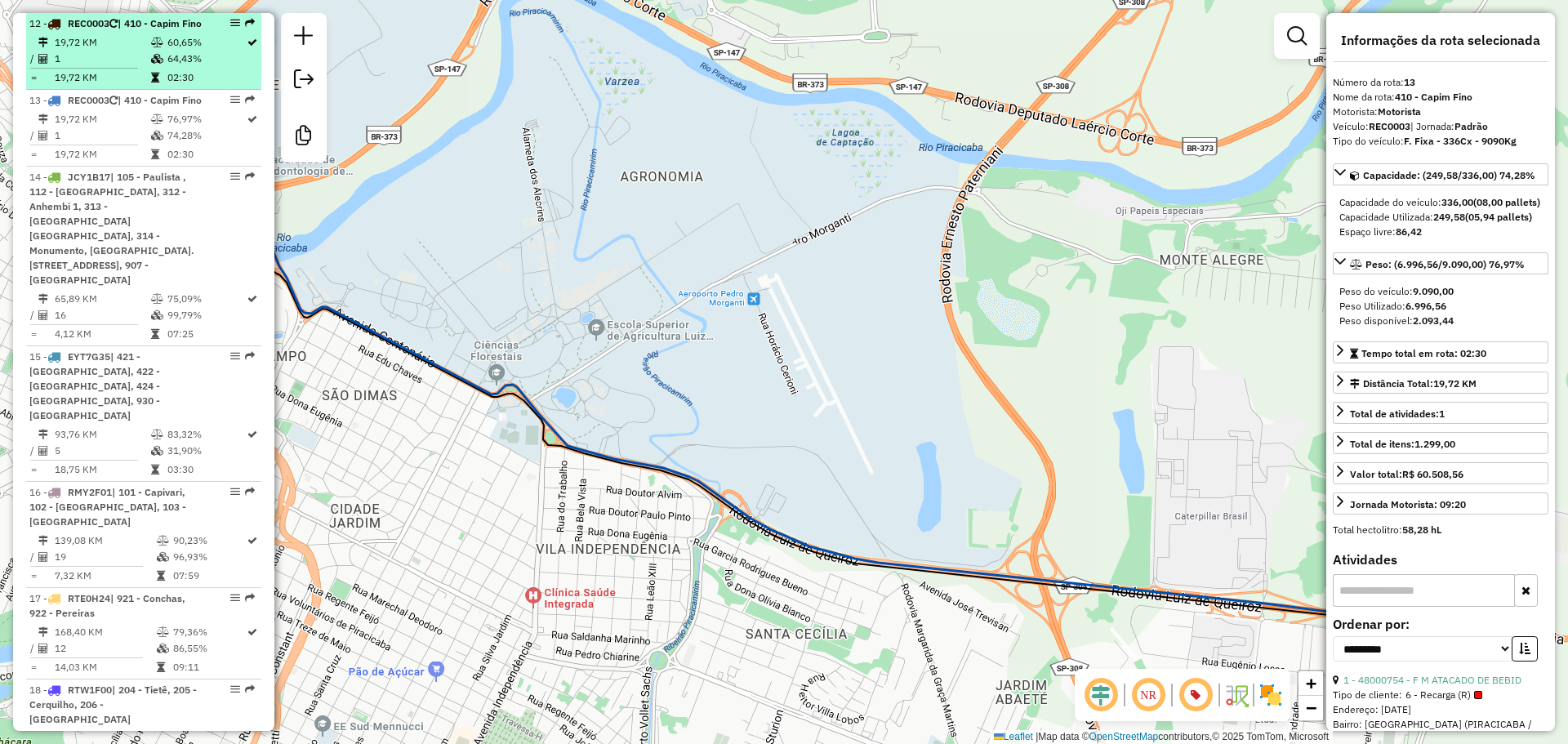
click at [170, 19] on span "| 410 - Capim Fino" at bounding box center [159, 23] width 84 height 12
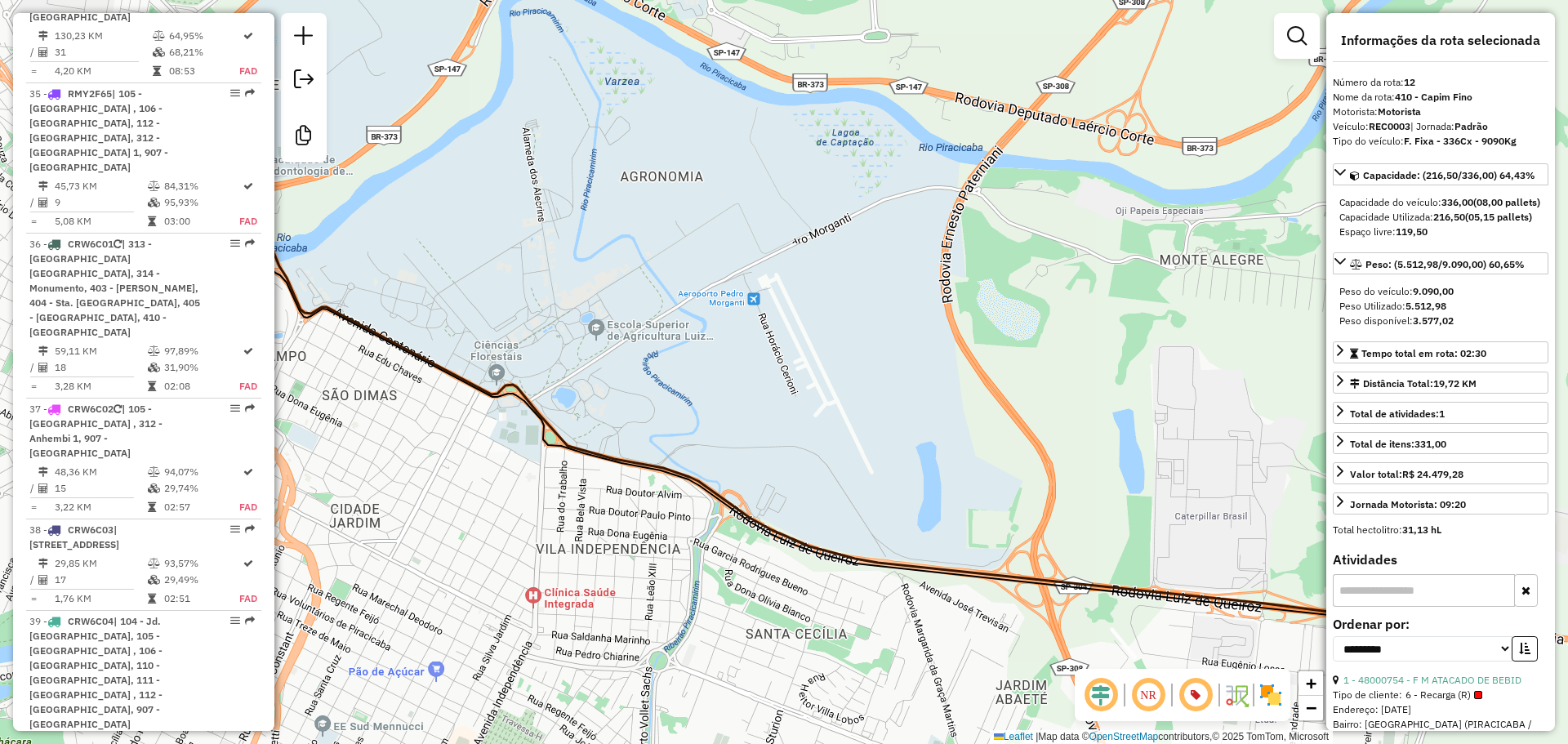
scroll to position [4414, 0]
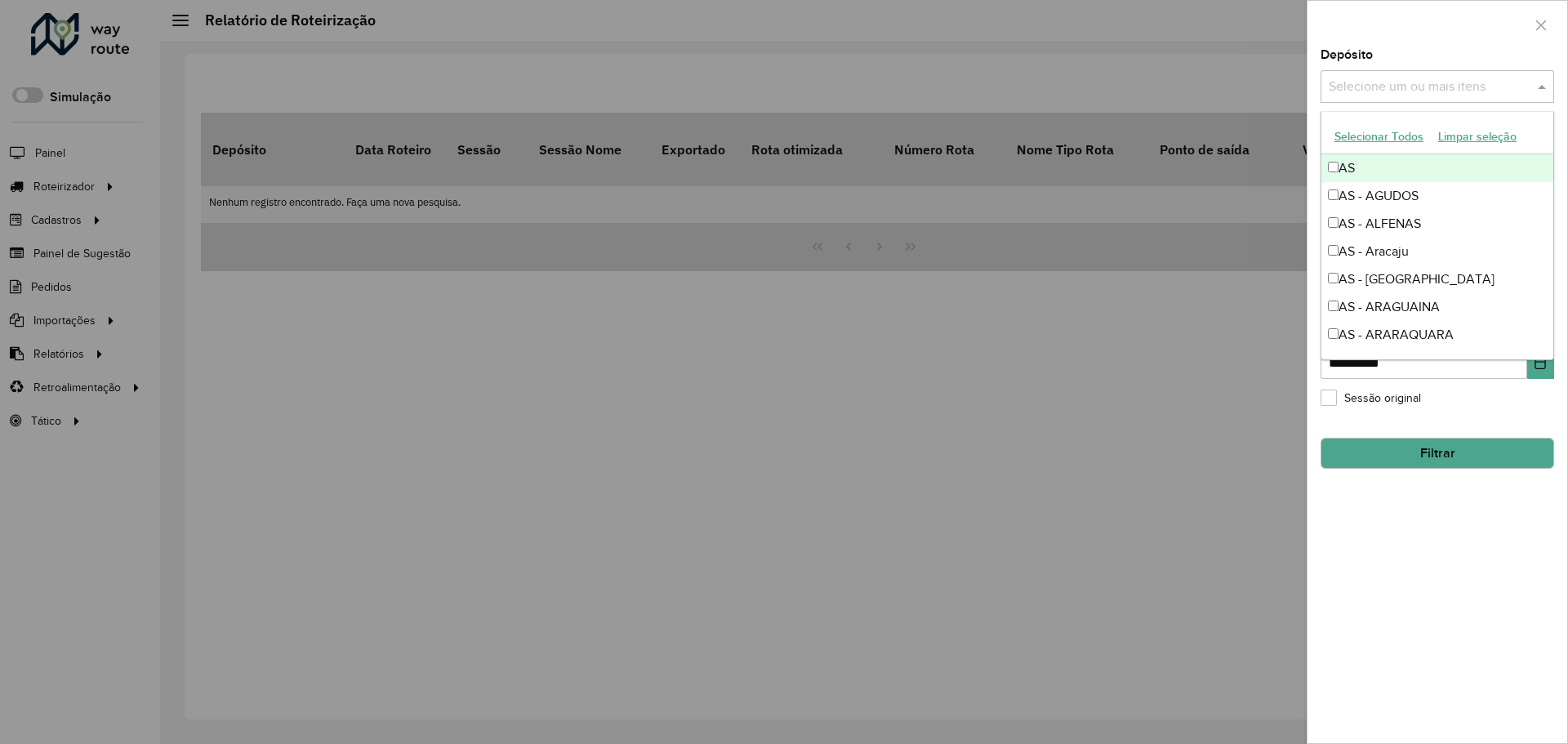
click at [1412, 88] on input "text" at bounding box center [1429, 87] width 209 height 20
type input "******"
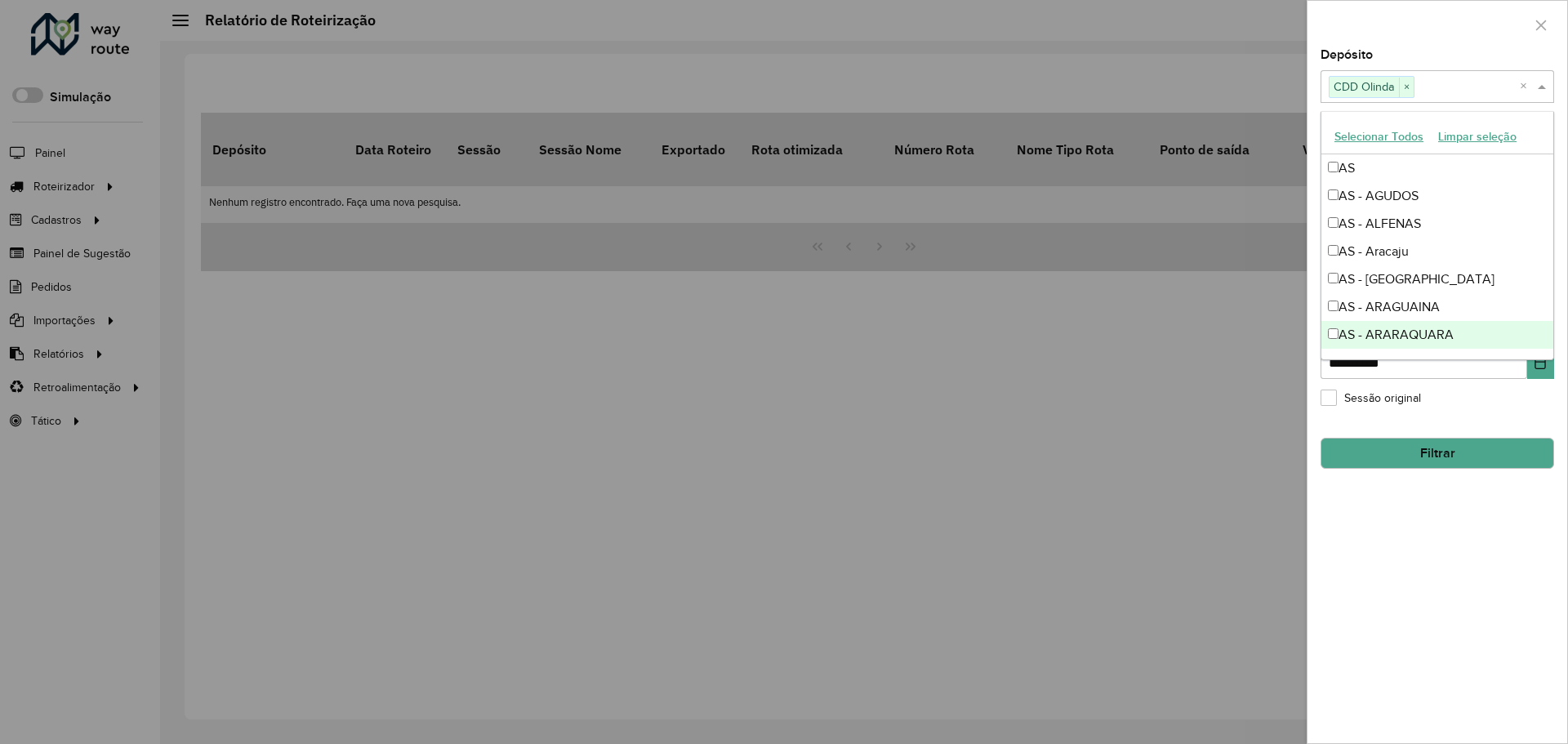
click at [1442, 541] on div "**********" at bounding box center [1437, 395] width 260 height 693
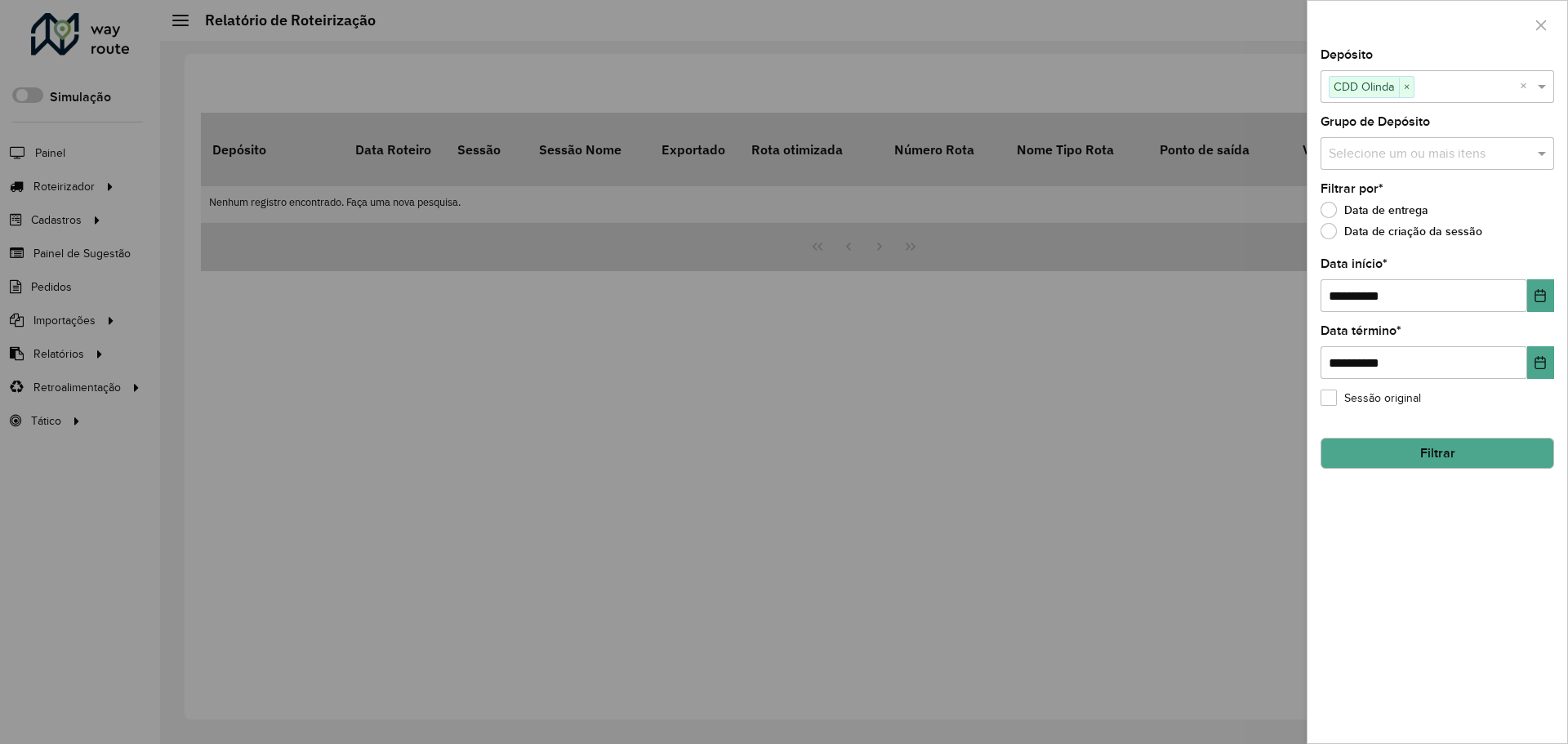
click at [1447, 452] on button "Filtrar" at bounding box center [1437, 453] width 234 height 31
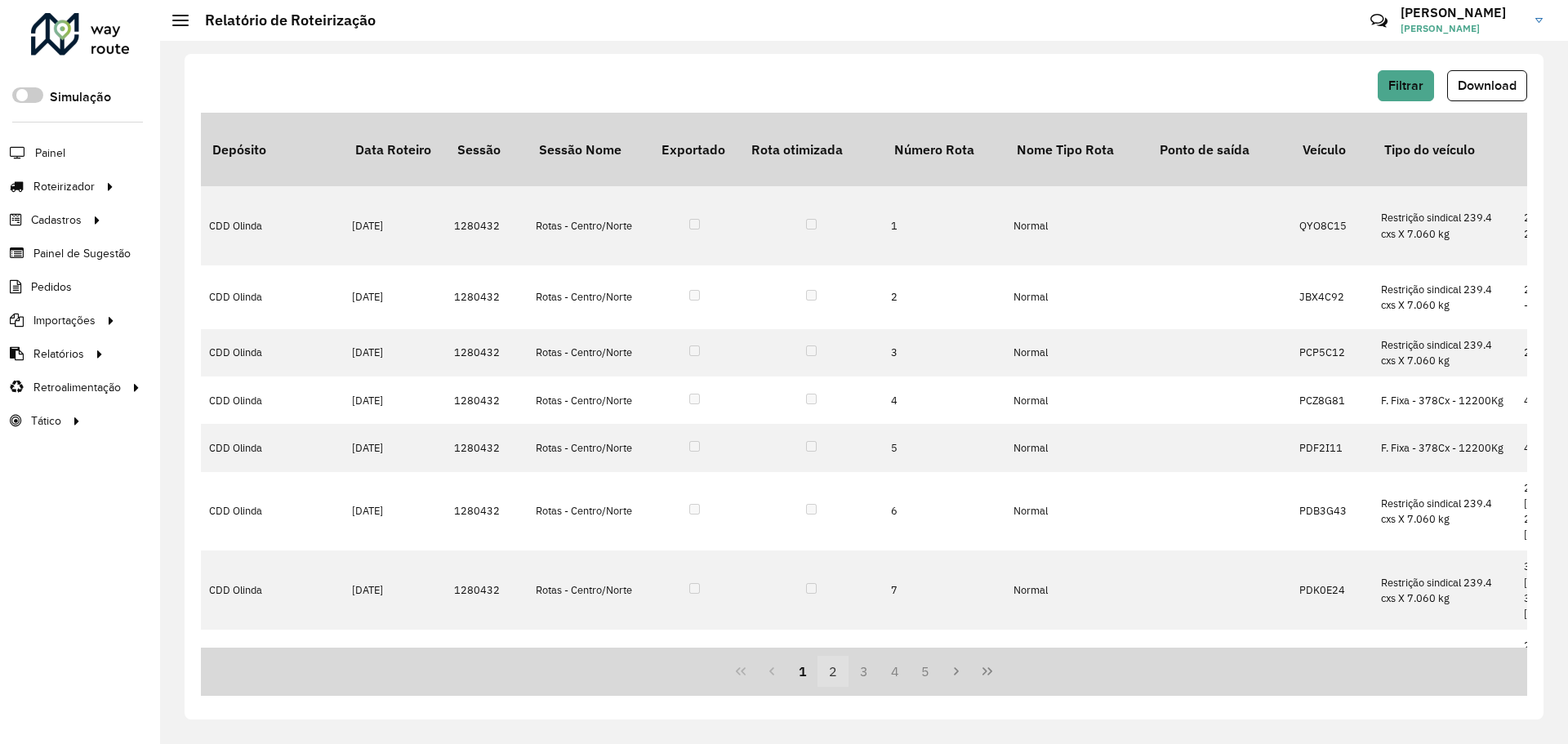
click at [840, 675] on button "2" at bounding box center [833, 671] width 31 height 31
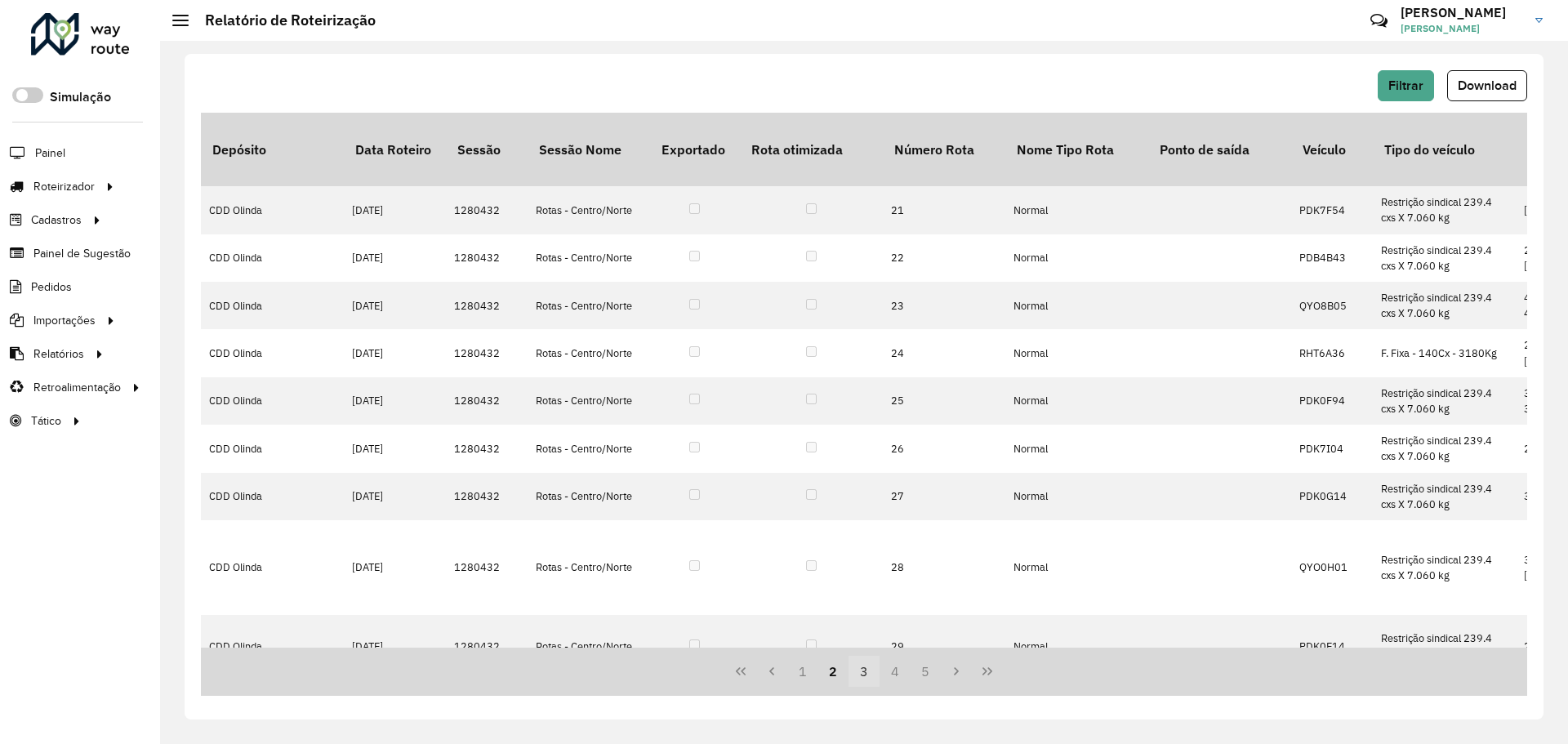
click at [861, 679] on button "3" at bounding box center [864, 671] width 31 height 31
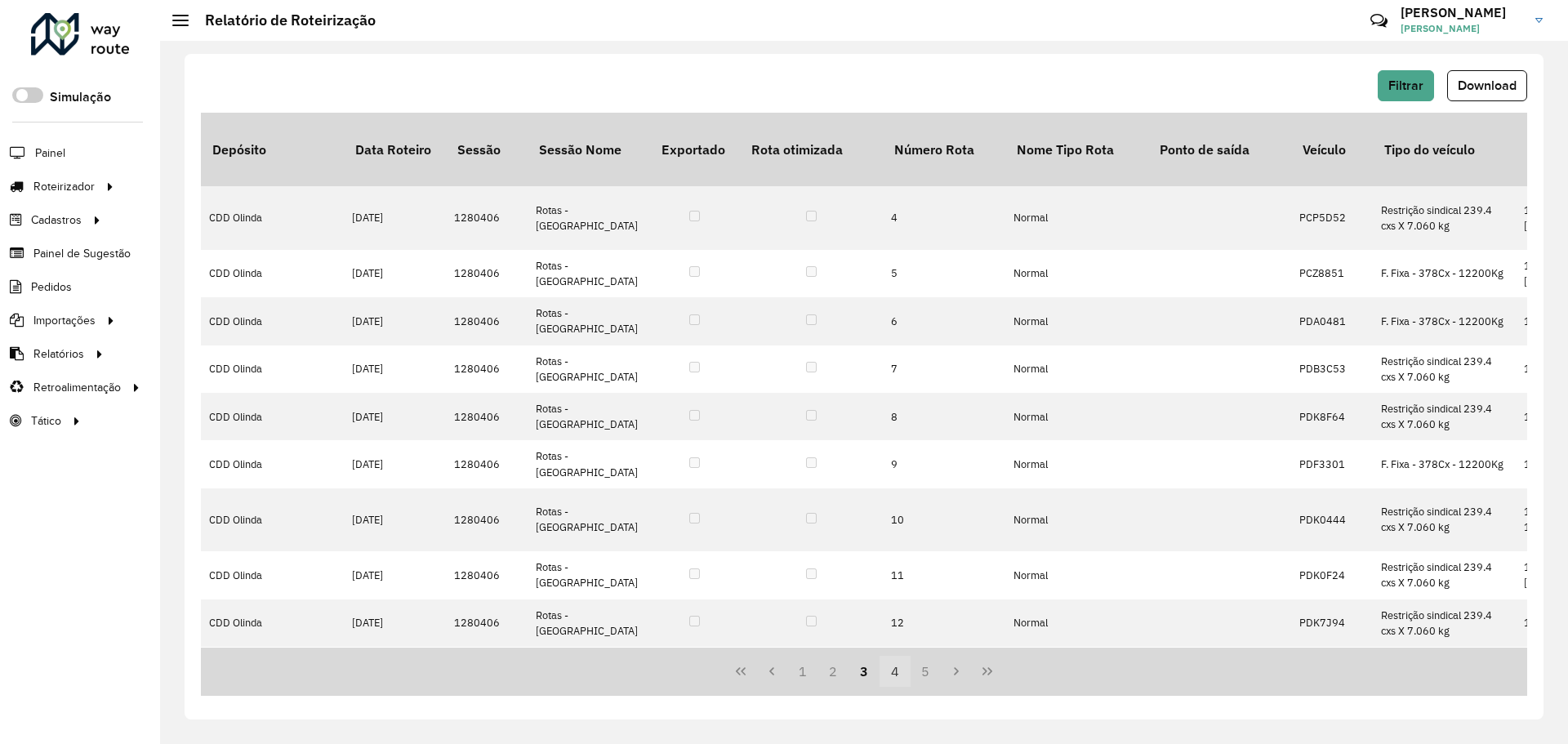
click at [894, 662] on button "4" at bounding box center [895, 671] width 31 height 31
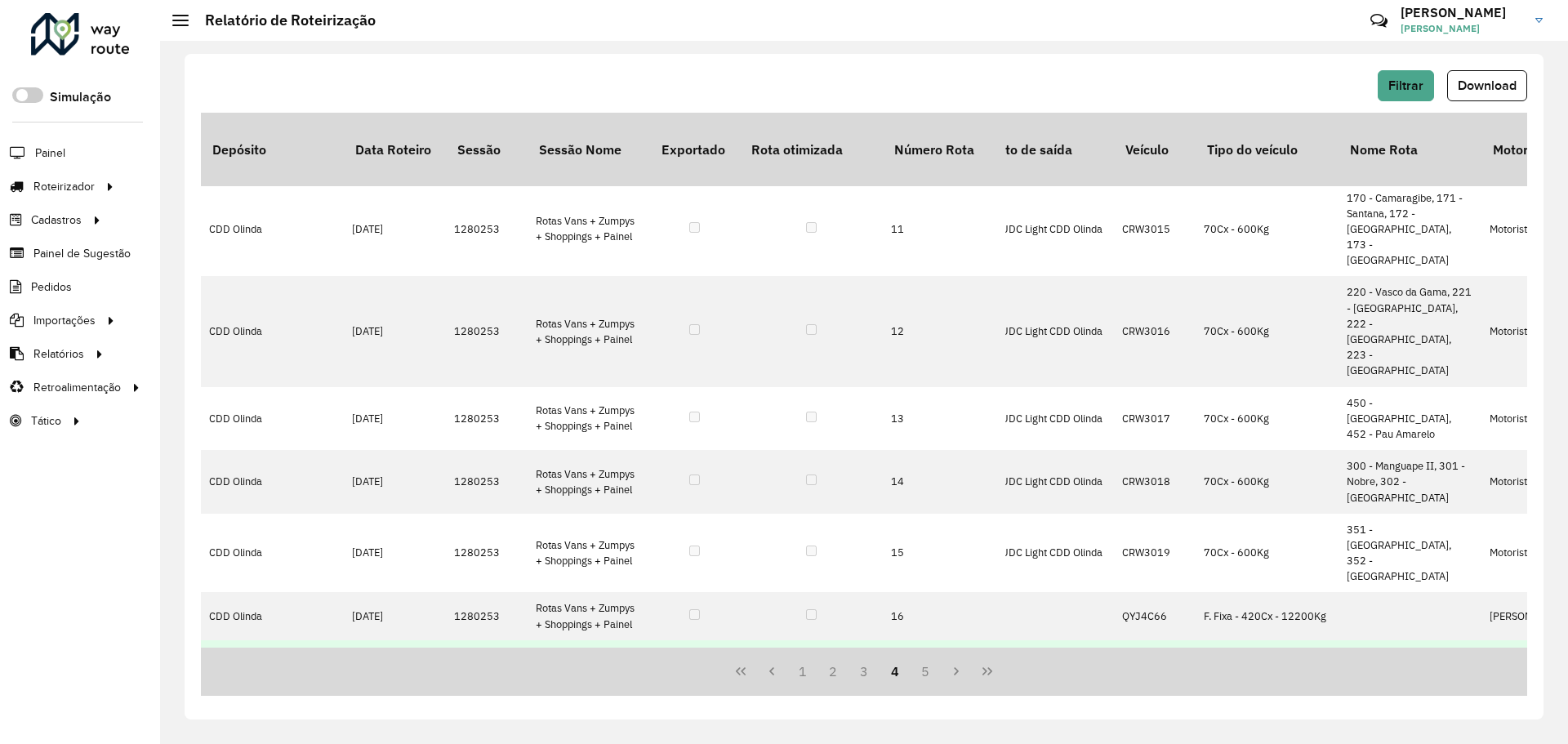
scroll to position [840, 184]
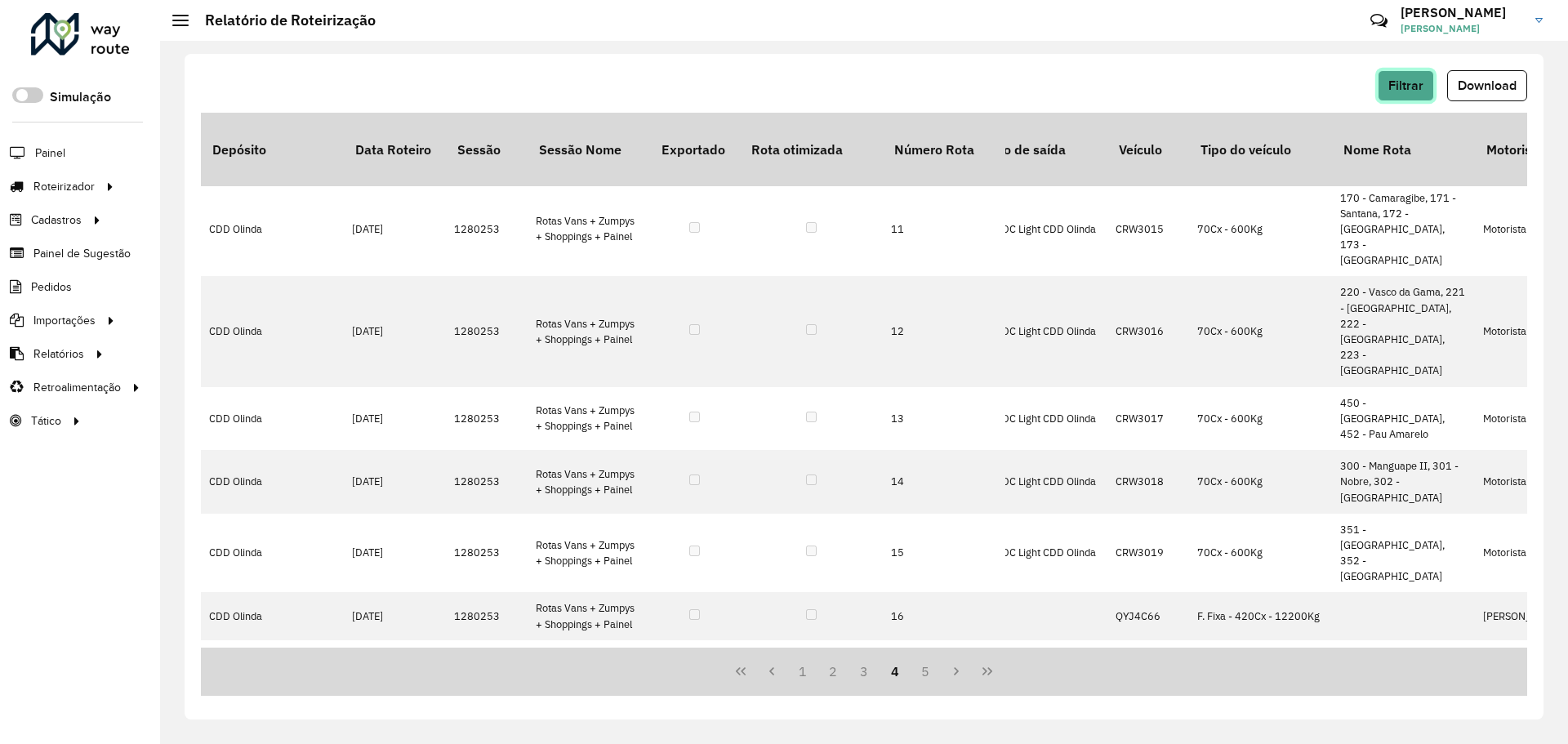
click at [1404, 90] on span "Filtrar" at bounding box center [1406, 85] width 35 height 14
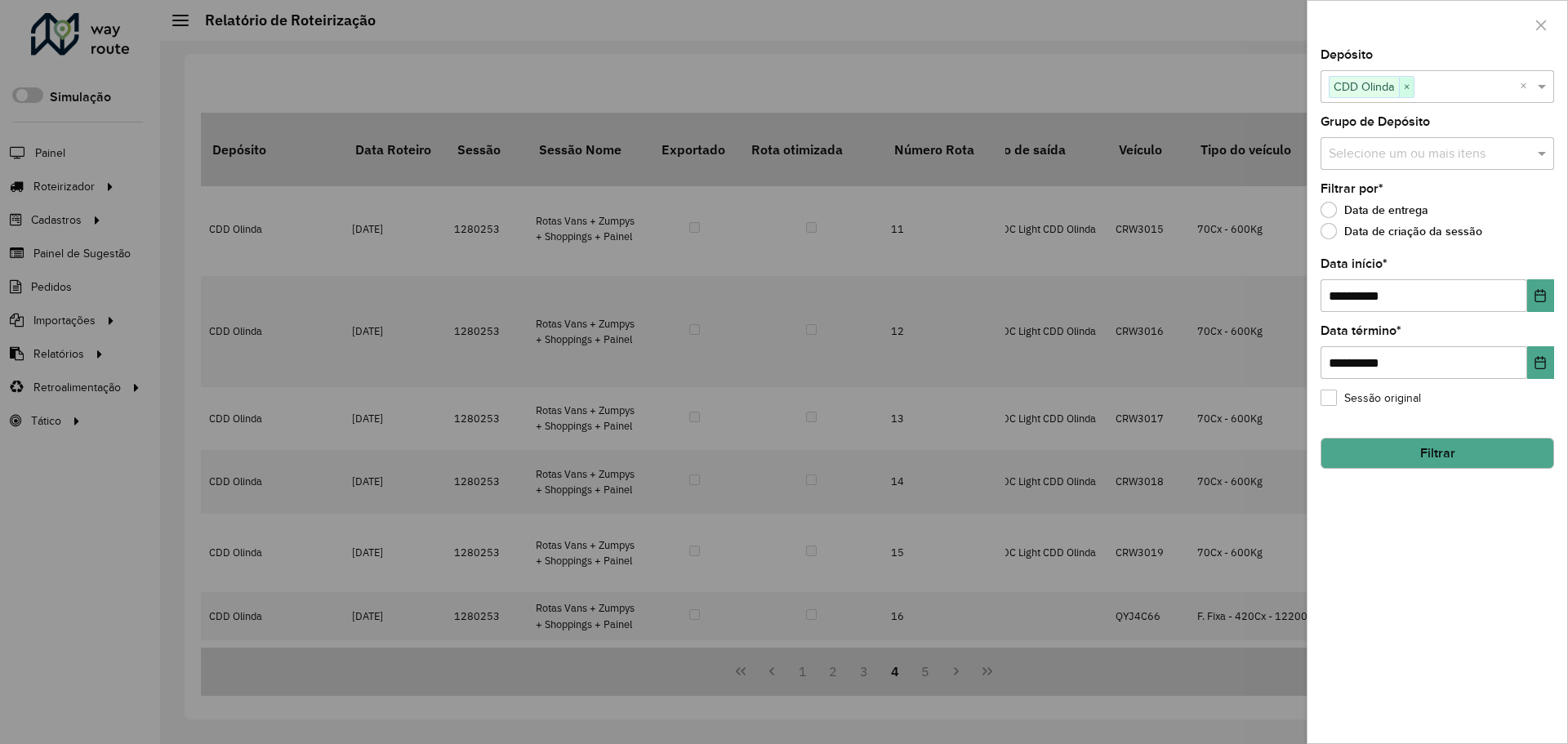
click at [1411, 95] on span "×" at bounding box center [1406, 87] width 14 height 20
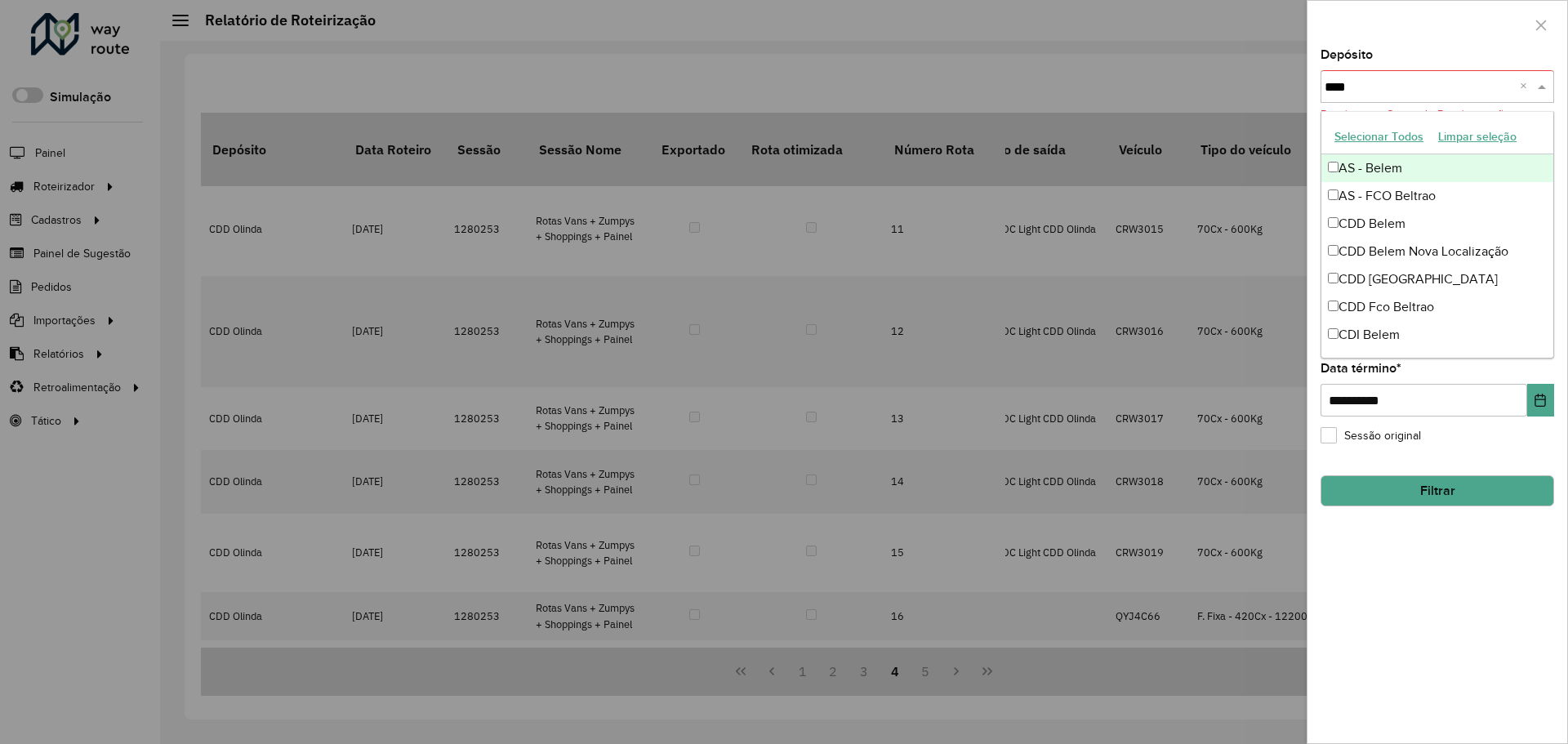
type input "*****"
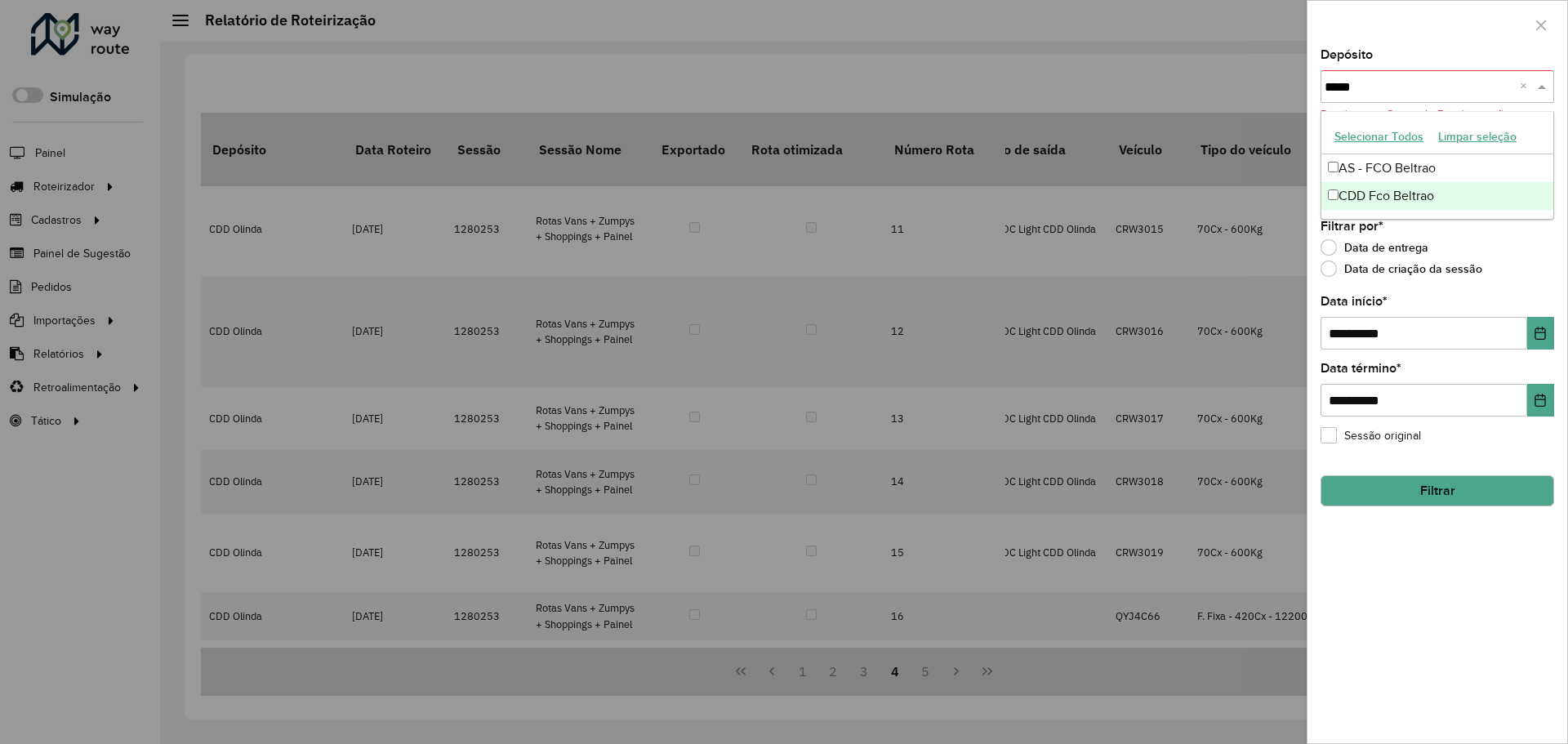
click at [1406, 196] on div "CDD Fco Beltrao" at bounding box center [1437, 196] width 232 height 28
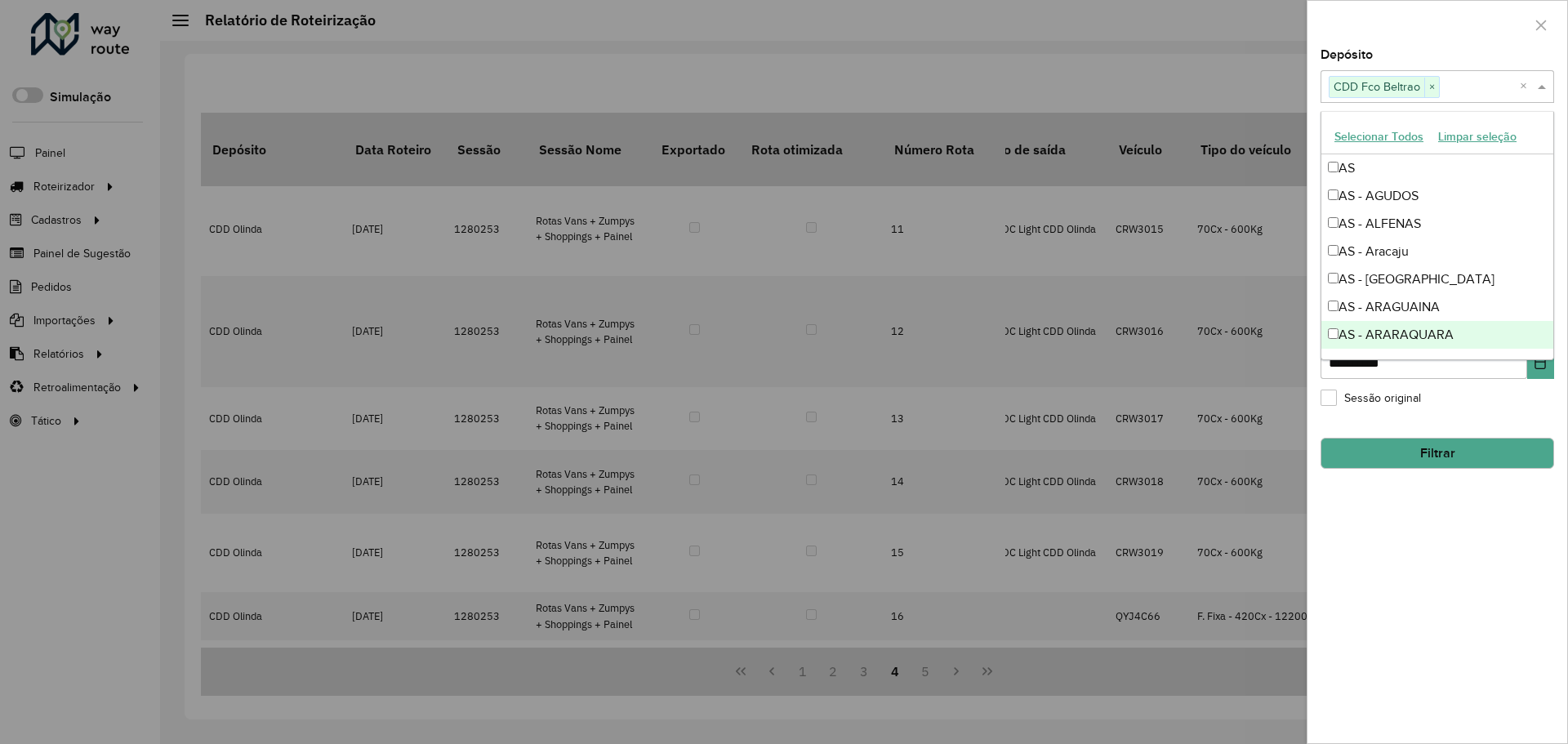
click at [1445, 446] on button "Filtrar" at bounding box center [1437, 453] width 234 height 31
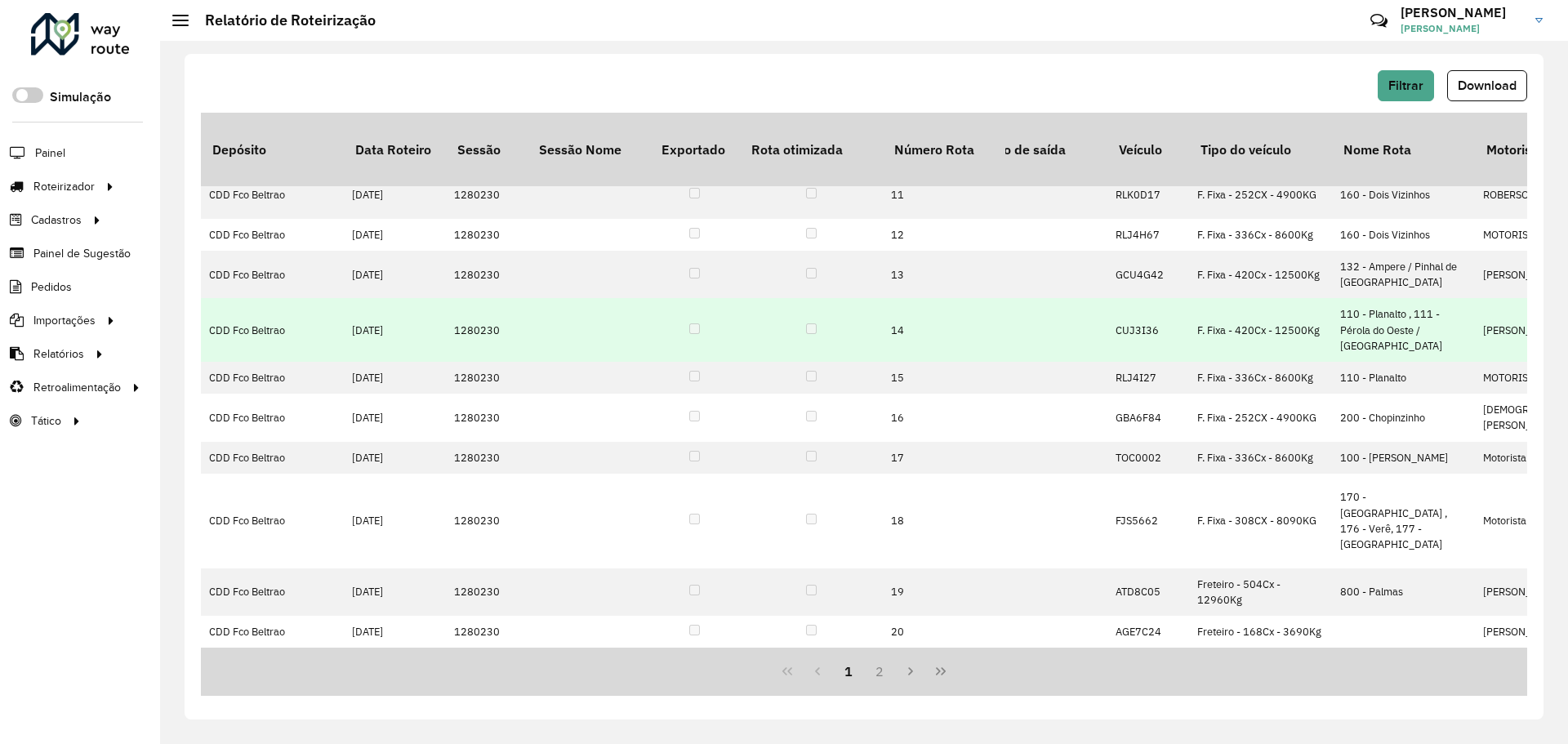
scroll to position [493, 184]
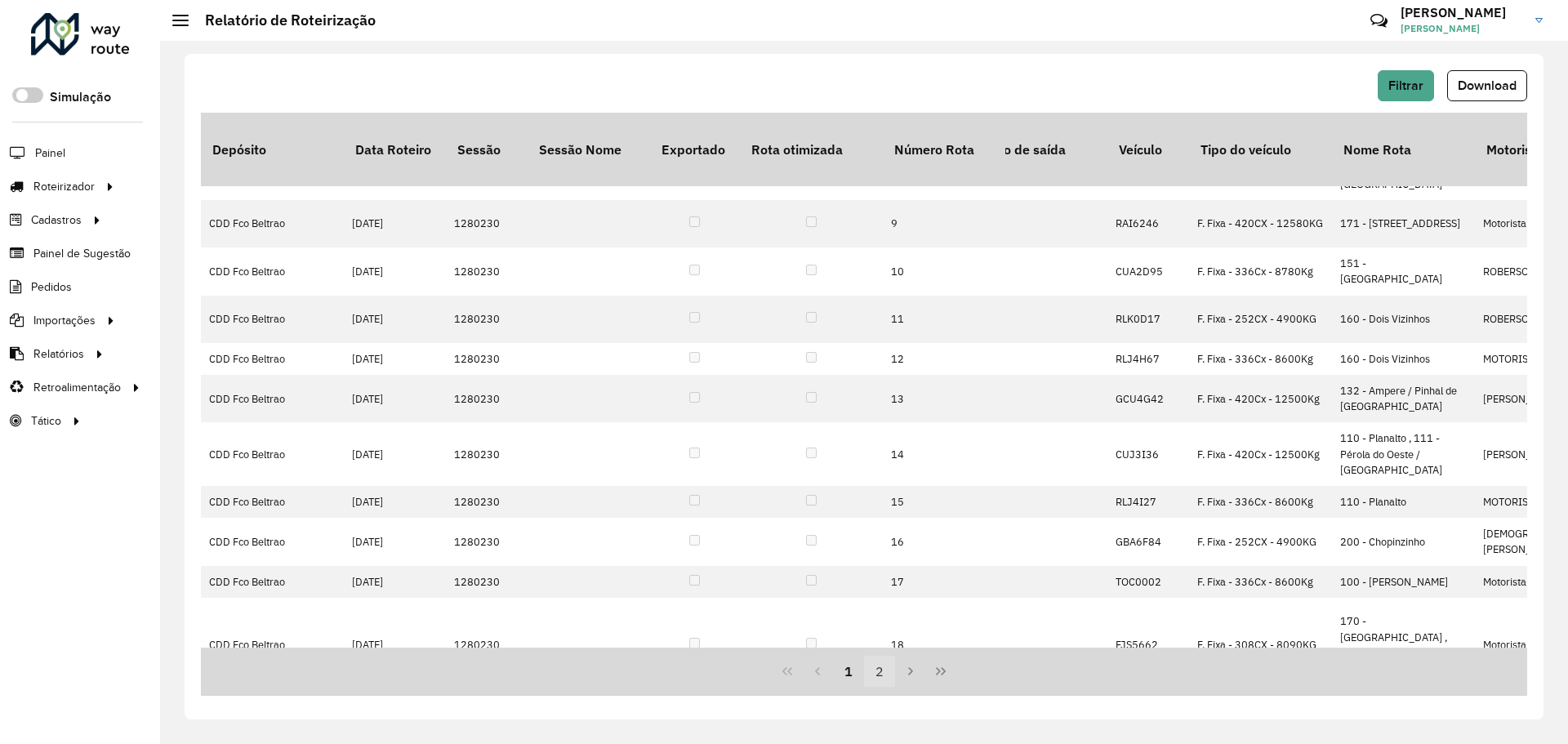
click at [887, 665] on button "2" at bounding box center [879, 671] width 31 height 31
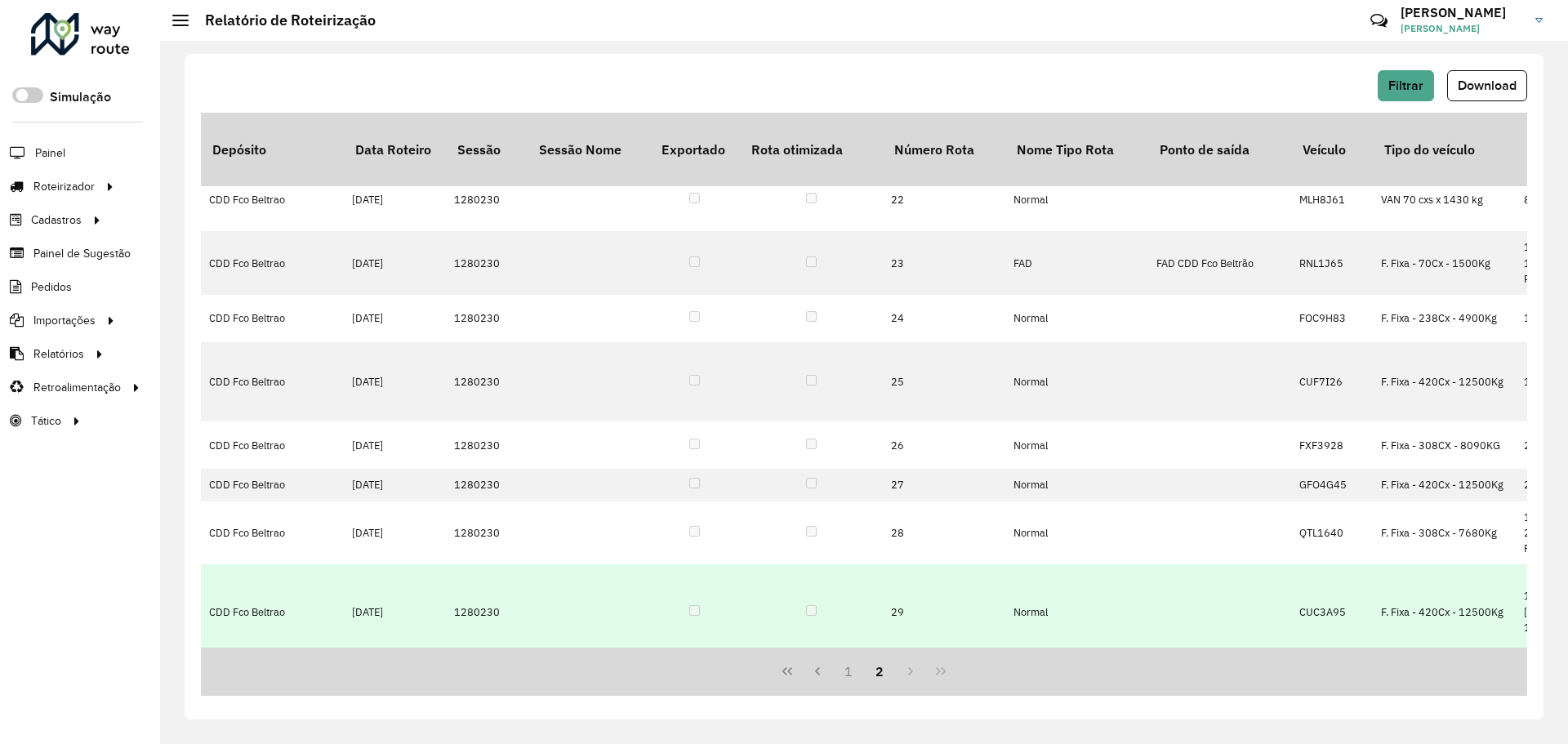
scroll to position [174, 0]
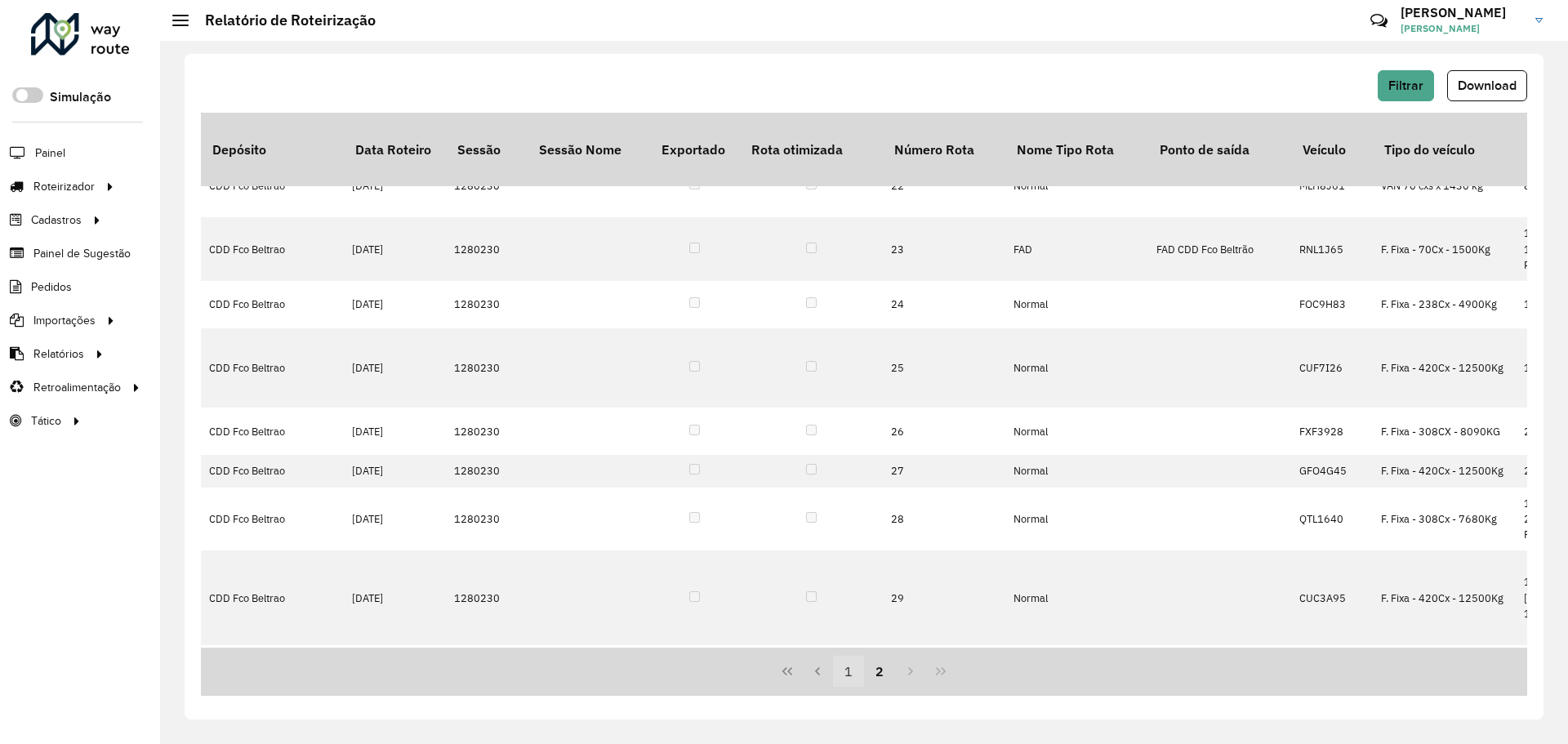
click at [858, 681] on button "1" at bounding box center [848, 671] width 31 height 31
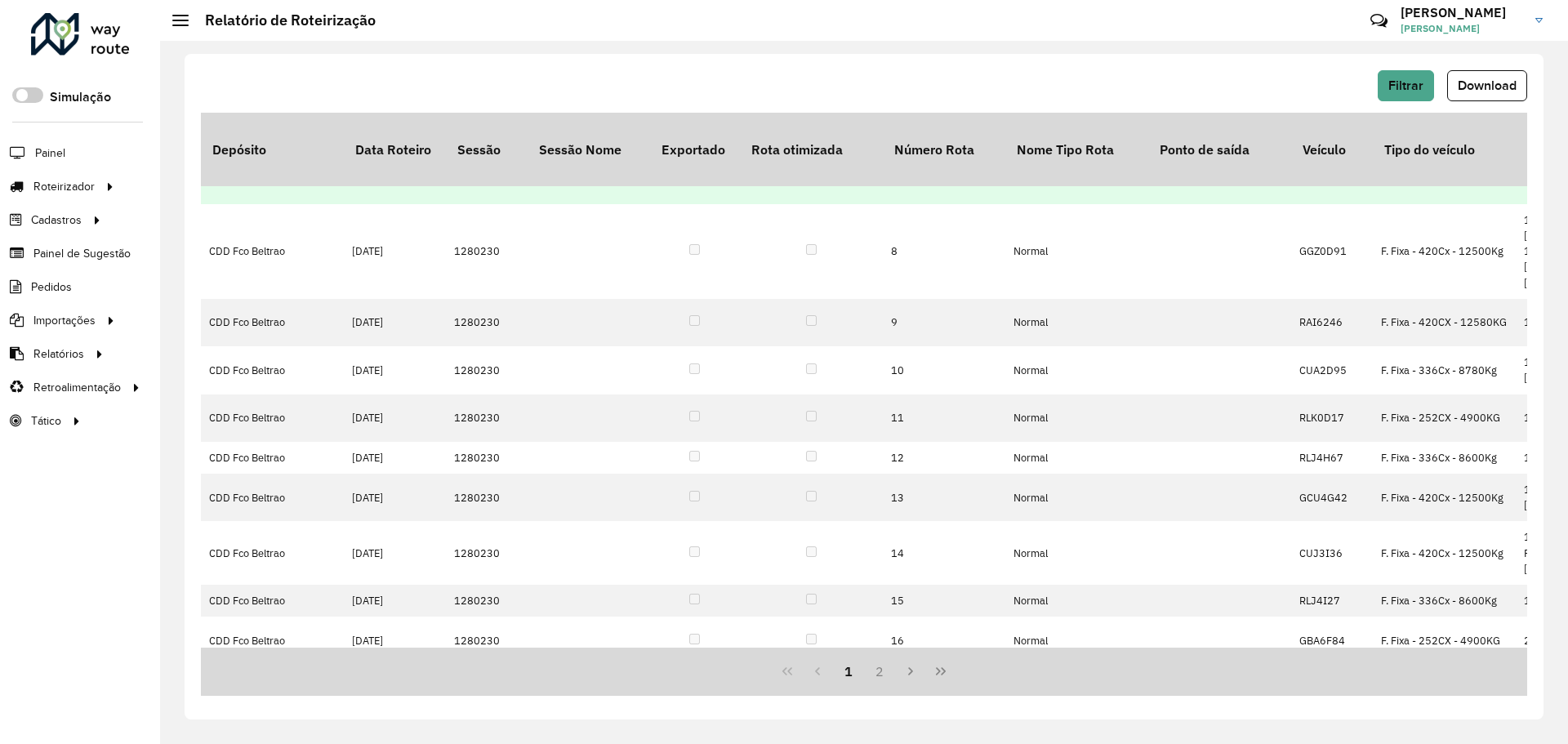
scroll to position [493, 0]
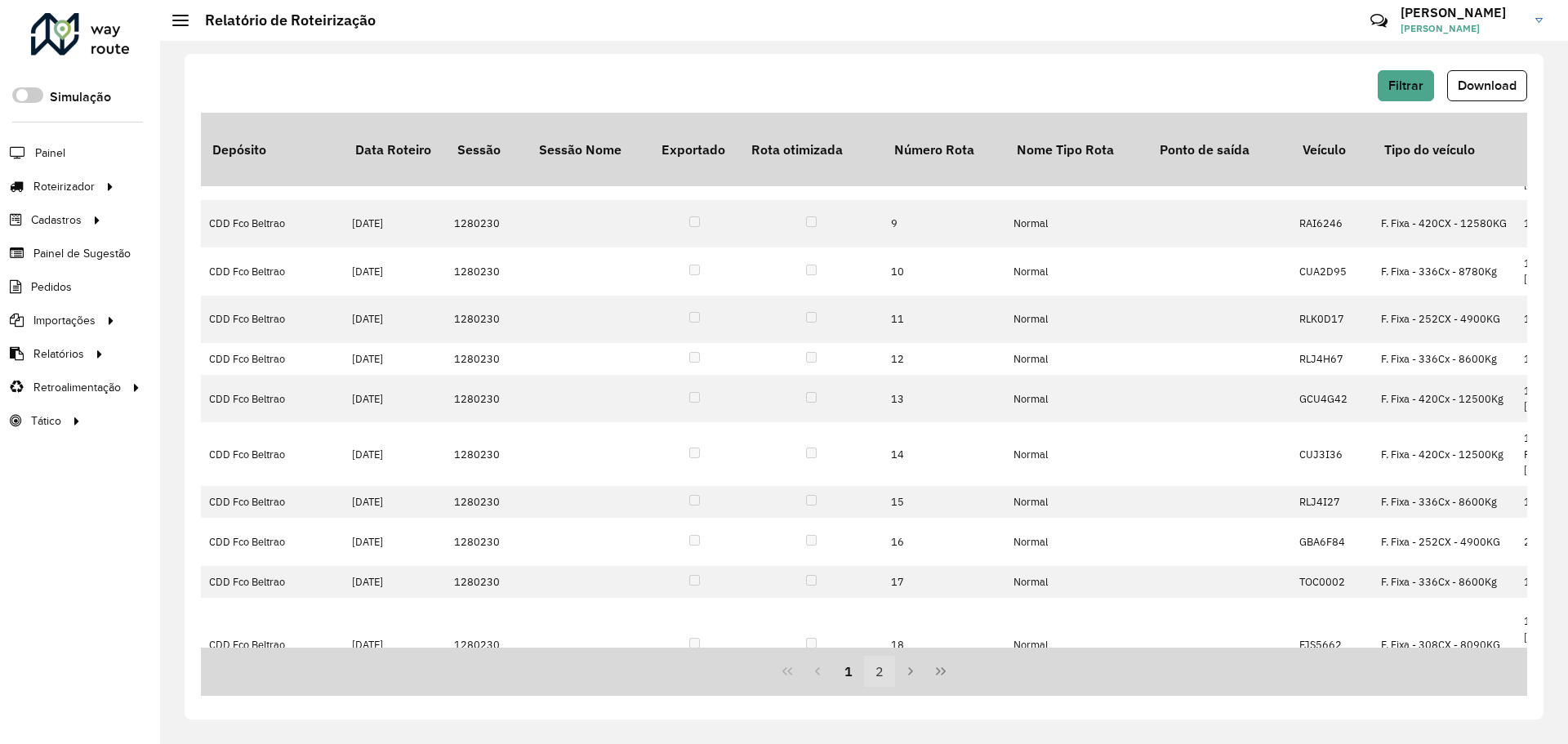
click at [885, 674] on button "2" at bounding box center [879, 671] width 31 height 31
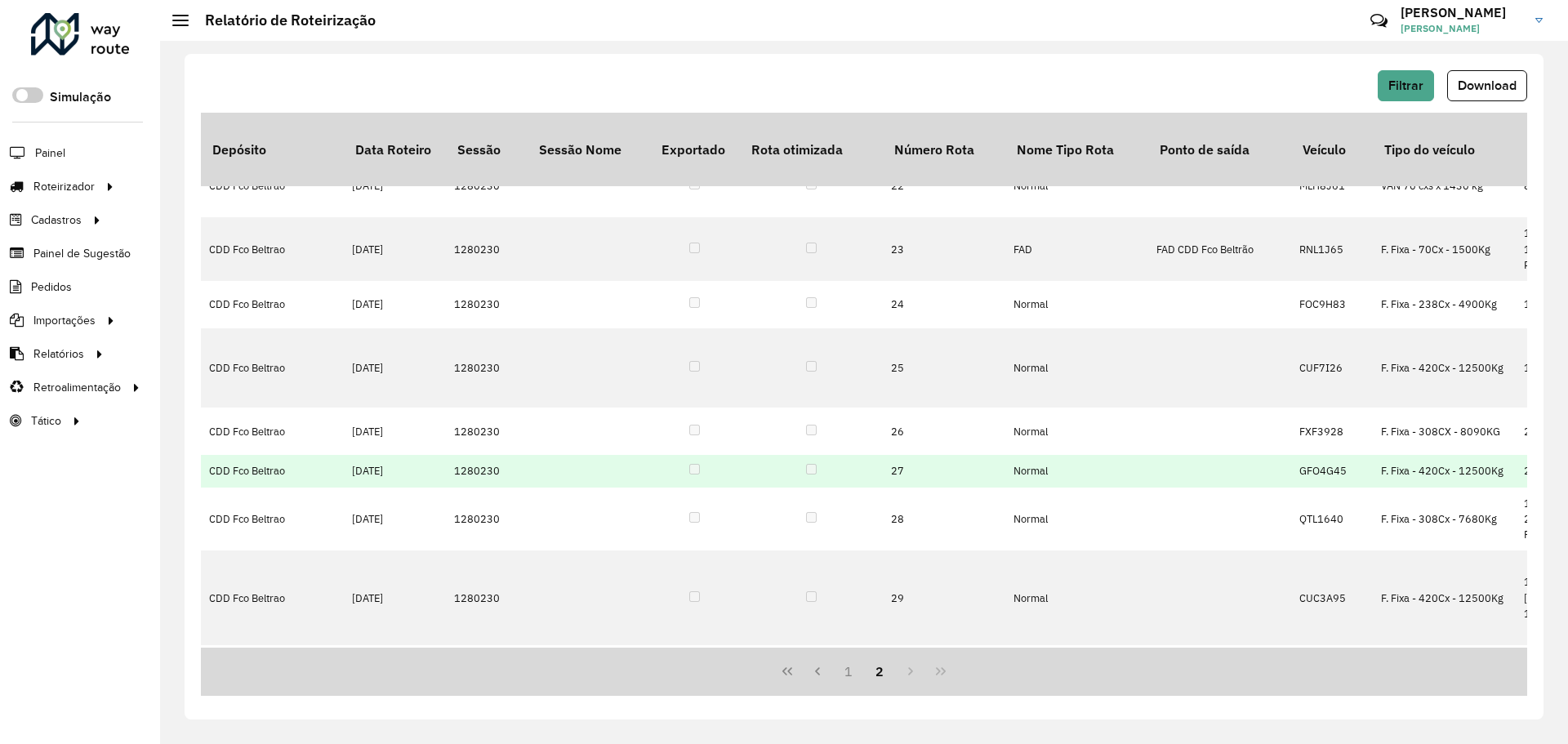
scroll to position [0, 0]
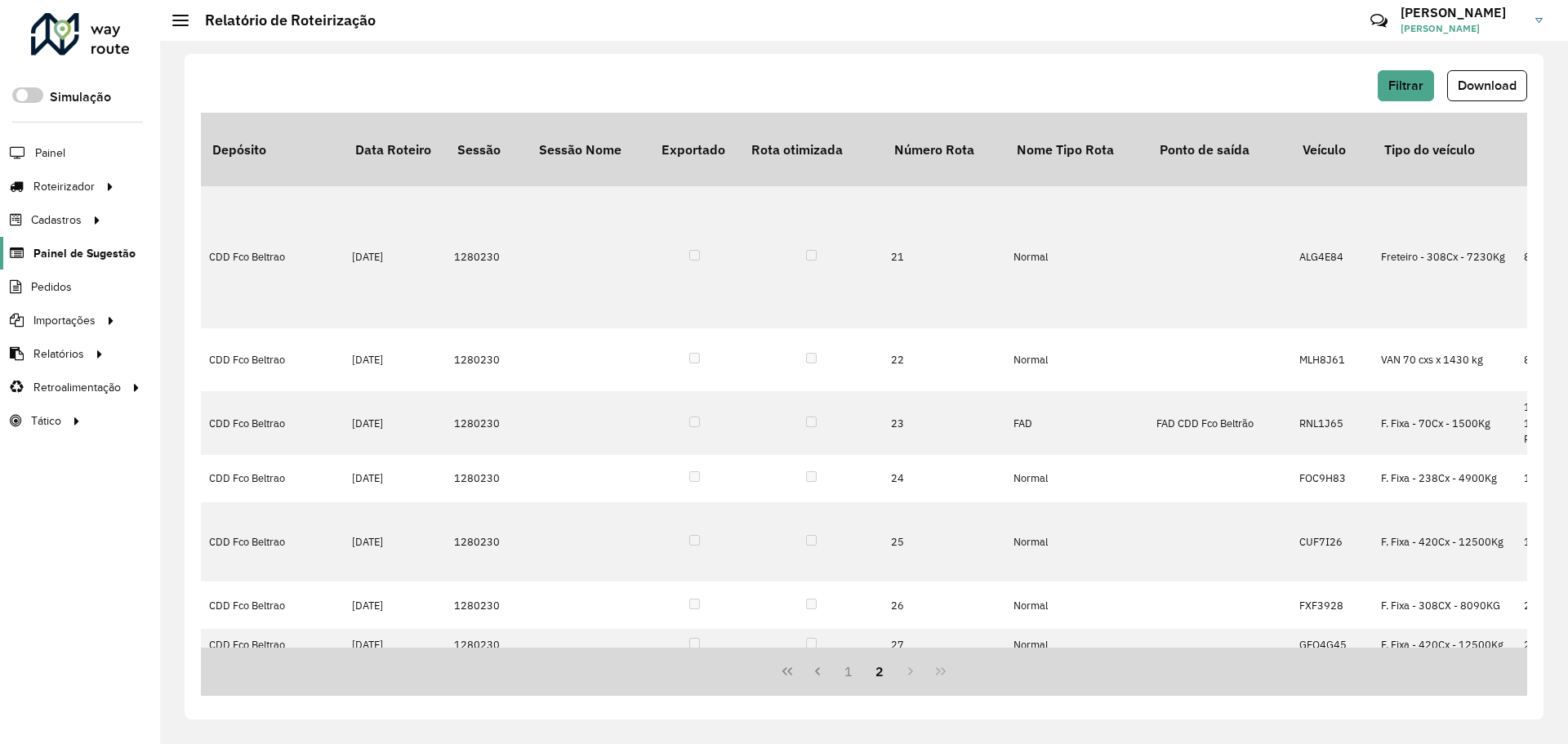
click at [75, 246] on span "Painel de Sugestão" at bounding box center [84, 254] width 102 height 17
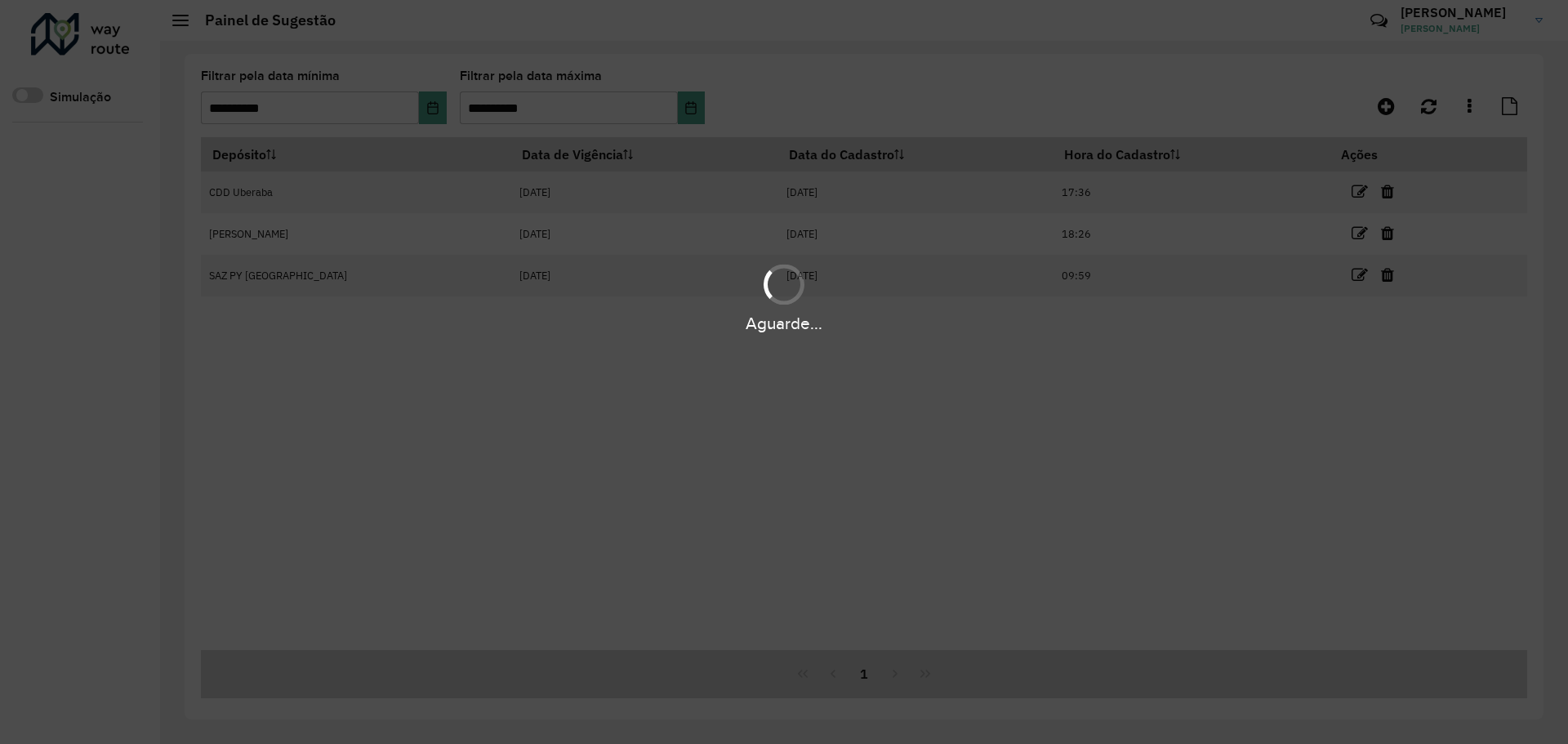
click at [691, 105] on div "Aguarde..." at bounding box center [784, 372] width 1568 height 744
click at [810, 29] on div "Aguarde..." at bounding box center [784, 372] width 1568 height 744
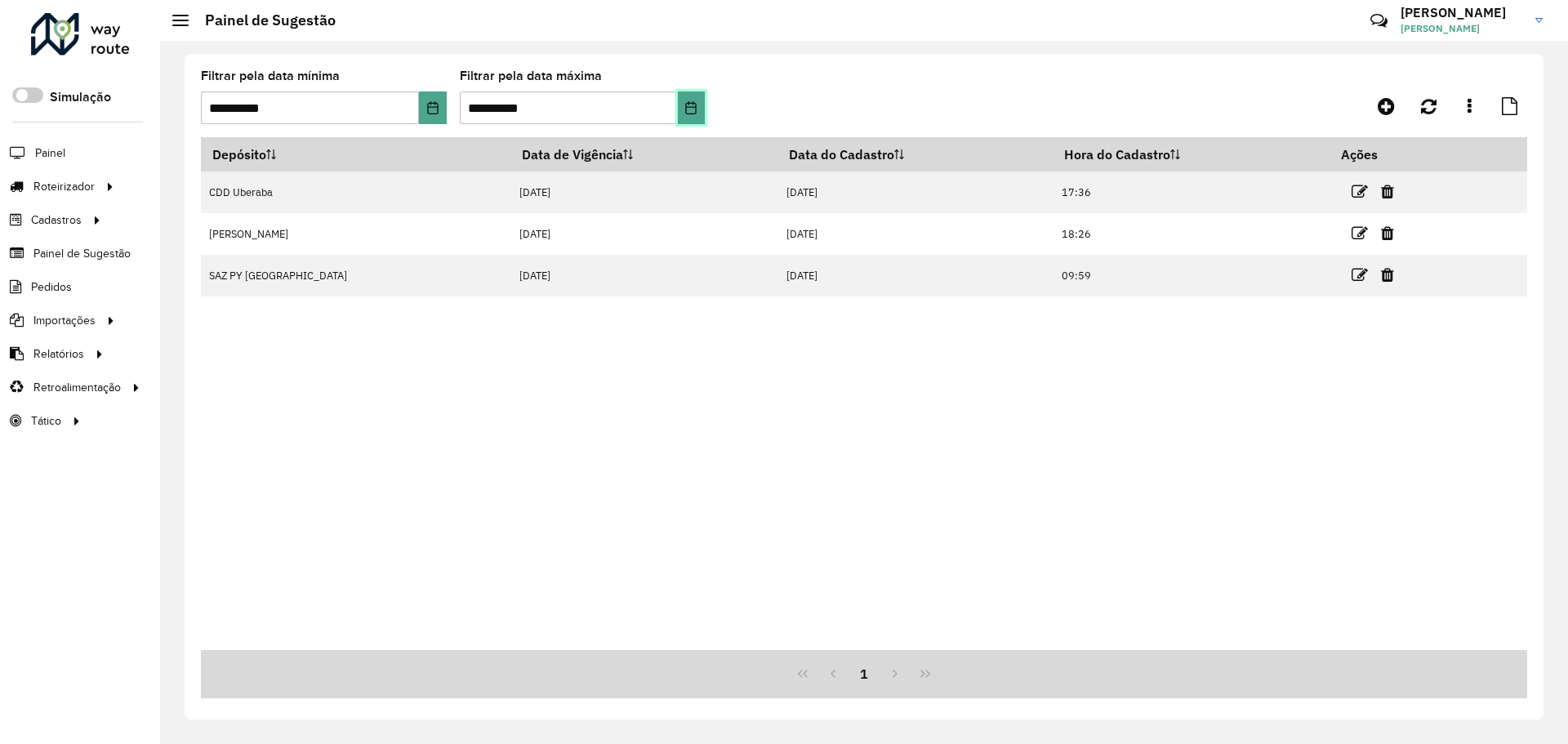
click at [688, 108] on icon "Choose Date" at bounding box center [691, 108] width 13 height 13
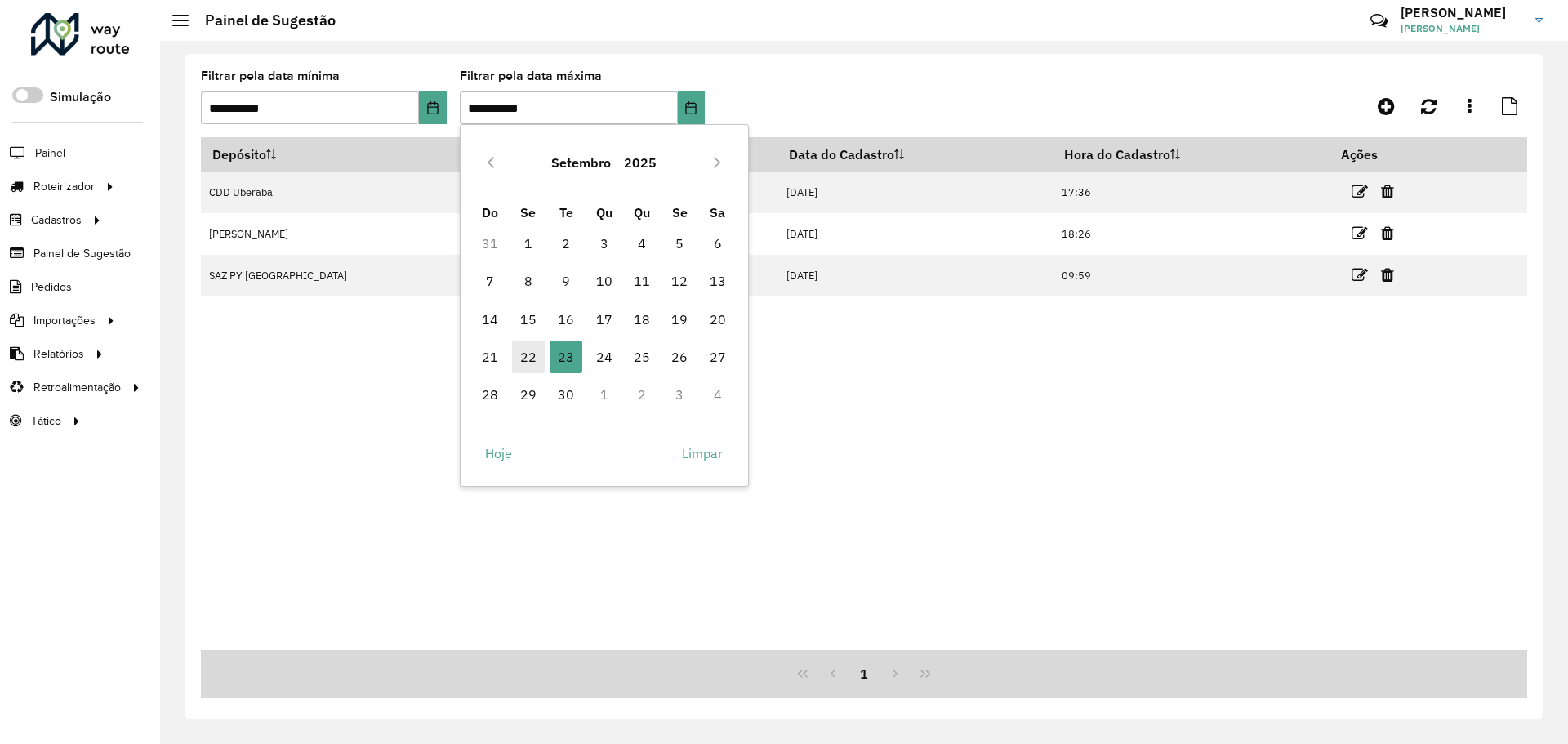
click at [533, 350] on span "22" at bounding box center [529, 357] width 32 height 32
type input "**********"
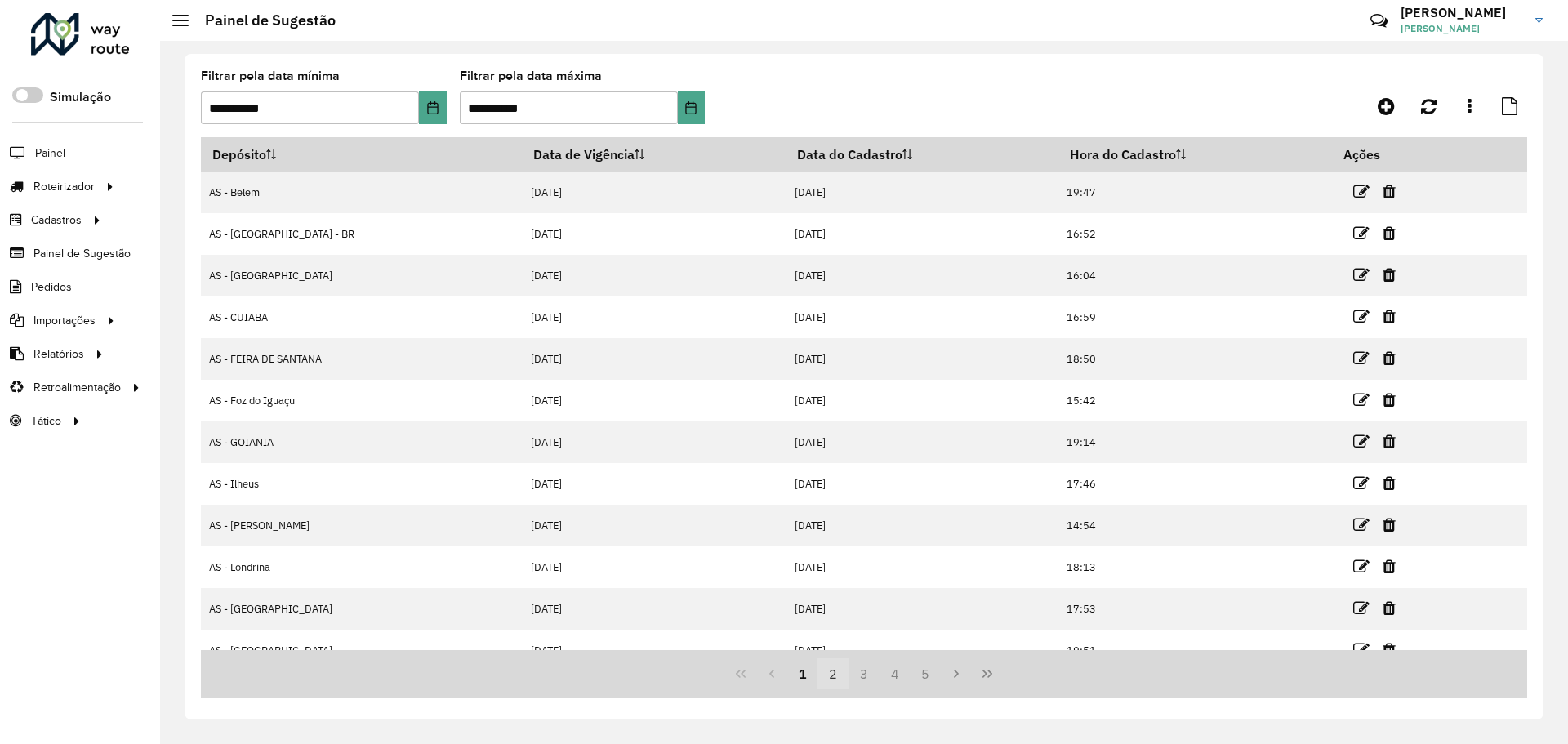
click at [839, 672] on button "2" at bounding box center [833, 673] width 31 height 31
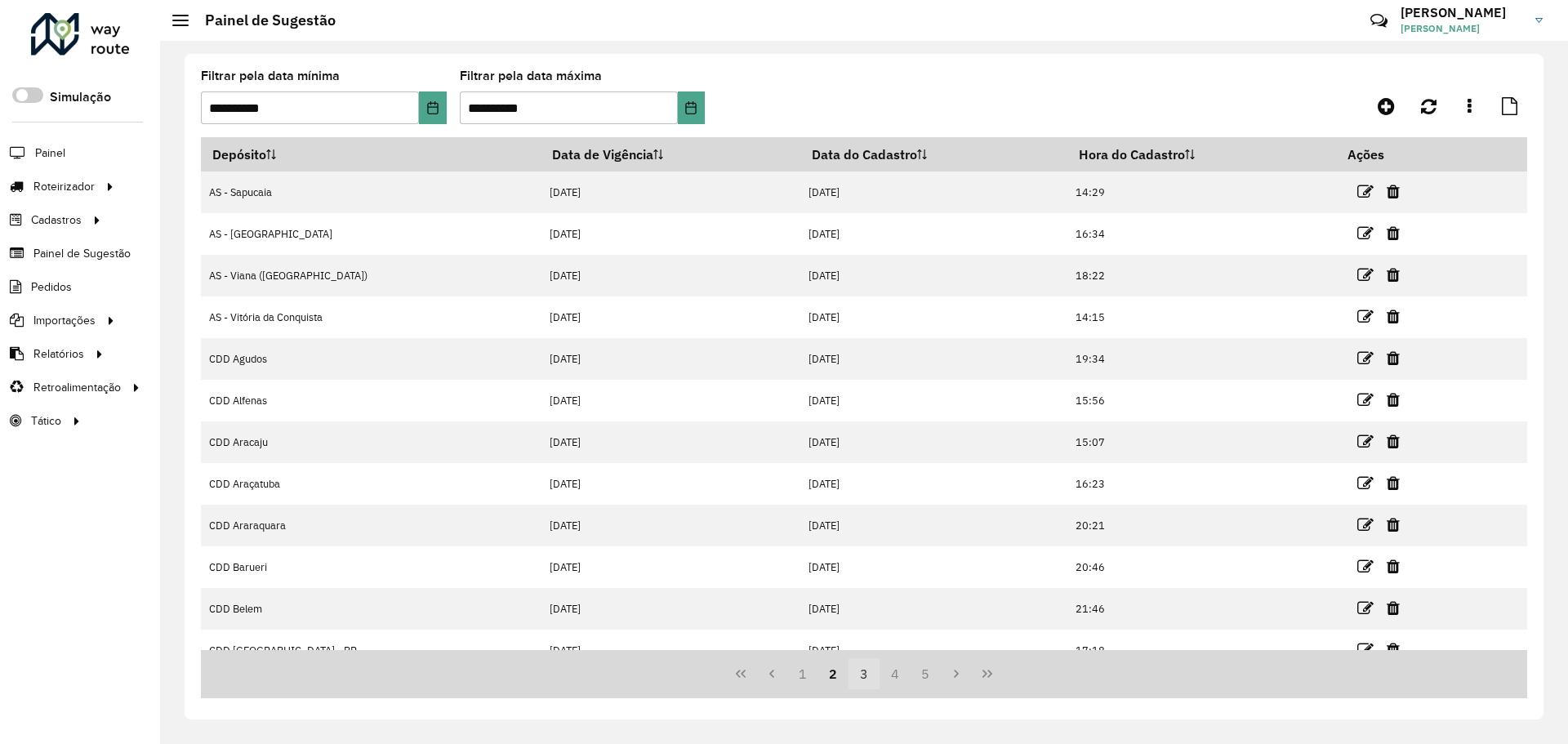
click at [871, 679] on button "3" at bounding box center [864, 673] width 31 height 31
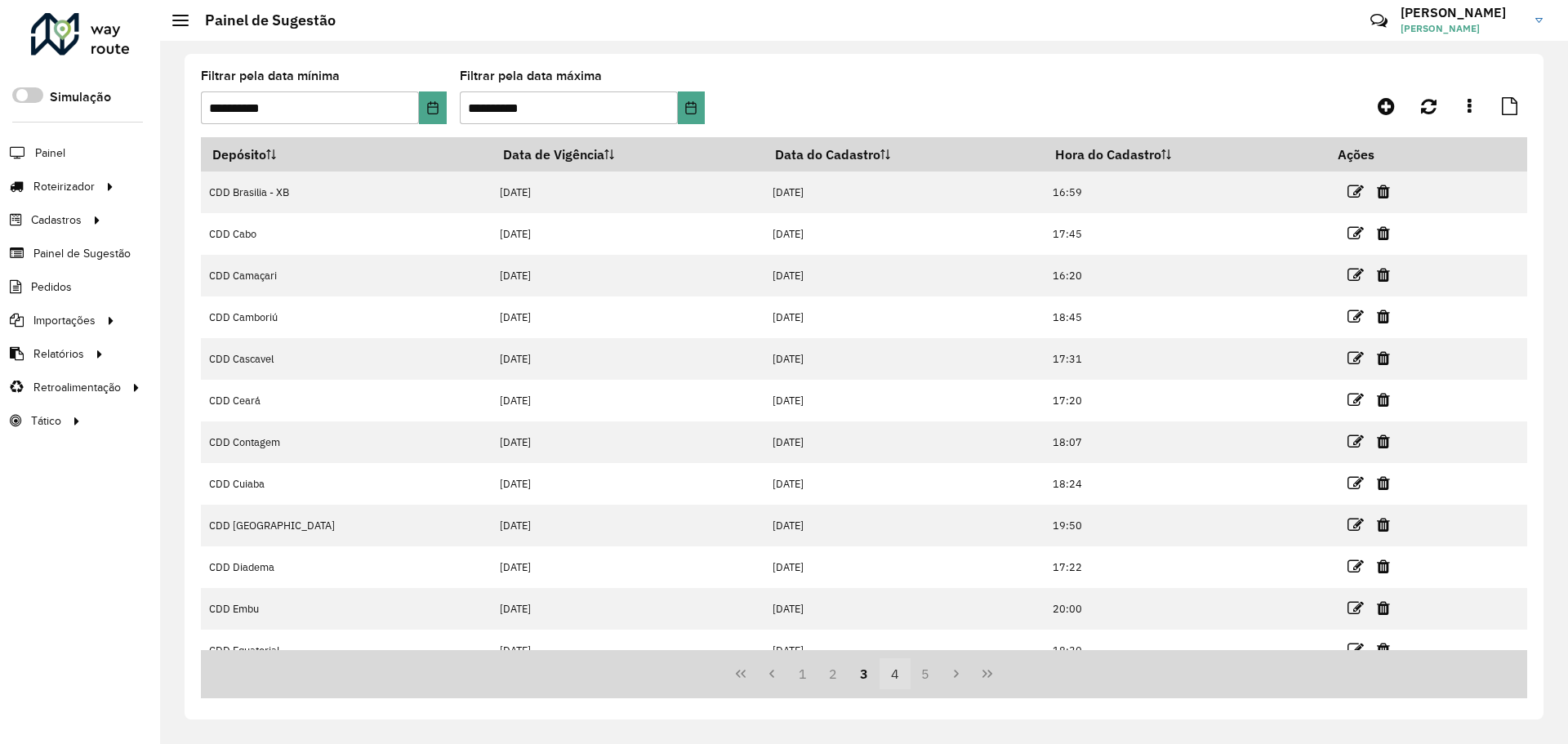
click at [890, 676] on button "4" at bounding box center [895, 673] width 31 height 31
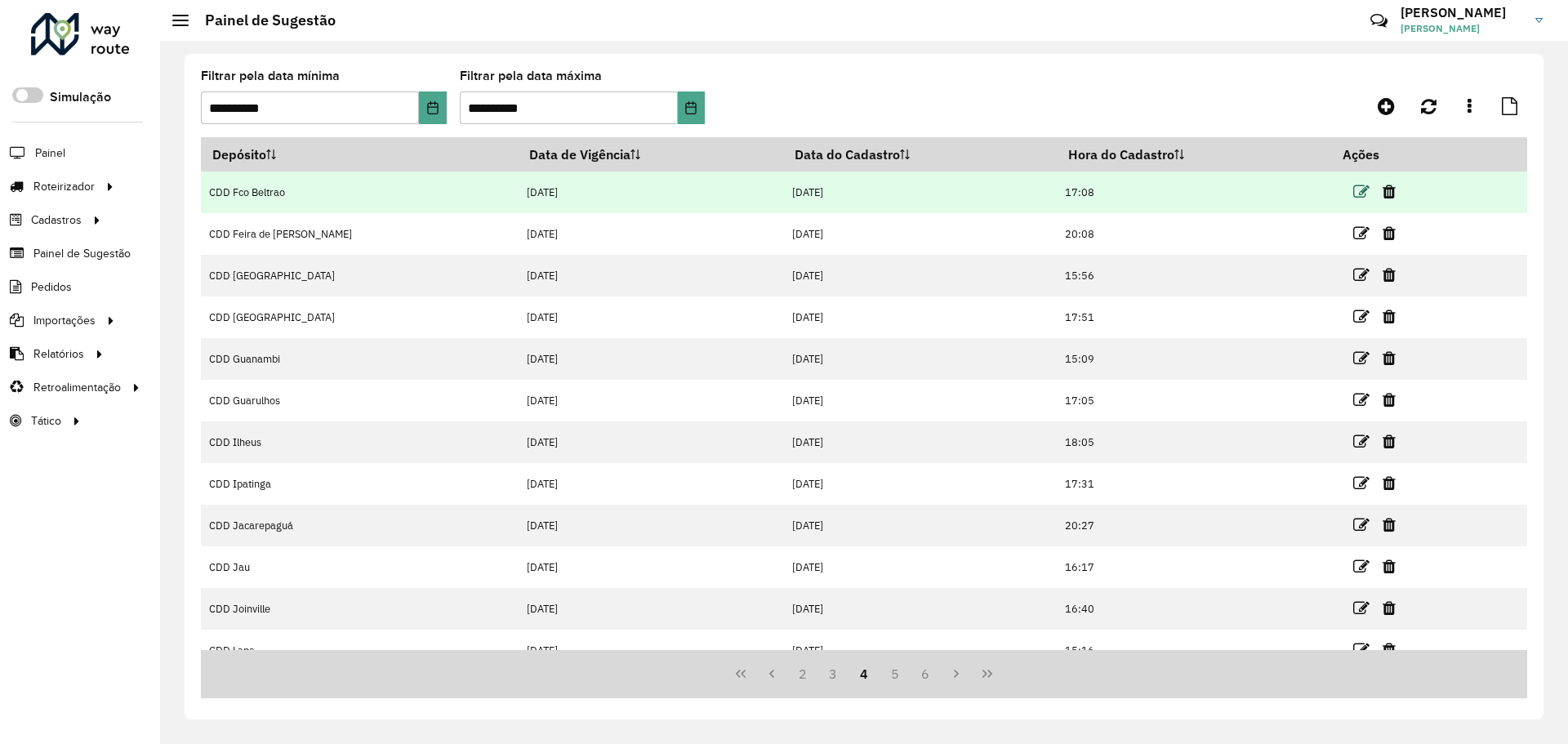
click at [1353, 196] on icon at bounding box center [1361, 192] width 16 height 16
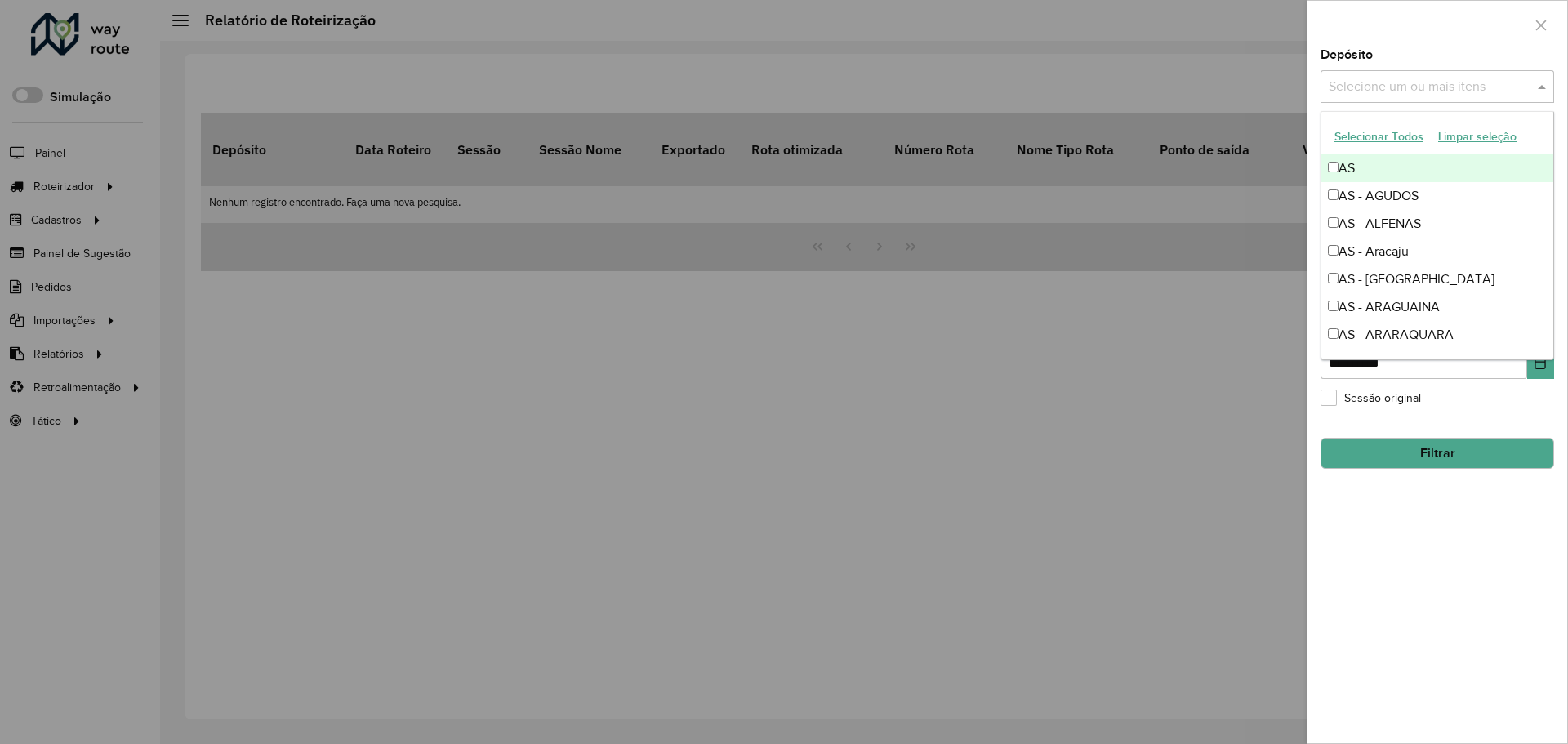
click at [1382, 91] on input "text" at bounding box center [1429, 87] width 209 height 20
type input "***"
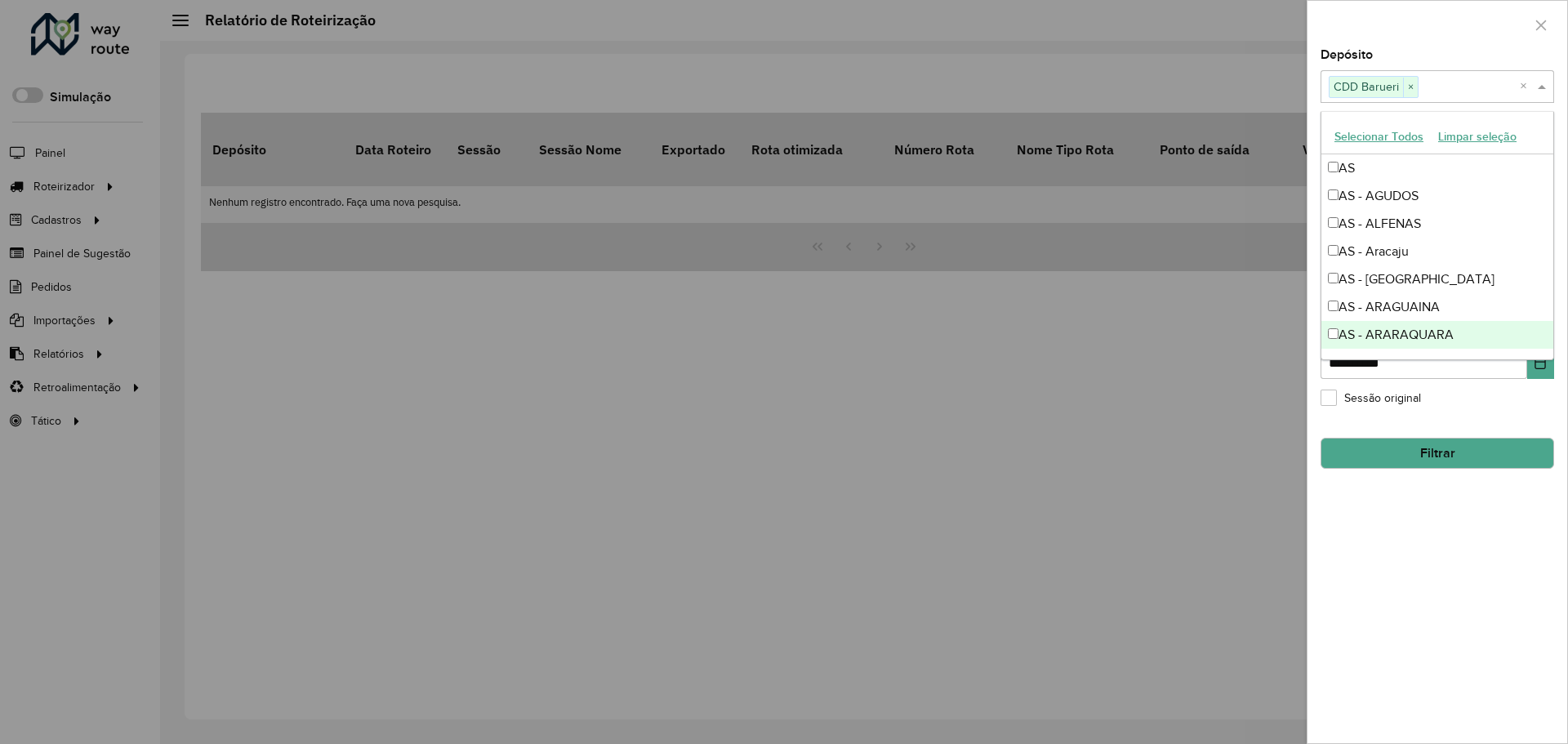
click at [1430, 444] on button "Filtrar" at bounding box center [1437, 453] width 234 height 31
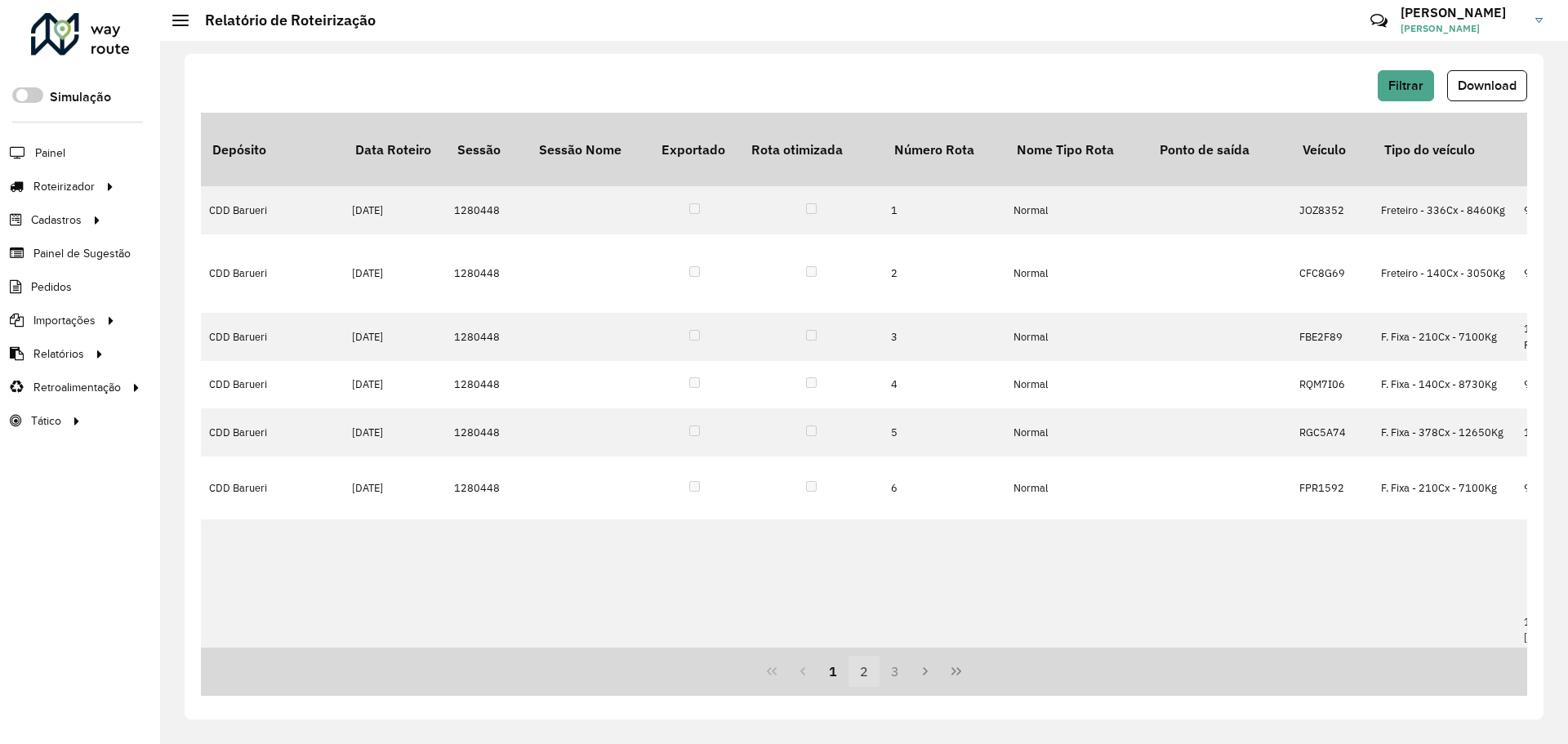
click at [864, 674] on button "2" at bounding box center [864, 671] width 31 height 31
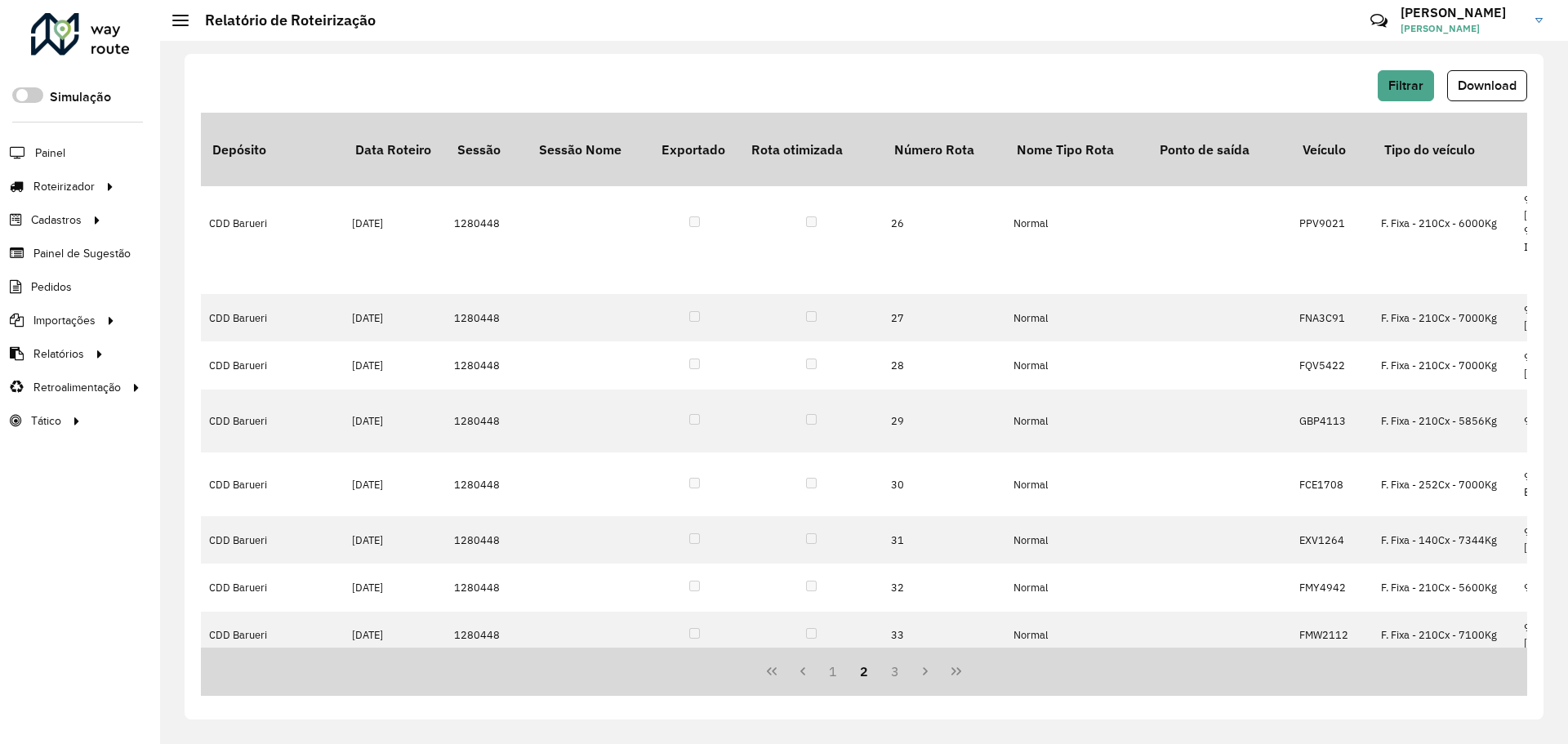
scroll to position [775, 0]
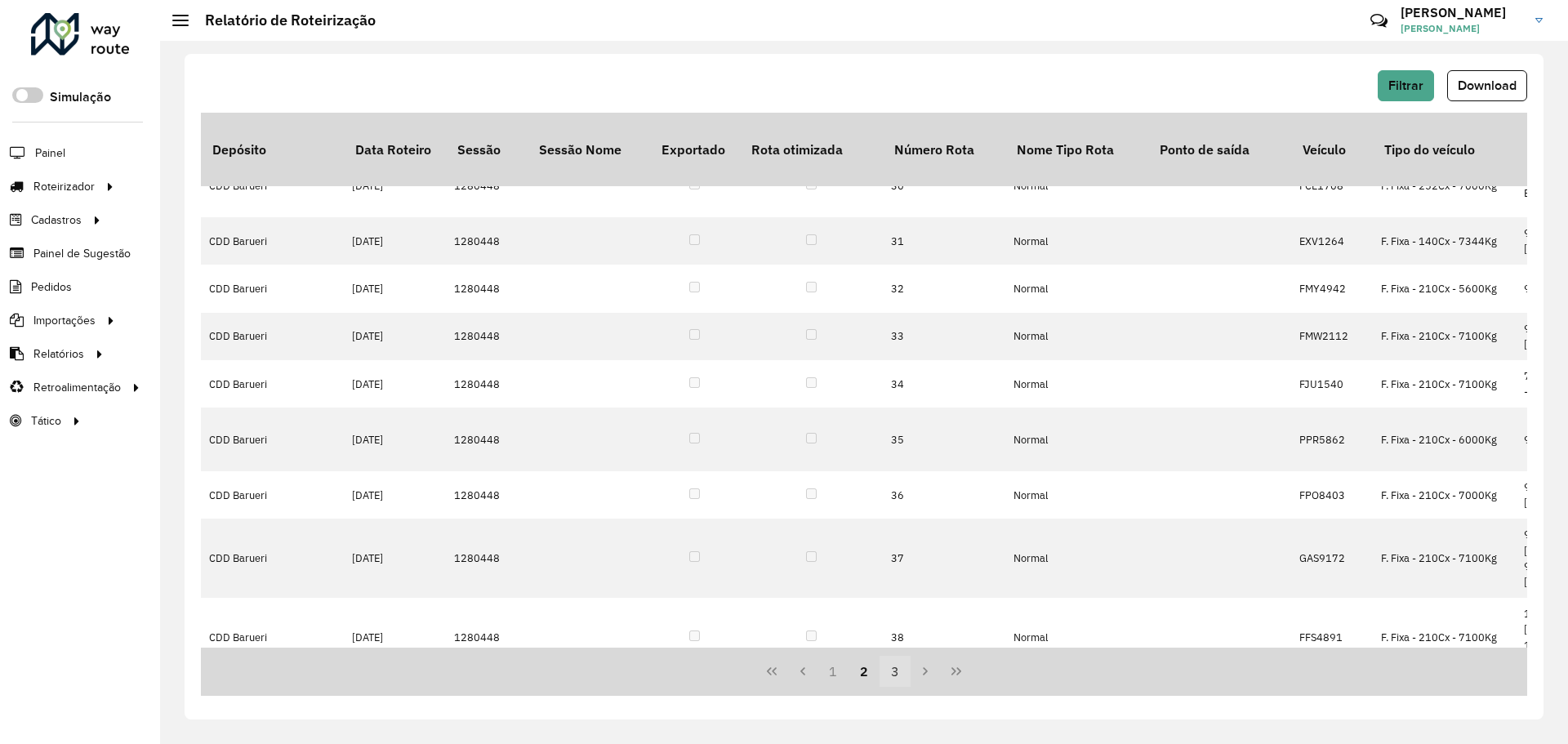
click at [898, 663] on button "3" at bounding box center [895, 671] width 31 height 31
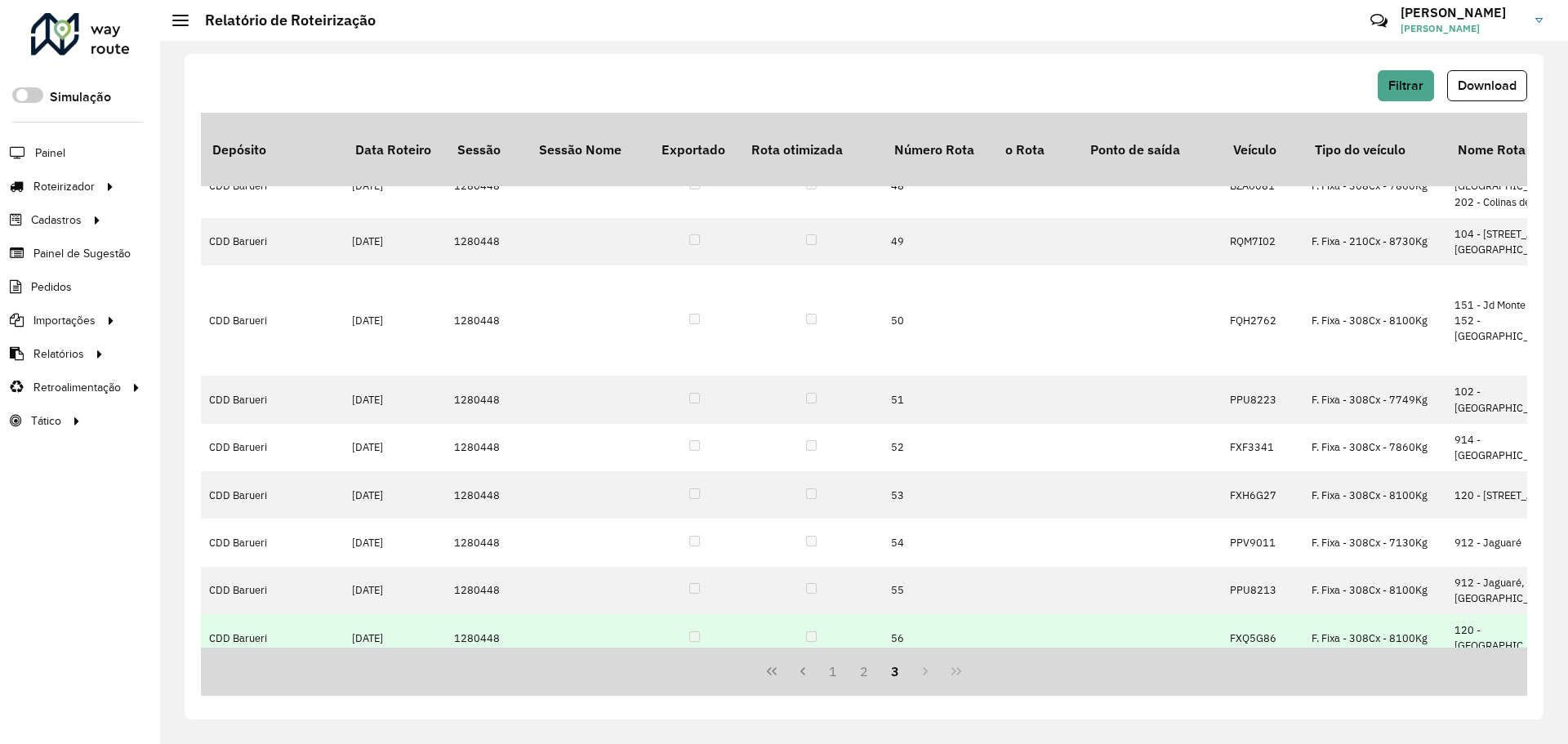
scroll to position [648, 72]
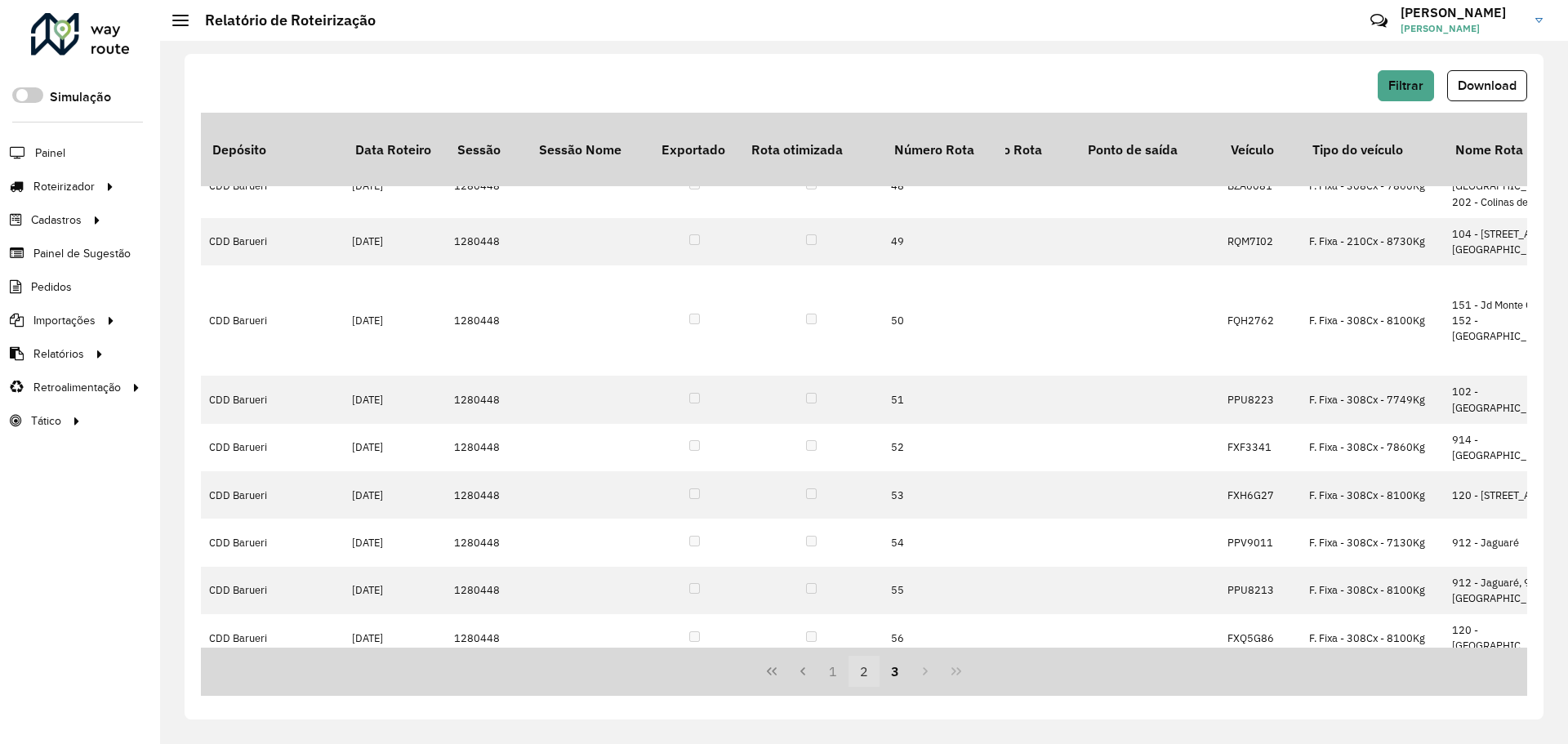
click at [853, 671] on button "2" at bounding box center [864, 671] width 31 height 31
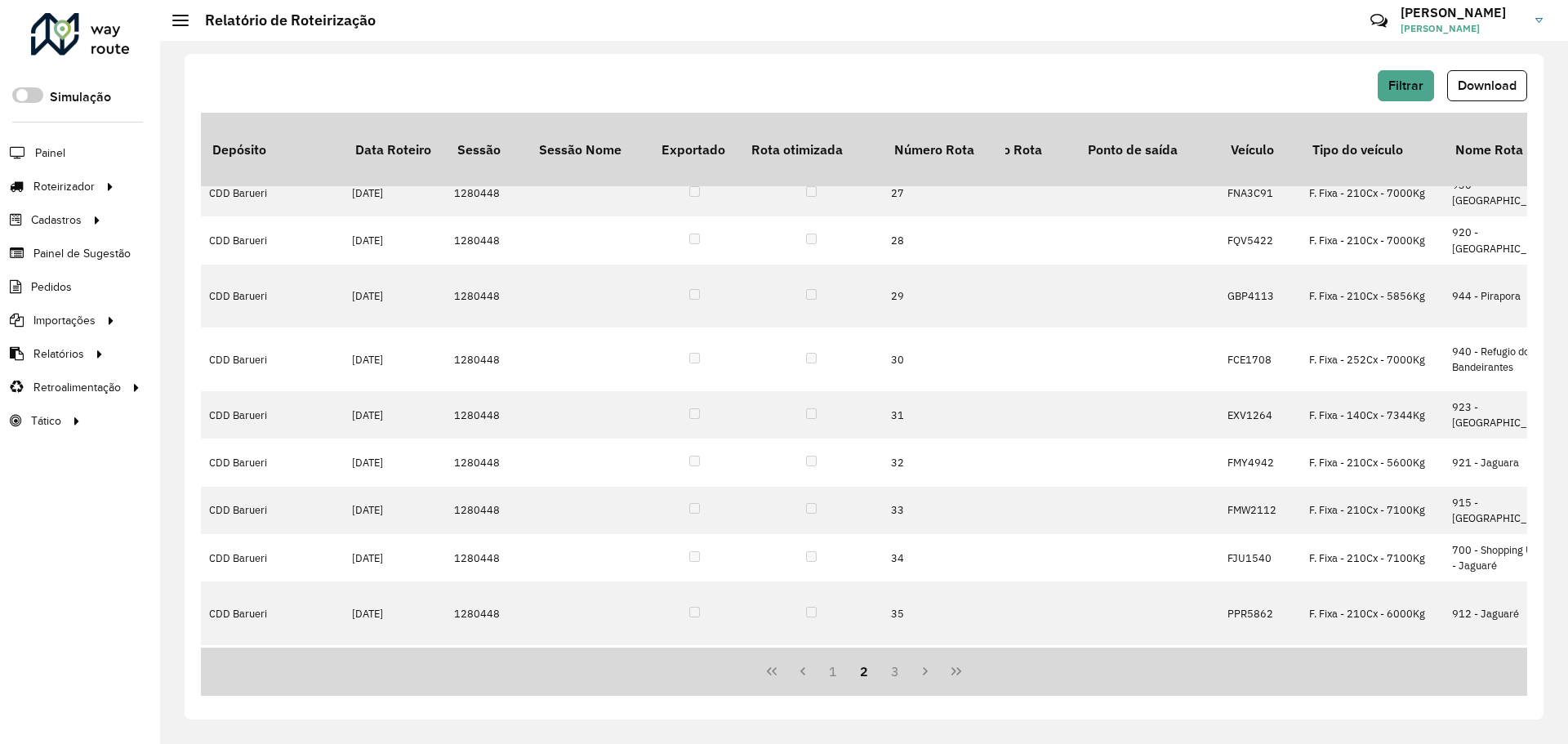
scroll to position [775, 72]
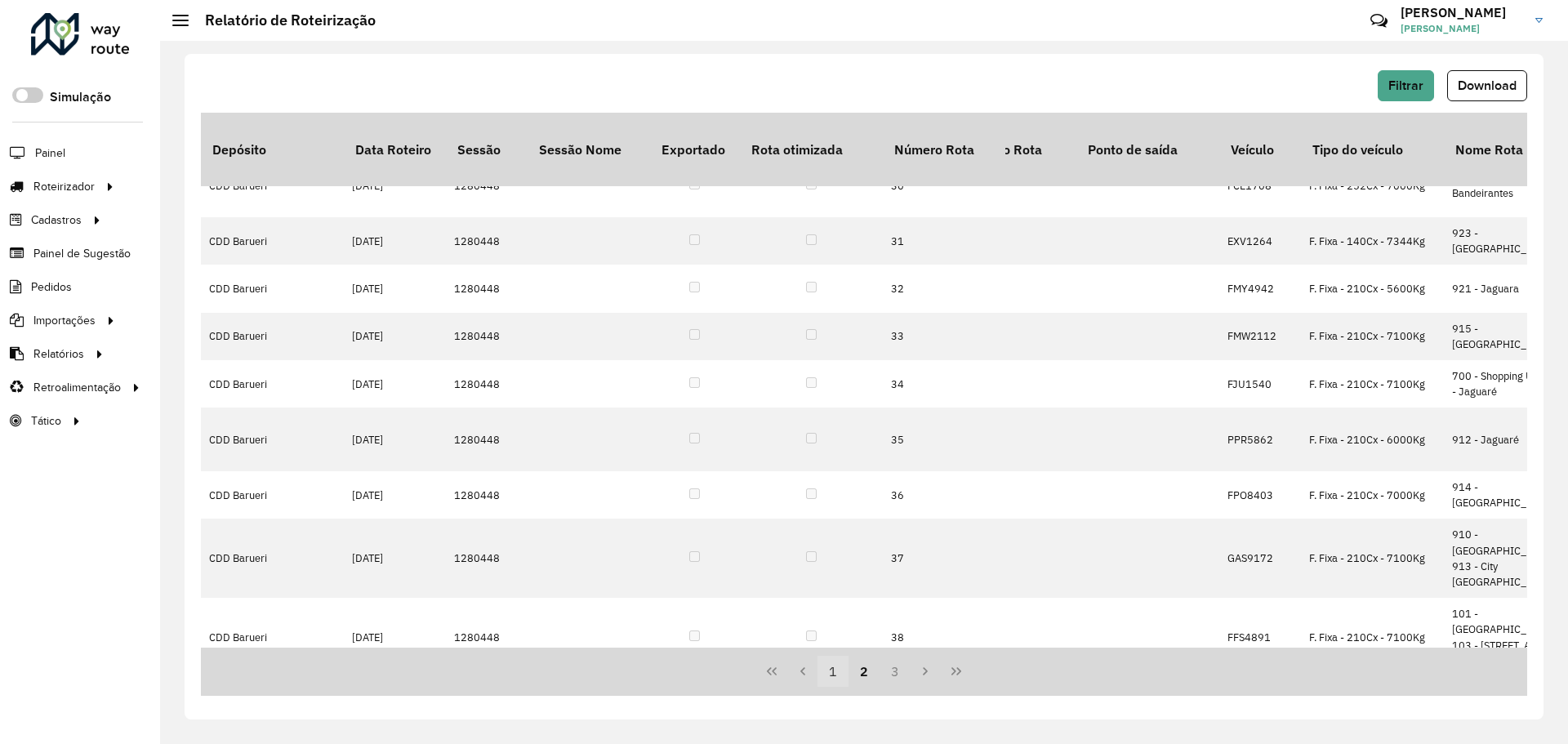
click at [833, 677] on button "1" at bounding box center [833, 671] width 31 height 31
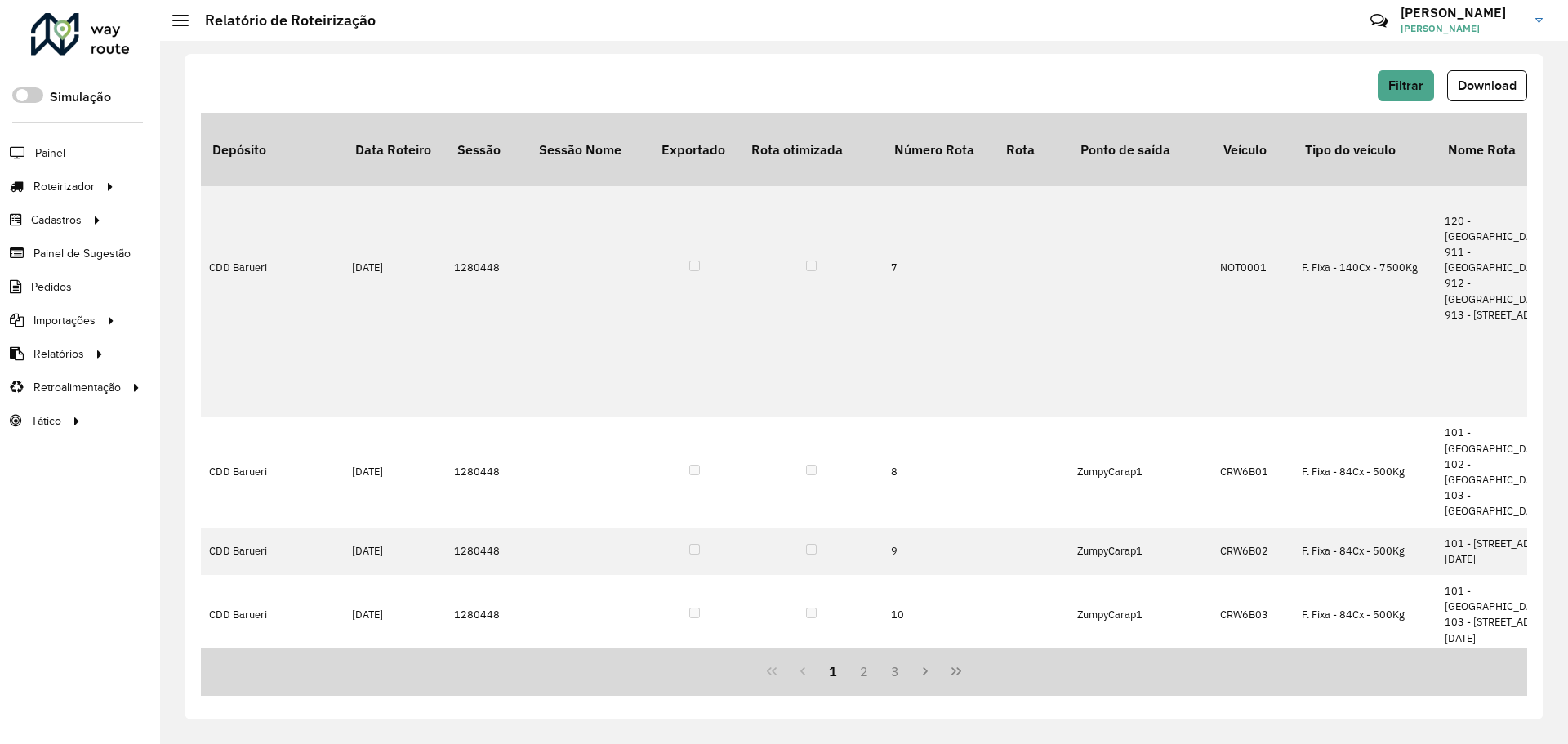
scroll to position [401, 80]
